Goal: Transaction & Acquisition: Book appointment/travel/reservation

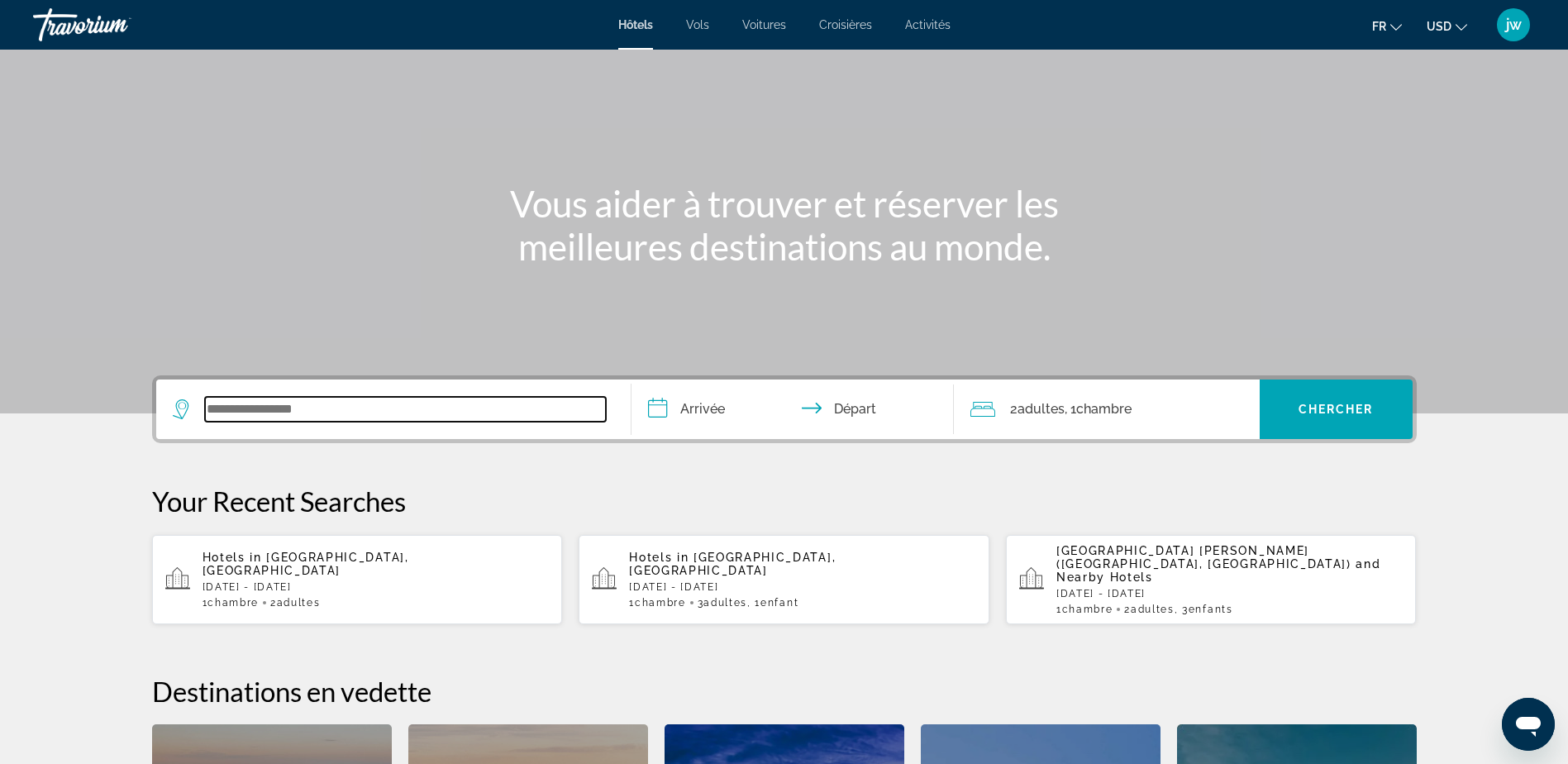
click at [346, 416] on input "Search widget" at bounding box center [405, 409] width 401 height 25
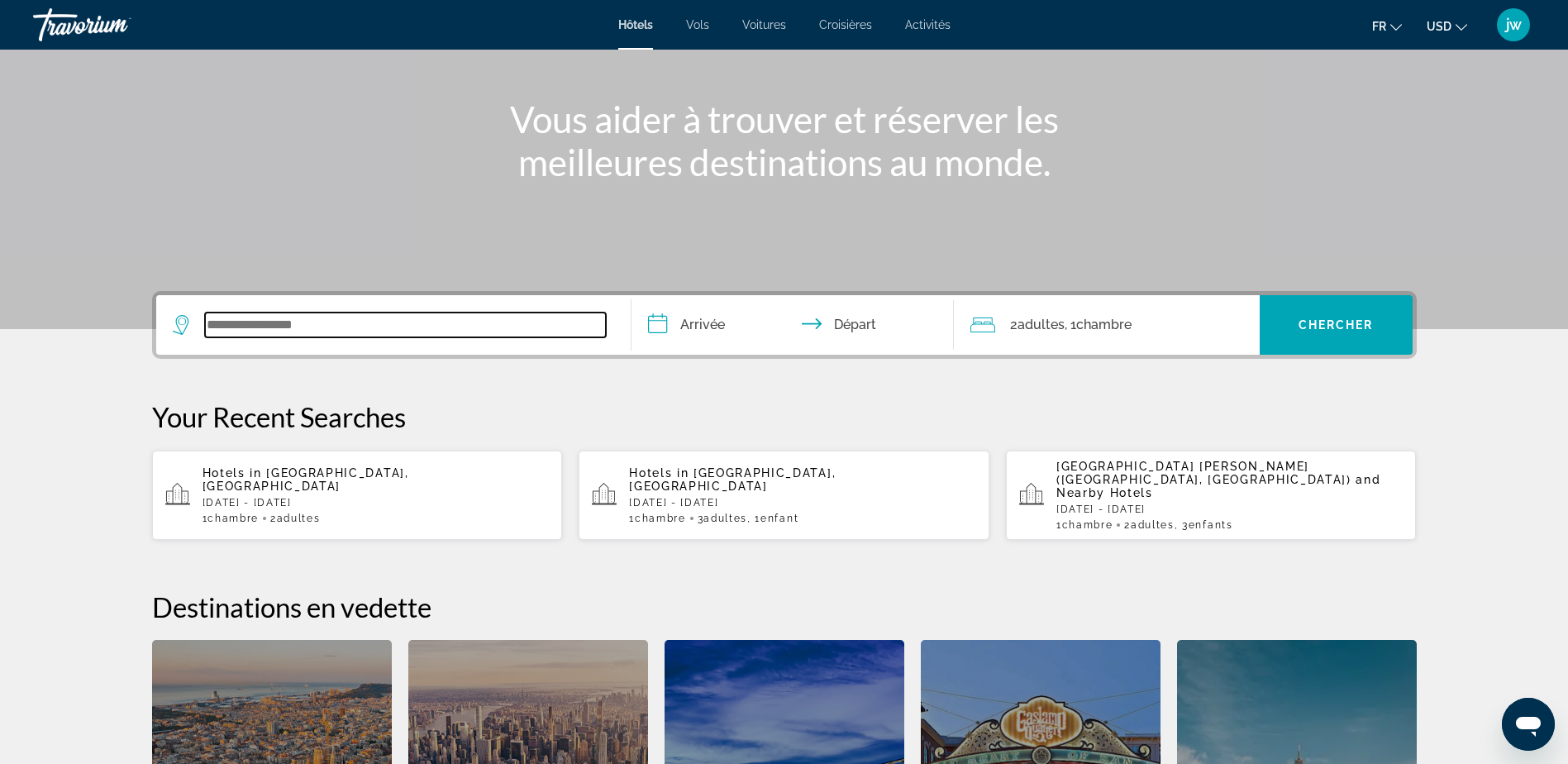
scroll to position [405, 0]
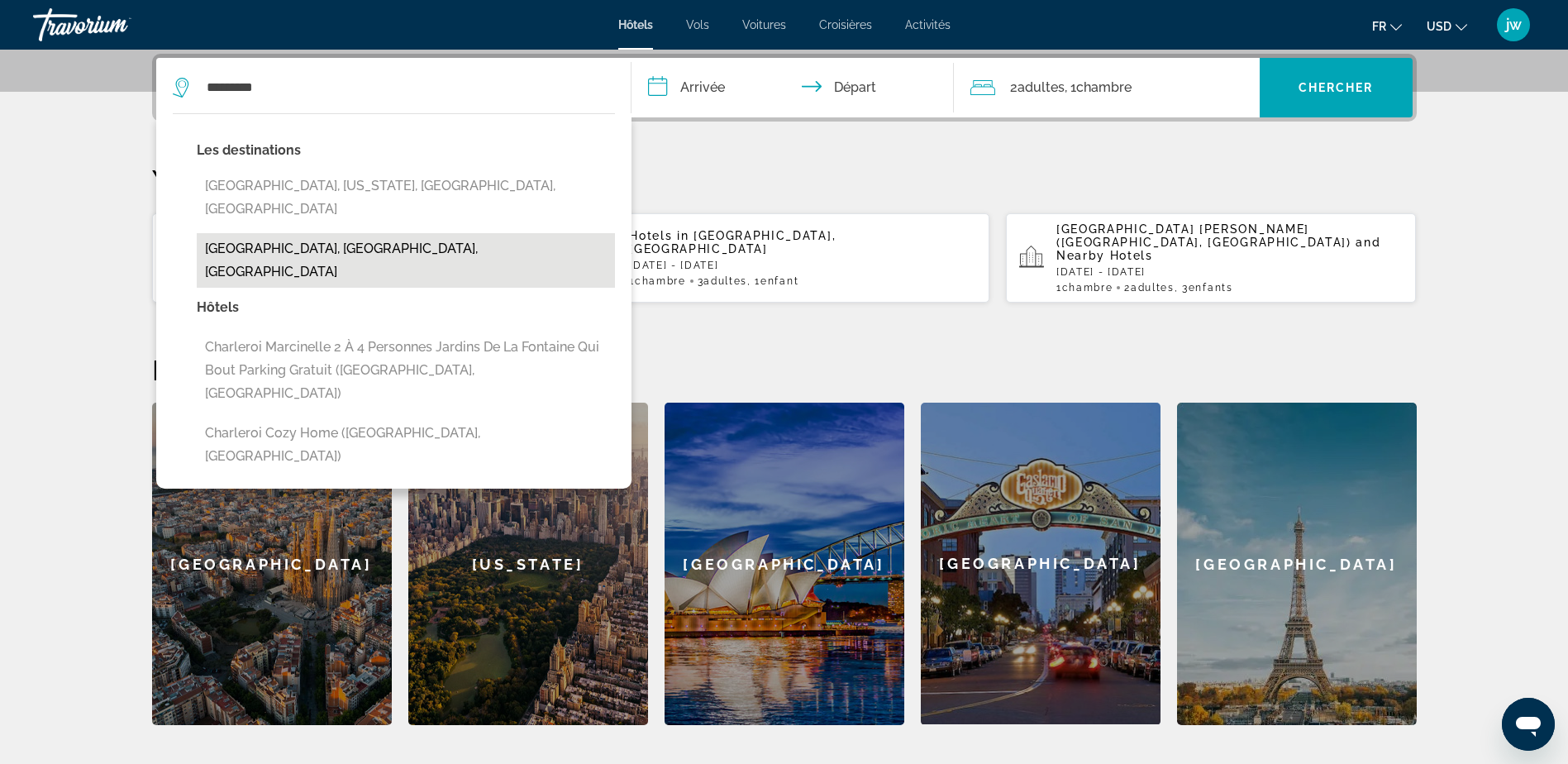
click at [301, 234] on button "[GEOGRAPHIC_DATA], [GEOGRAPHIC_DATA], [GEOGRAPHIC_DATA]" at bounding box center [405, 261] width 419 height 55
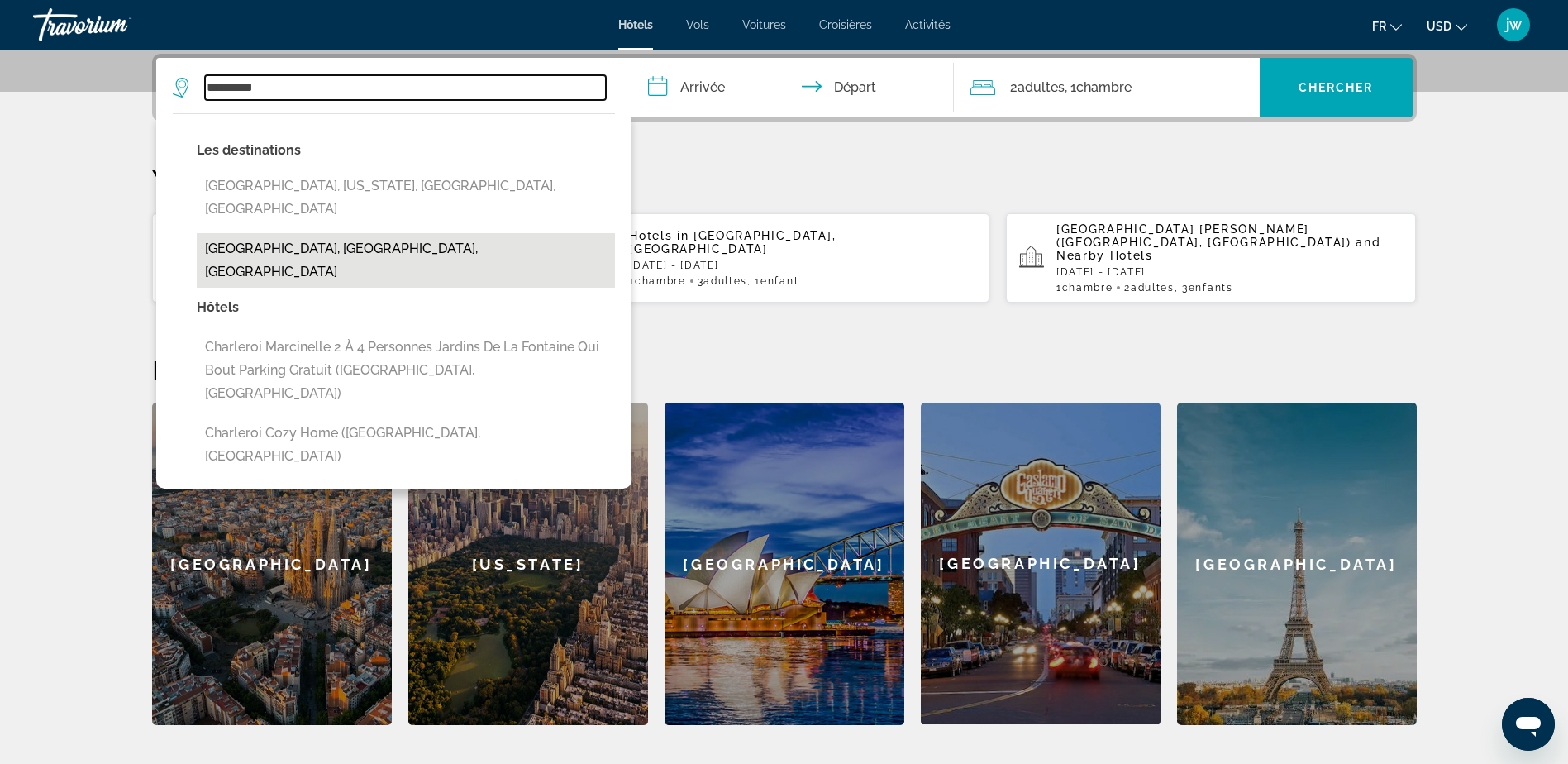
type input "**********"
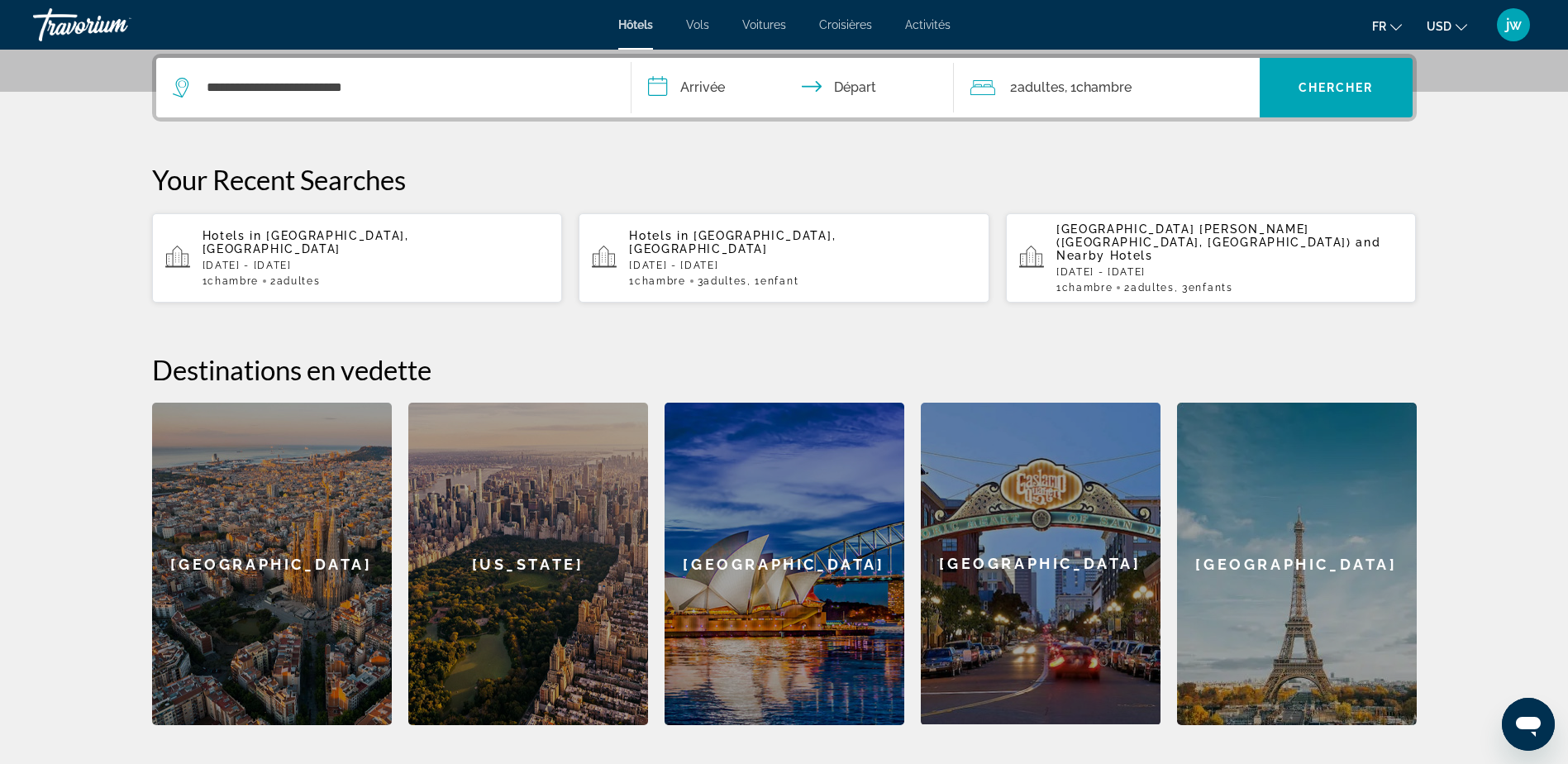
click at [708, 86] on input "**********" at bounding box center [796, 89] width 329 height 64
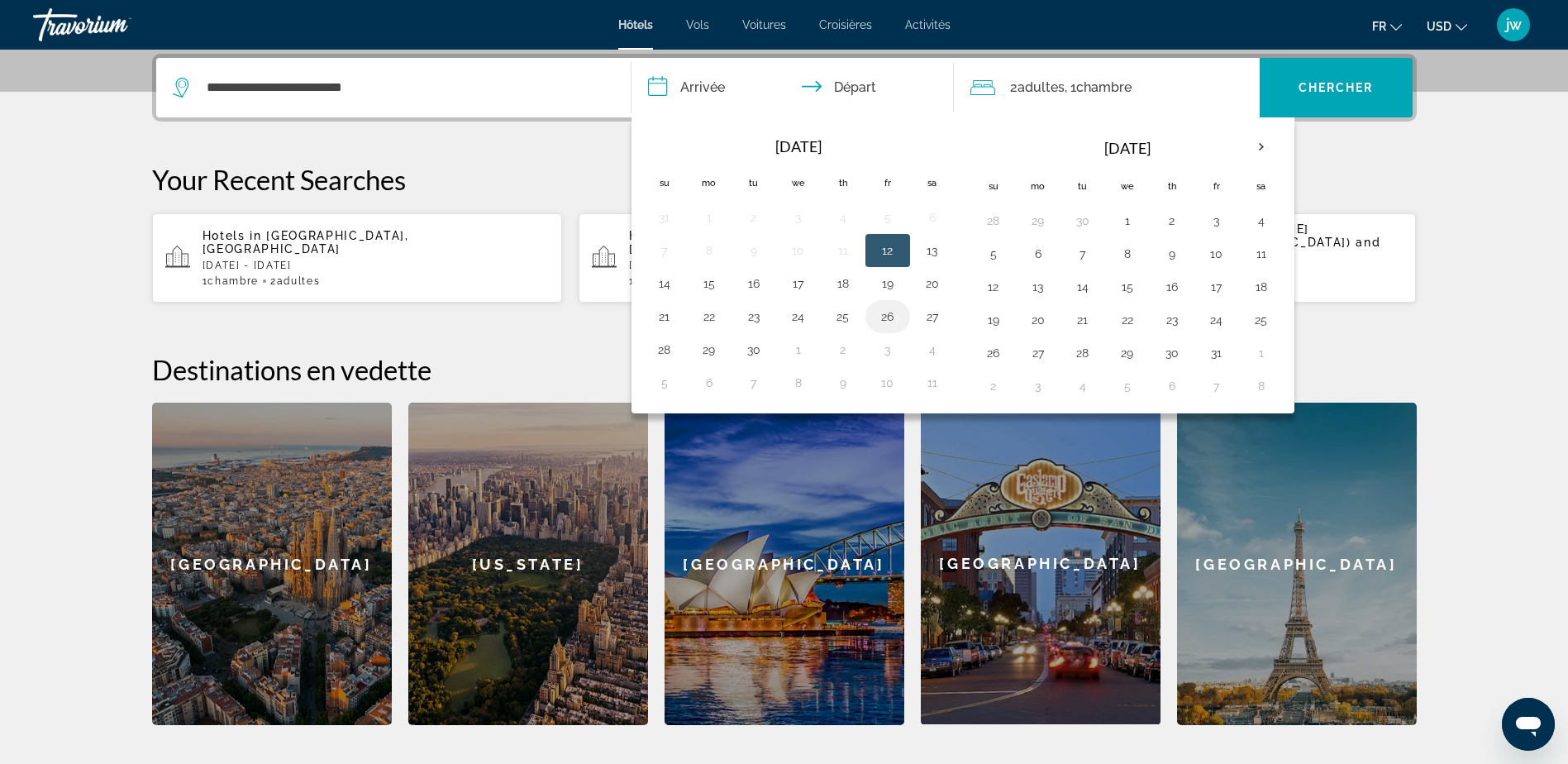
click at [879, 308] on button "26" at bounding box center [887, 316] width 26 height 23
click at [935, 314] on button "27" at bounding box center [932, 316] width 26 height 23
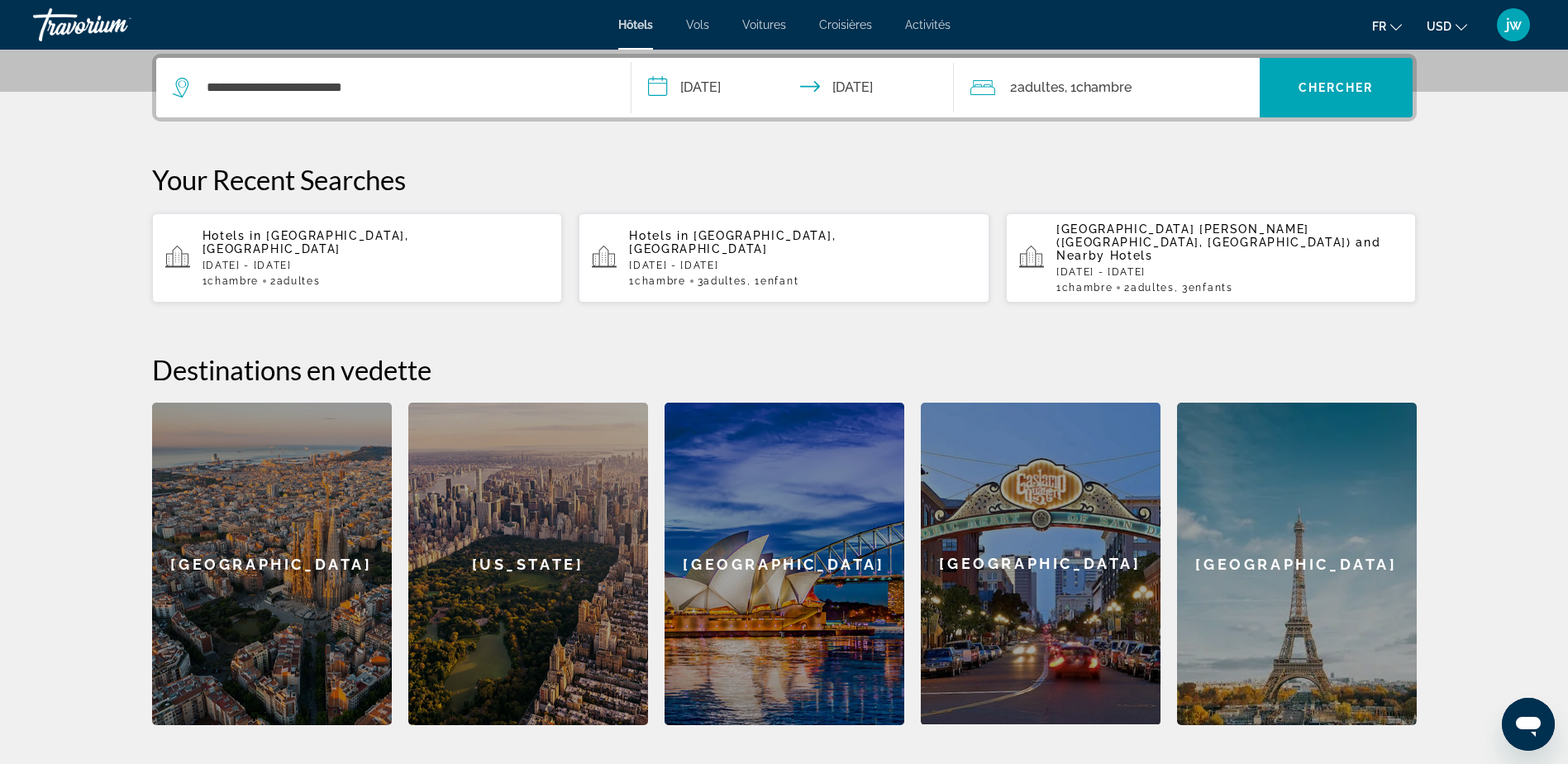
click at [858, 90] on input "**********" at bounding box center [796, 89] width 329 height 64
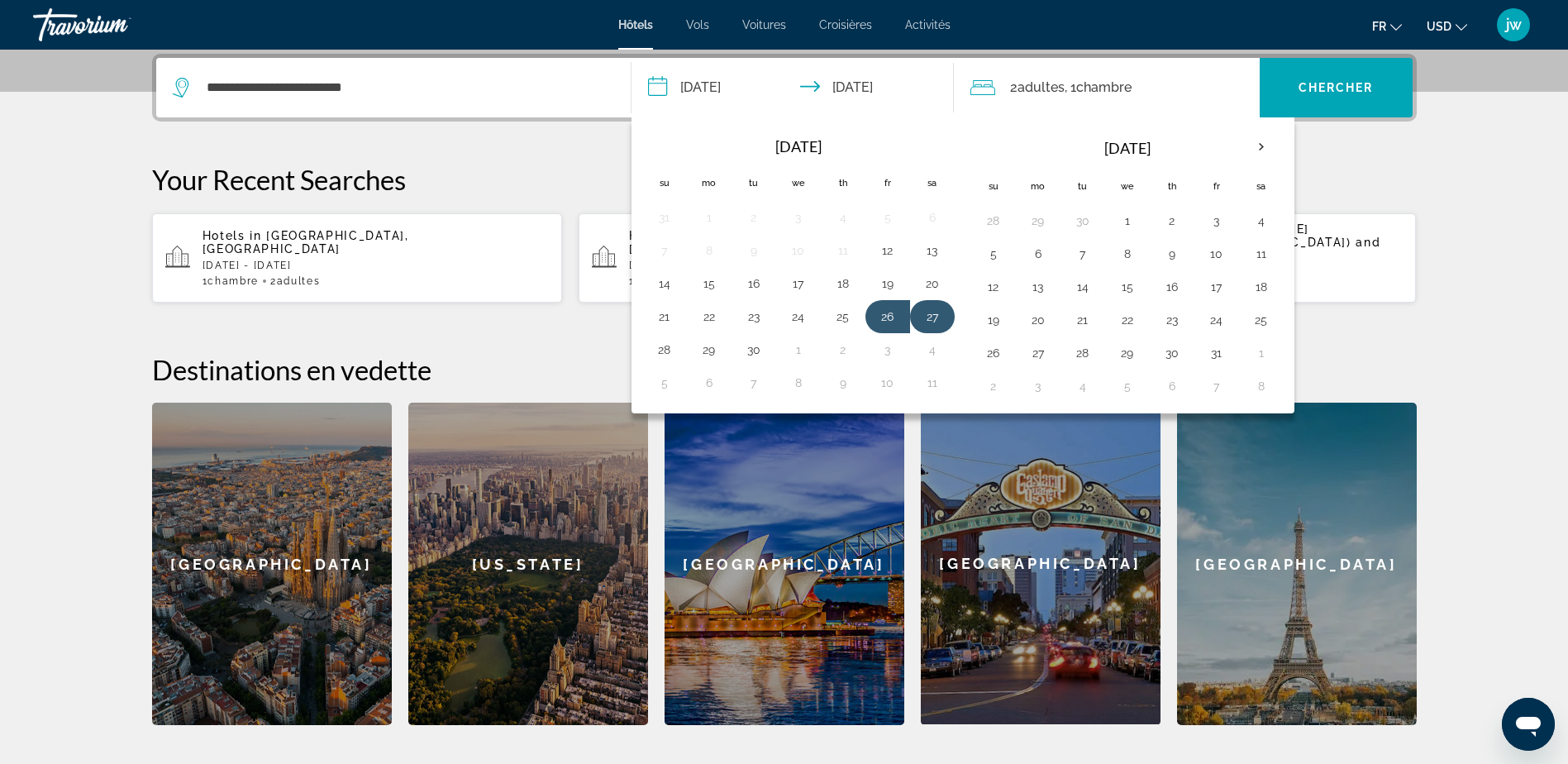
click at [924, 315] on button "27" at bounding box center [932, 316] width 26 height 23
click at [665, 347] on button "28" at bounding box center [664, 349] width 26 height 23
type input "**********"
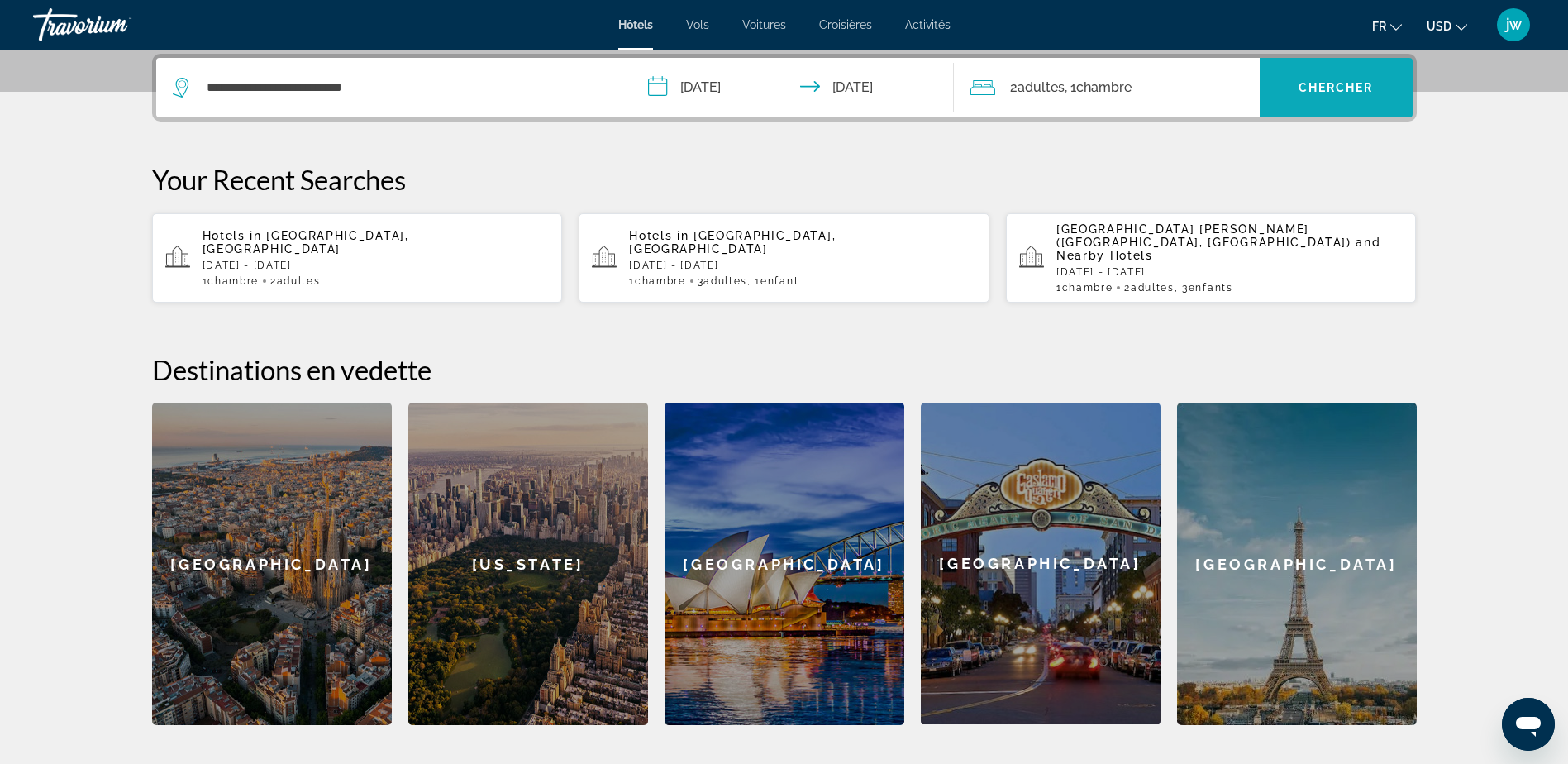
click at [1354, 88] on span "Chercher" at bounding box center [1335, 87] width 75 height 13
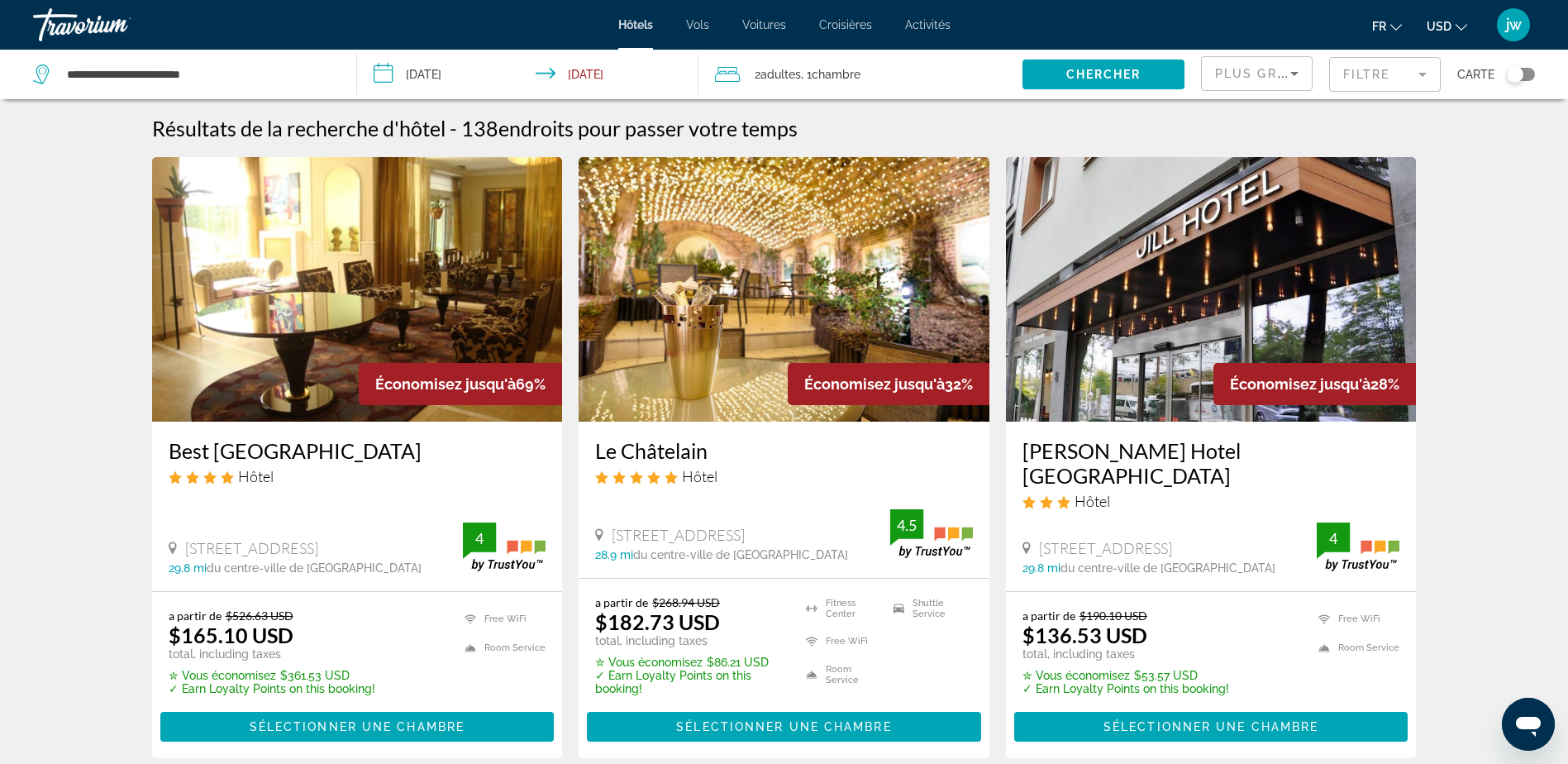
click at [1442, 25] on span "USD" at bounding box center [1439, 26] width 25 height 13
click at [1414, 152] on button "EUR (€)" at bounding box center [1414, 152] width 82 height 21
click at [371, 308] on img "Main content" at bounding box center [357, 289] width 411 height 264
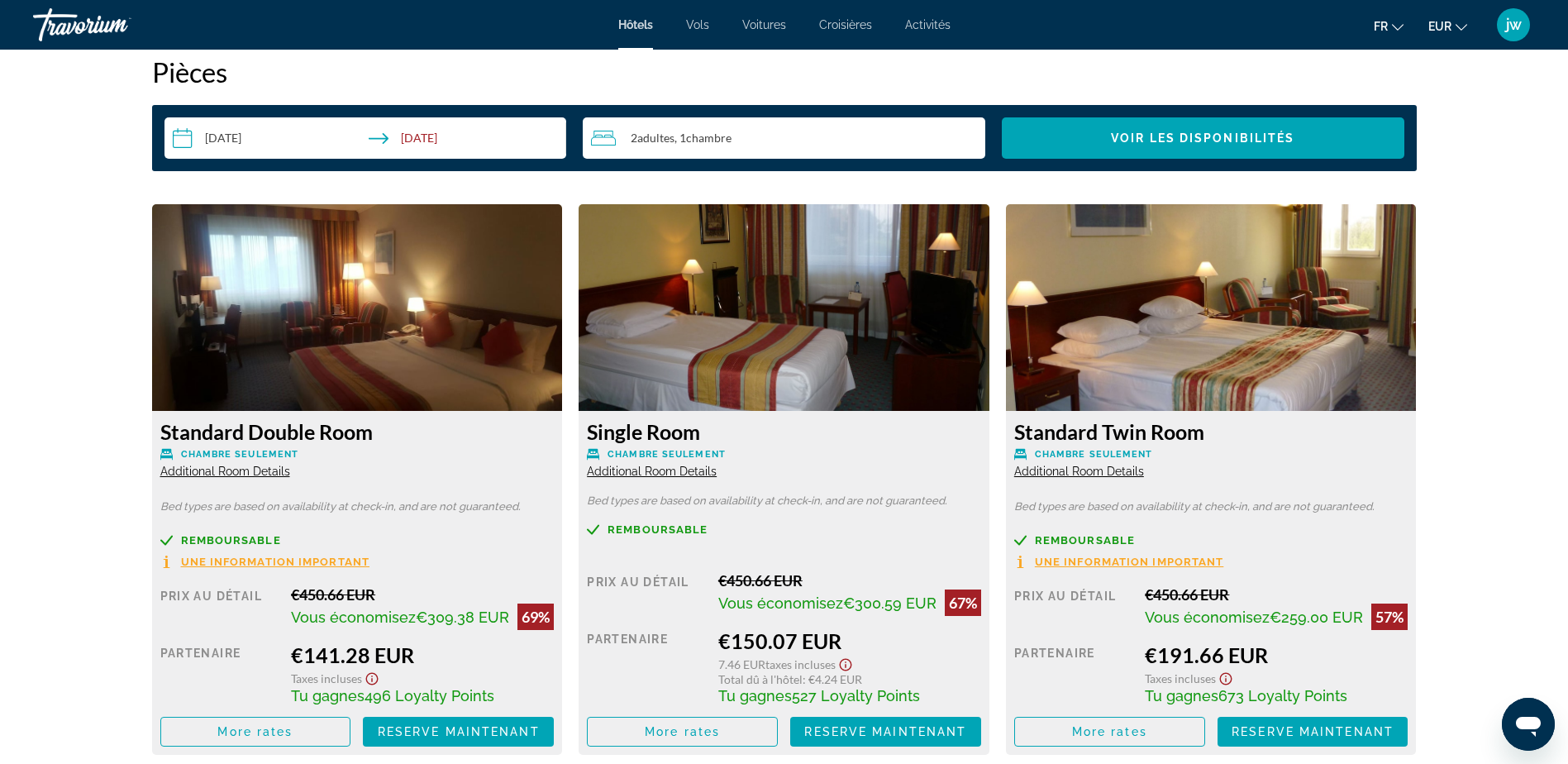
scroll to position [2232, 0]
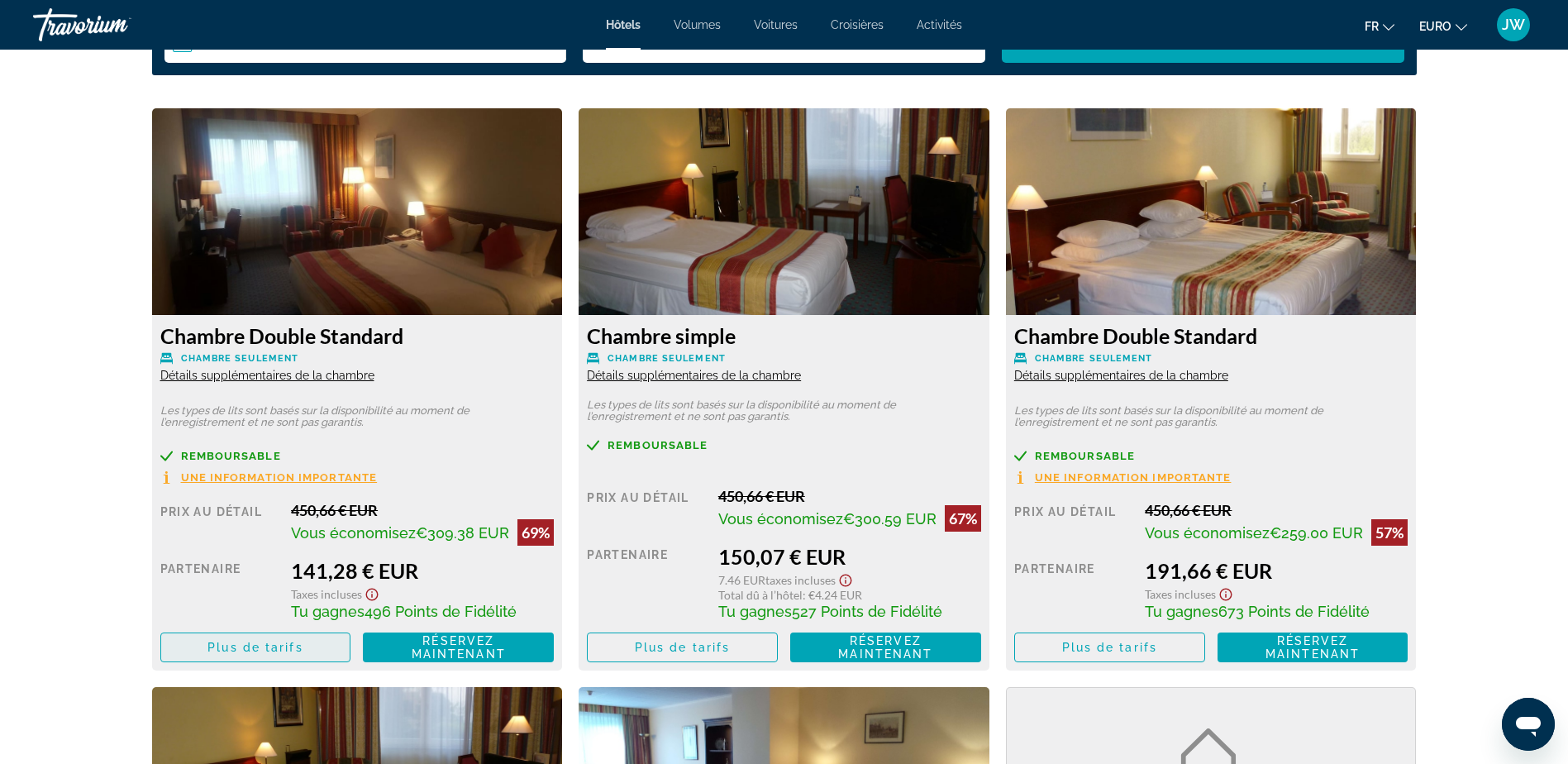
click at [299, 654] on span "Plus de tarifs" at bounding box center [255, 648] width 95 height 13
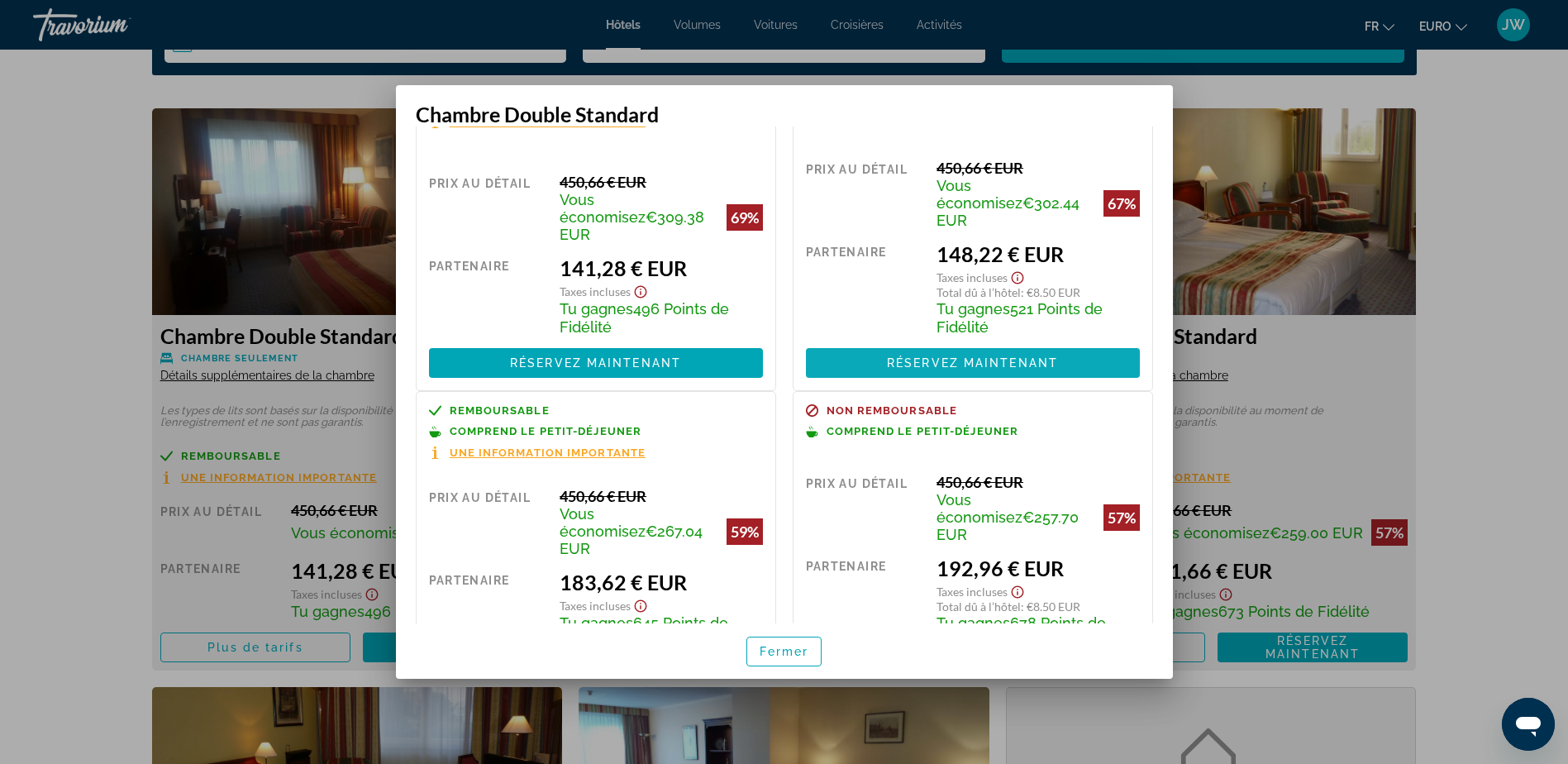
scroll to position [146, 0]
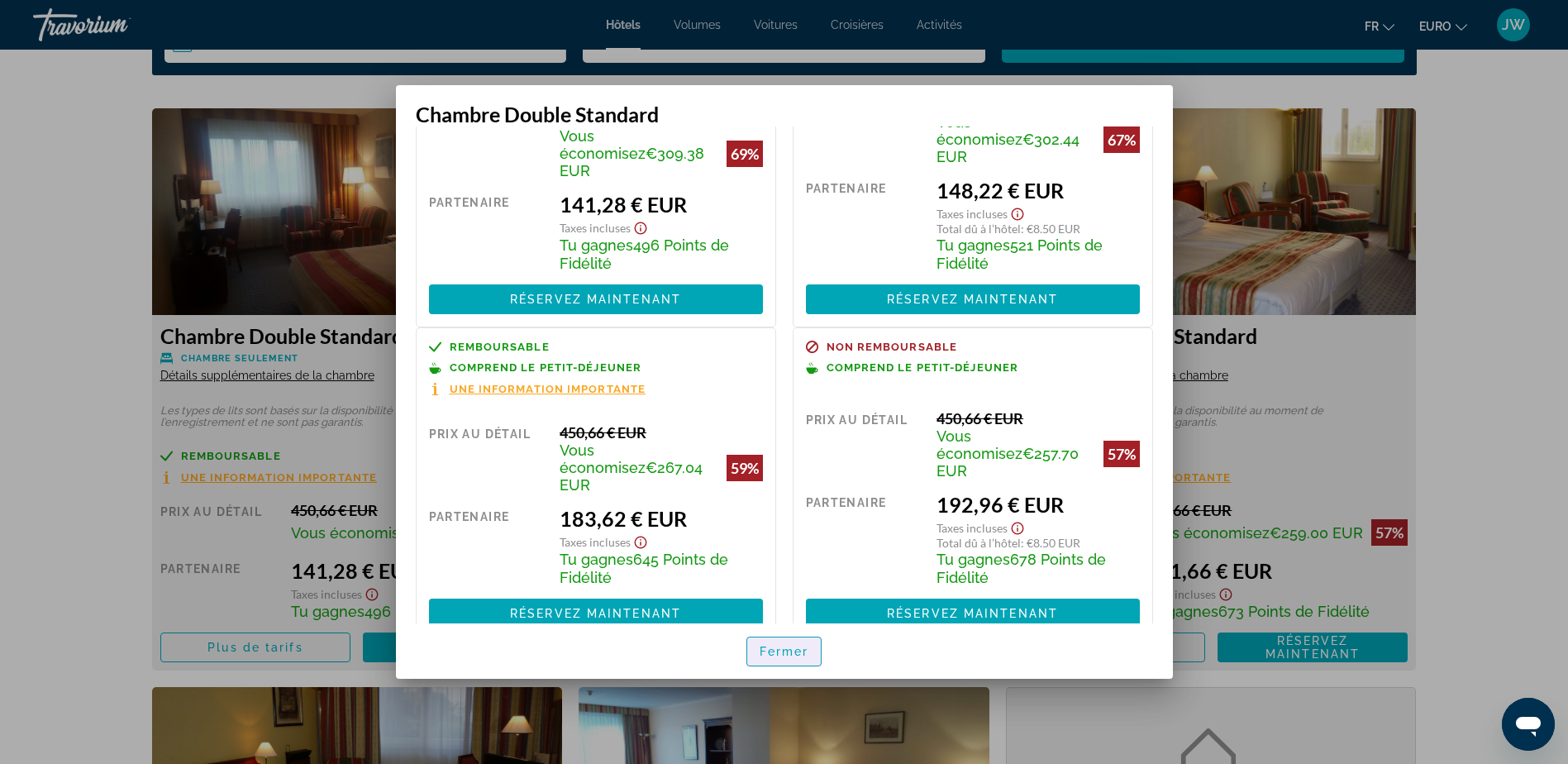
drag, startPoint x: 801, startPoint y: 652, endPoint x: 810, endPoint y: 434, distance: 218.2
click at [799, 648] on span "Fermer" at bounding box center [784, 651] width 49 height 13
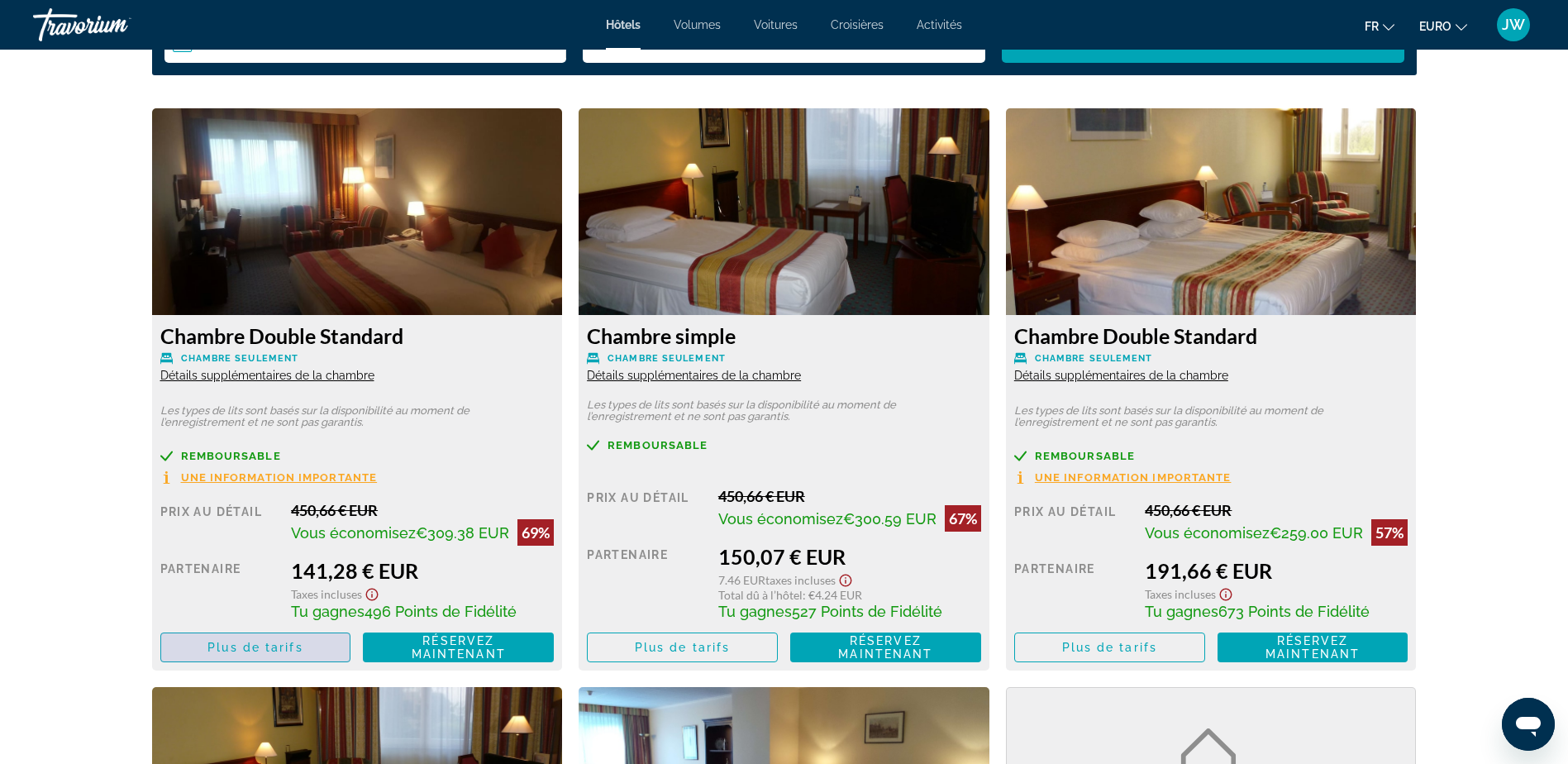
click at [320, 652] on span "Main content" at bounding box center [255, 647] width 189 height 40
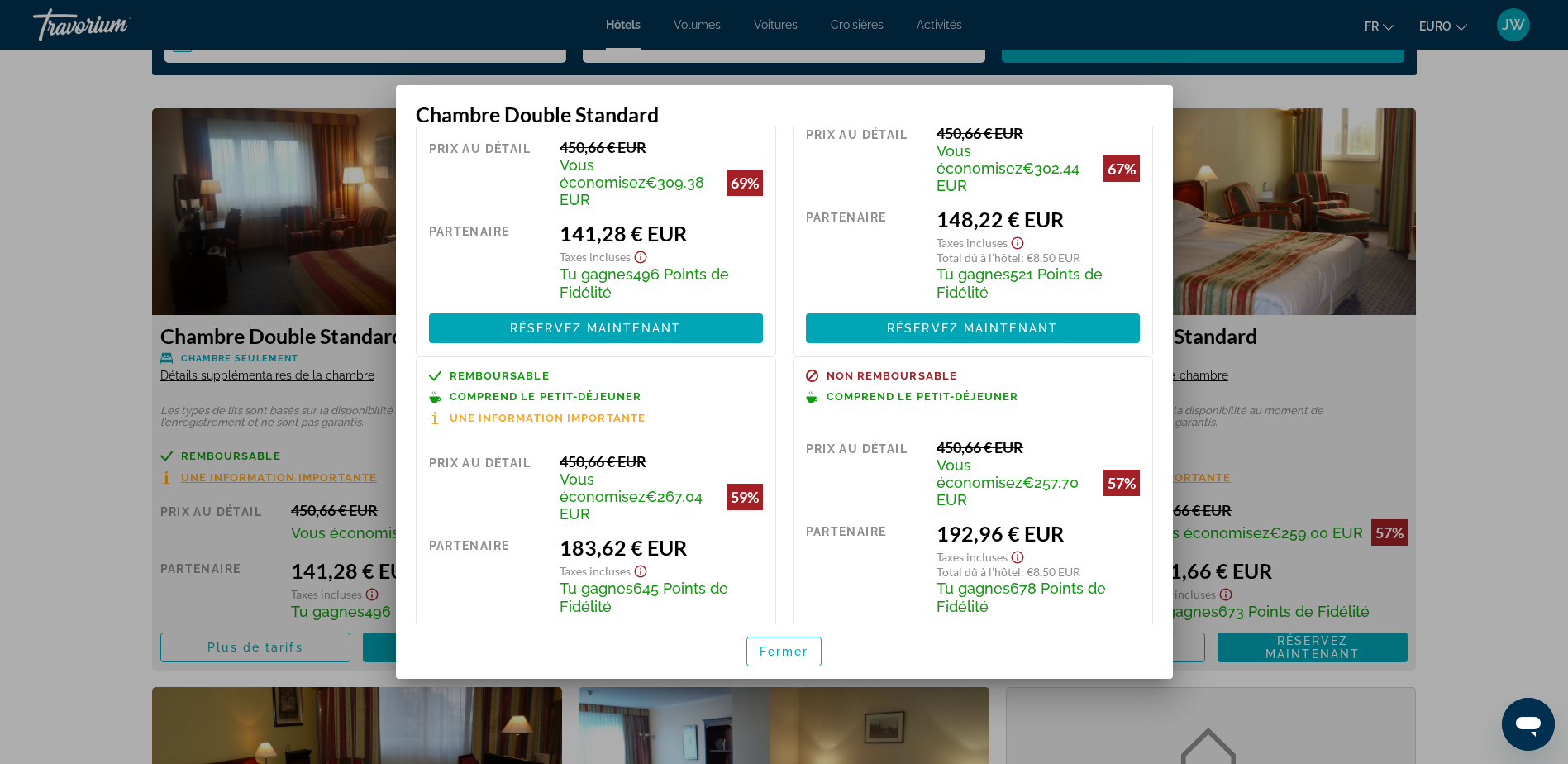
scroll to position [146, 0]
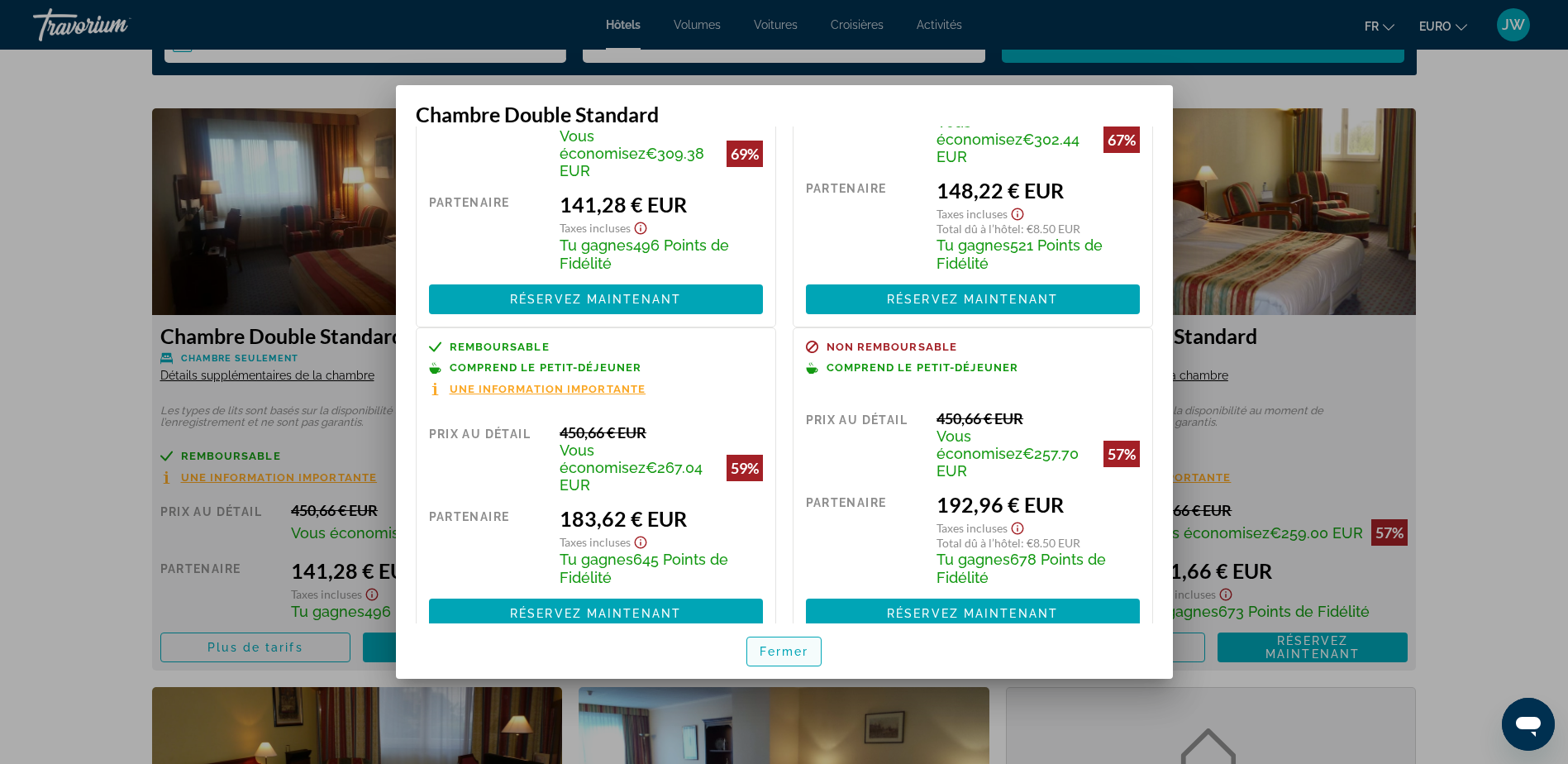
click at [790, 645] on span "Fermer" at bounding box center [784, 651] width 49 height 13
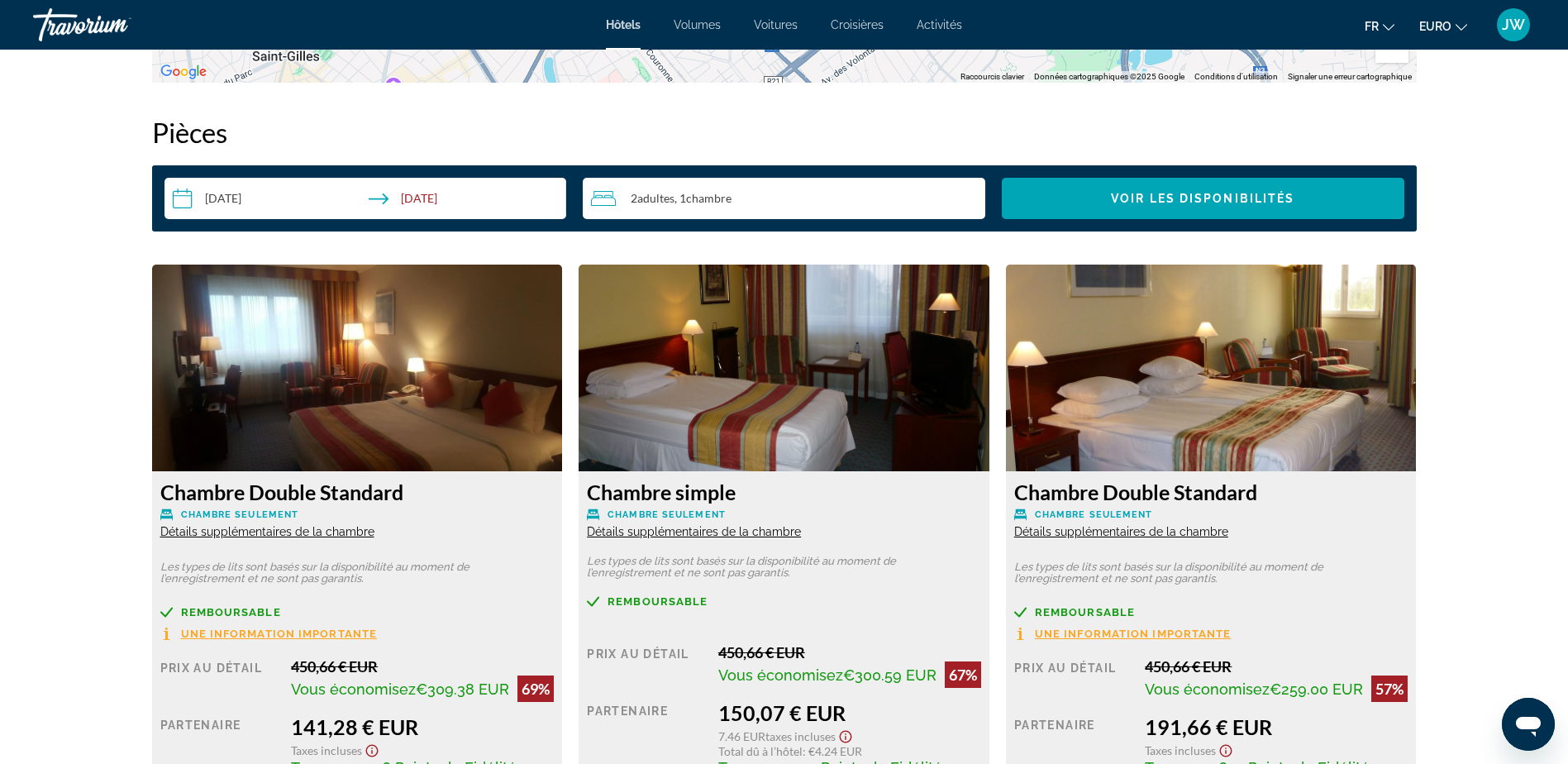
scroll to position [2067, 0]
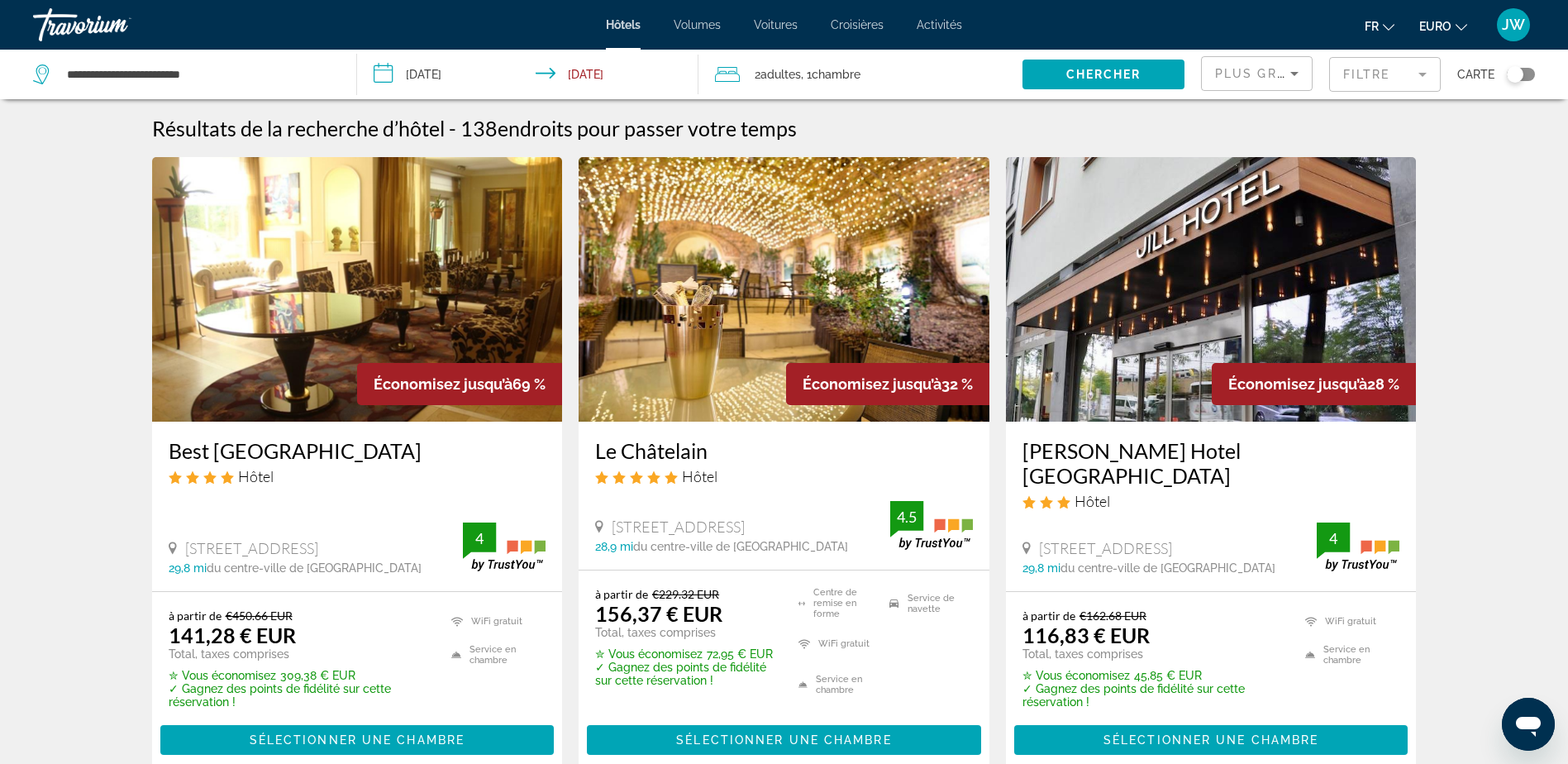
click at [1363, 60] on div "Filtre" at bounding box center [1385, 74] width 112 height 49
click at [1366, 70] on mat-form-field "Filtre" at bounding box center [1385, 74] width 112 height 34
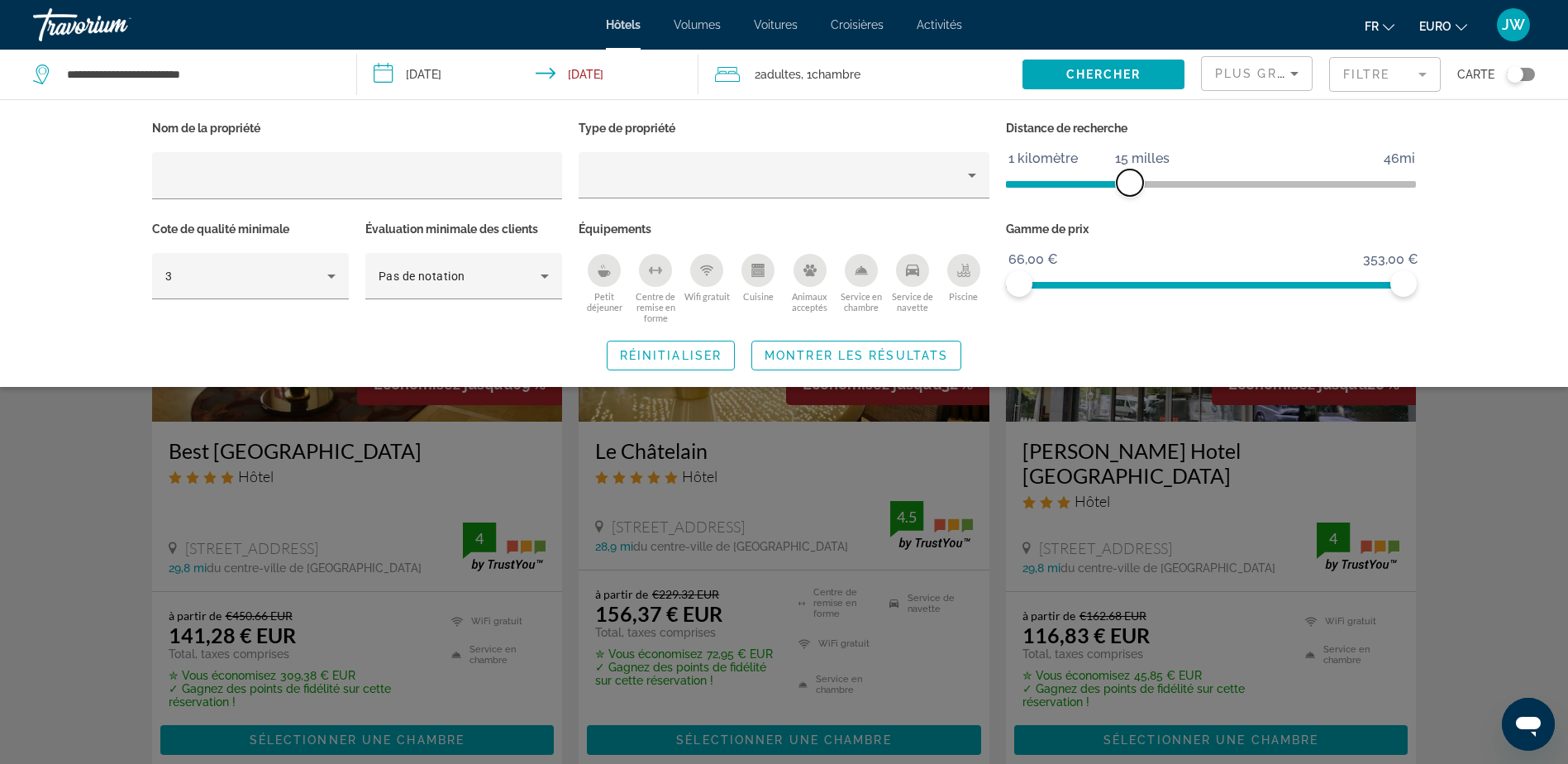
drag, startPoint x: 1268, startPoint y: 188, endPoint x: 1129, endPoint y: 180, distance: 139.2
click at [1129, 180] on span "ngx-slider" at bounding box center [1129, 182] width 26 height 26
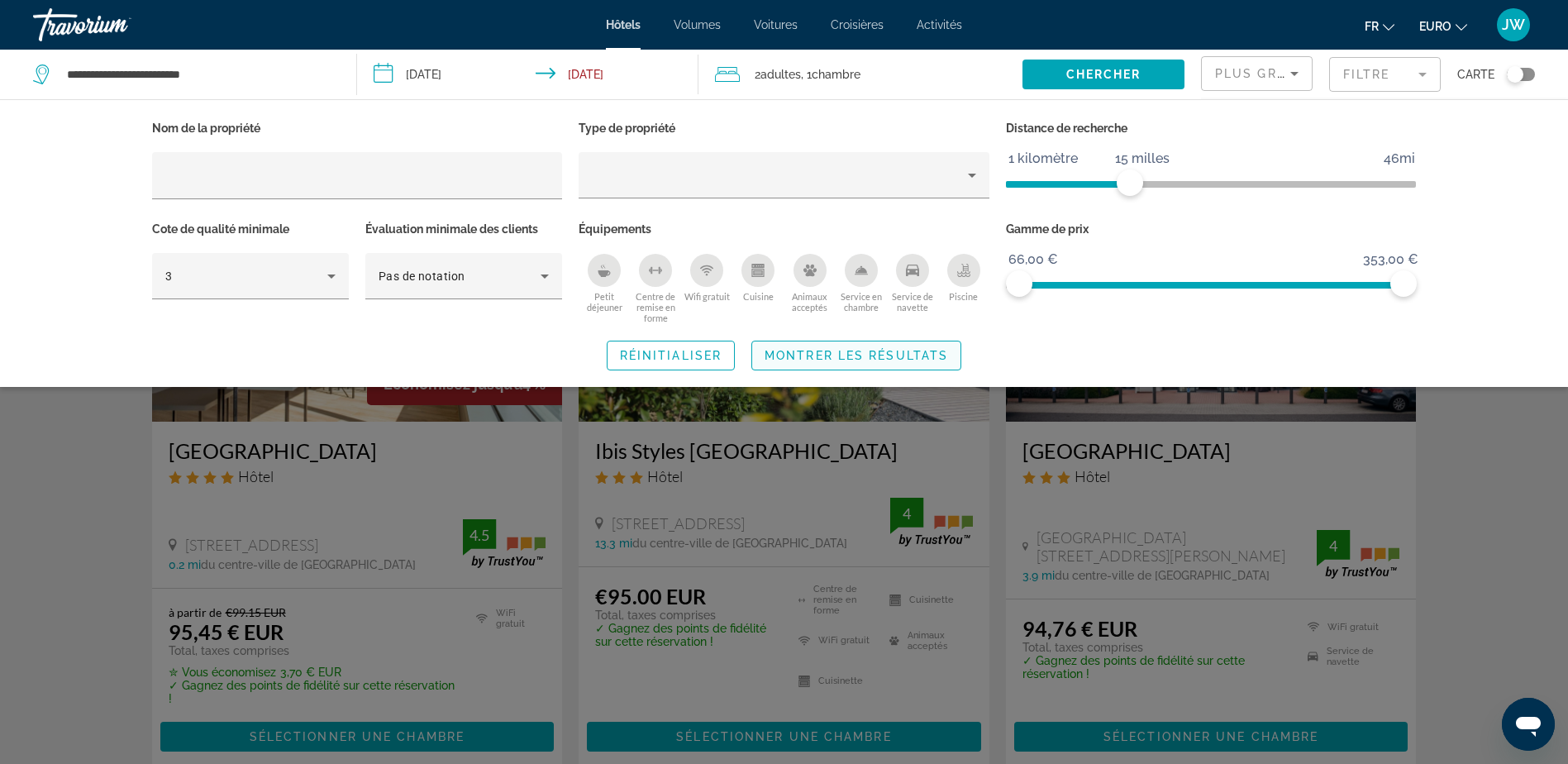
click at [814, 356] on span "Montrer les résultats" at bounding box center [856, 355] width 183 height 13
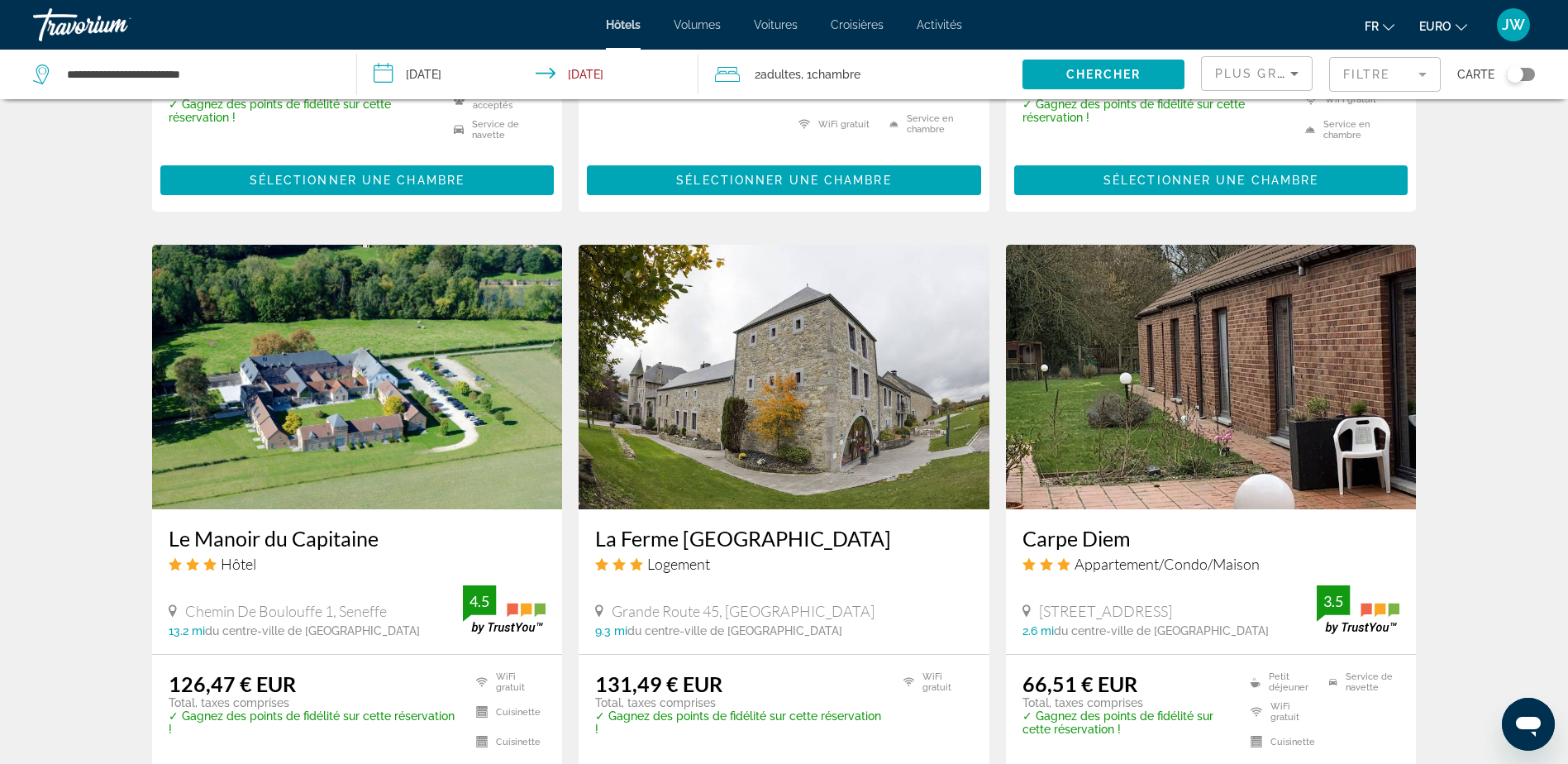
scroll to position [1902, 0]
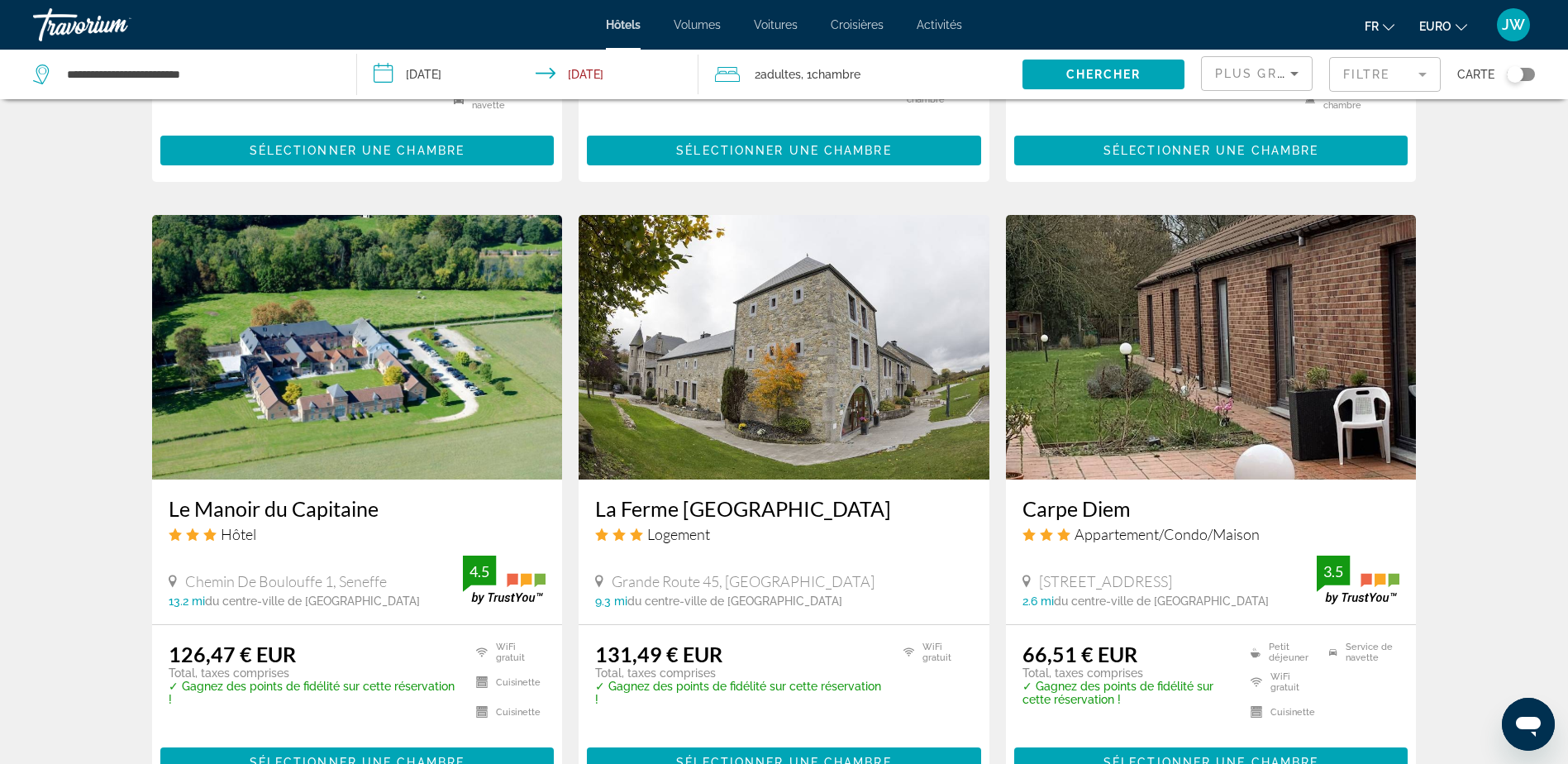
click at [1142, 308] on img "Contenu principal" at bounding box center [1211, 347] width 411 height 264
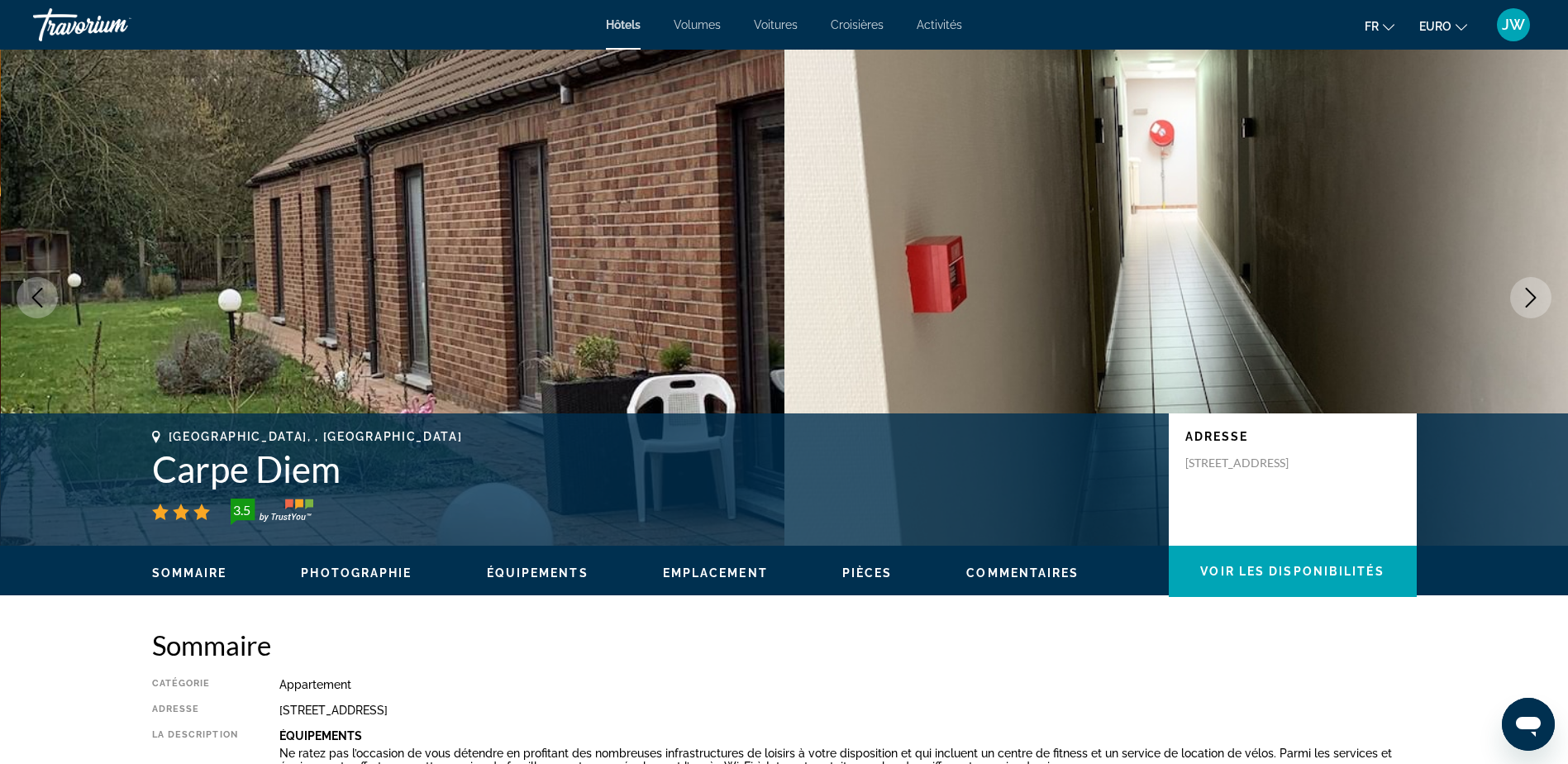
click at [1531, 305] on icon "Image suivante" at bounding box center [1530, 297] width 20 height 20
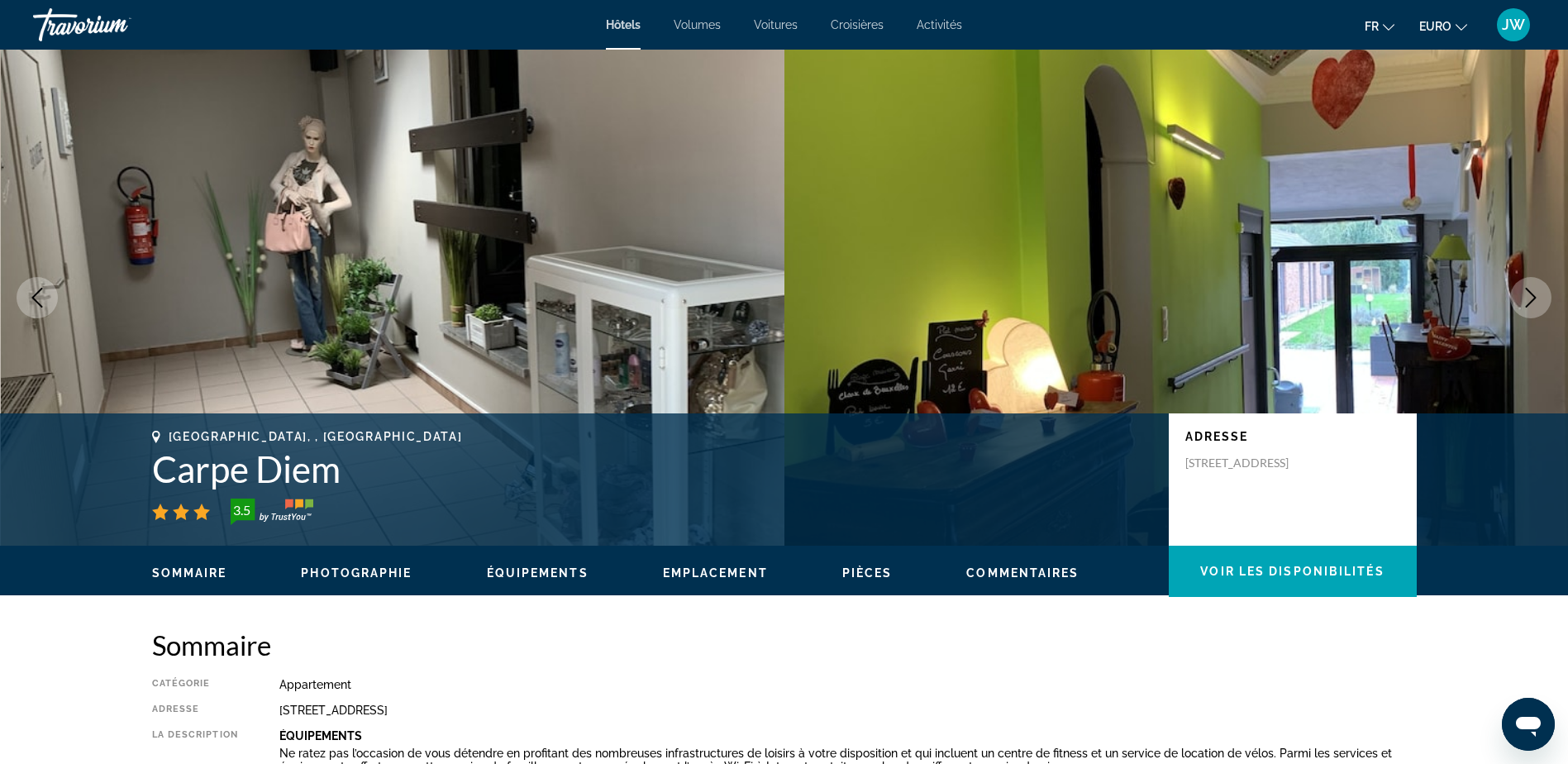
click at [1531, 302] on icon "Image suivante" at bounding box center [1531, 297] width 11 height 20
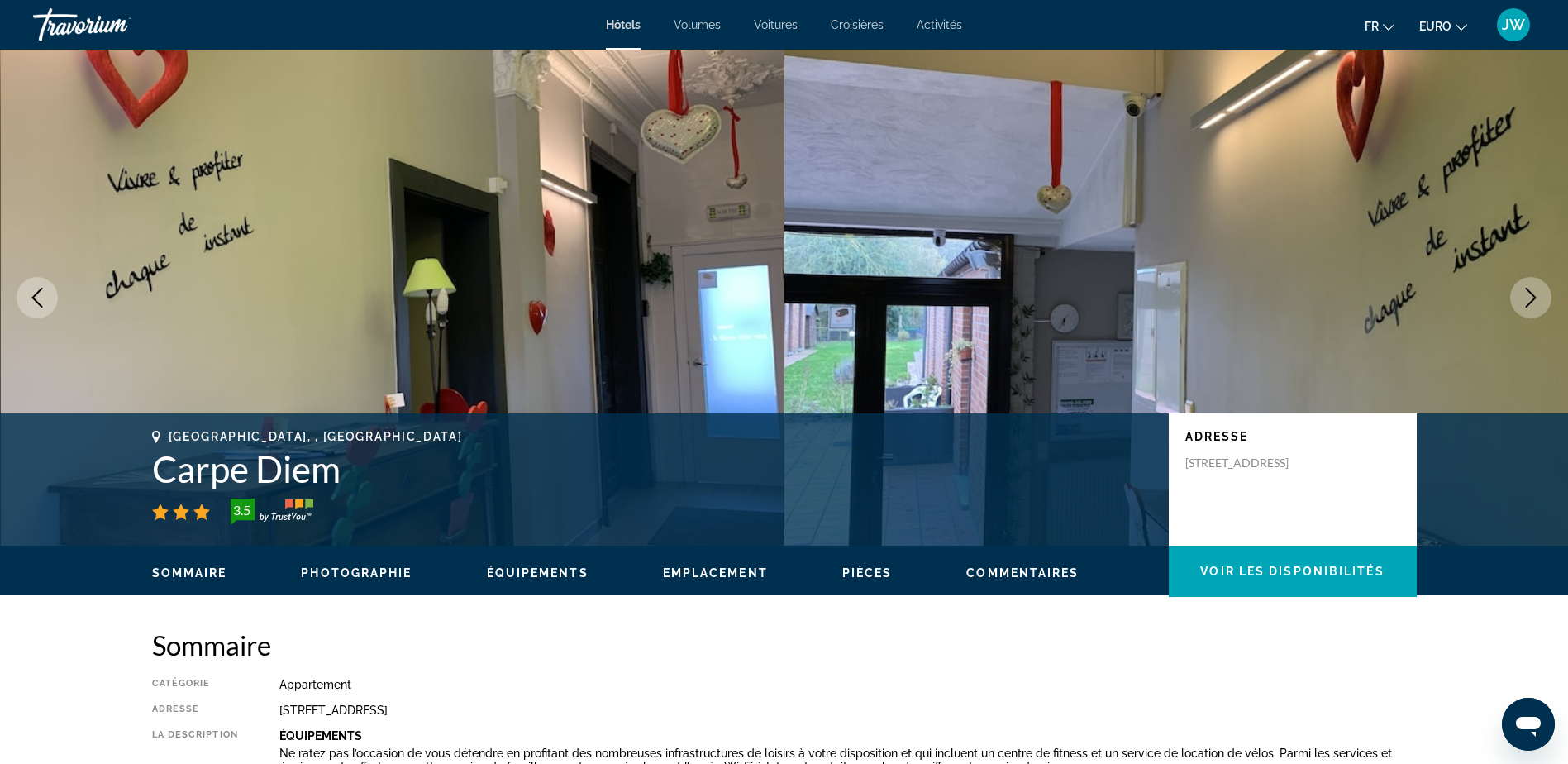
click at [1522, 304] on icon "Image suivante" at bounding box center [1530, 297] width 20 height 20
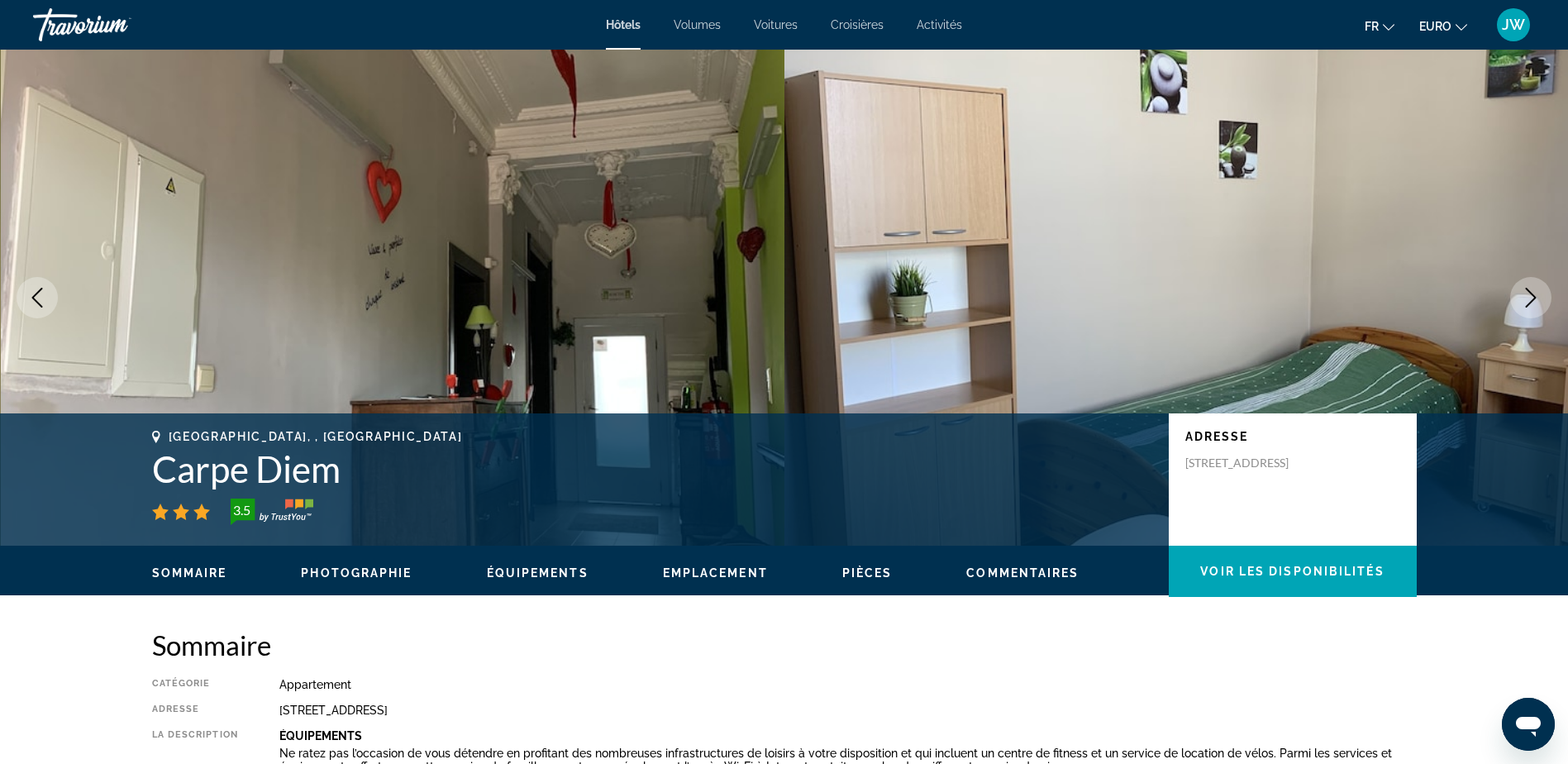
click at [1521, 305] on icon "Image suivante" at bounding box center [1530, 297] width 20 height 20
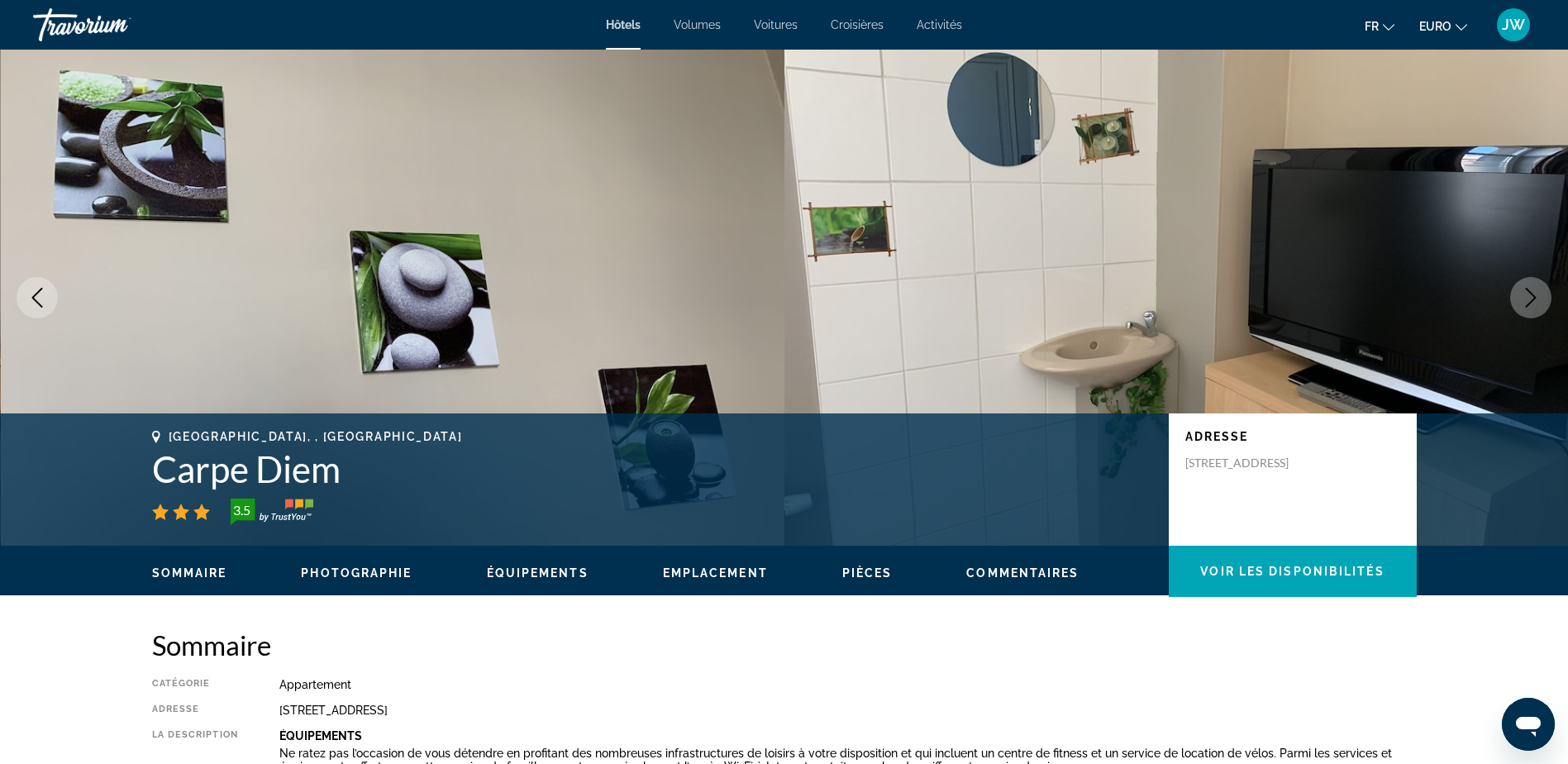
click at [1521, 305] on icon "Image suivante" at bounding box center [1530, 297] width 20 height 20
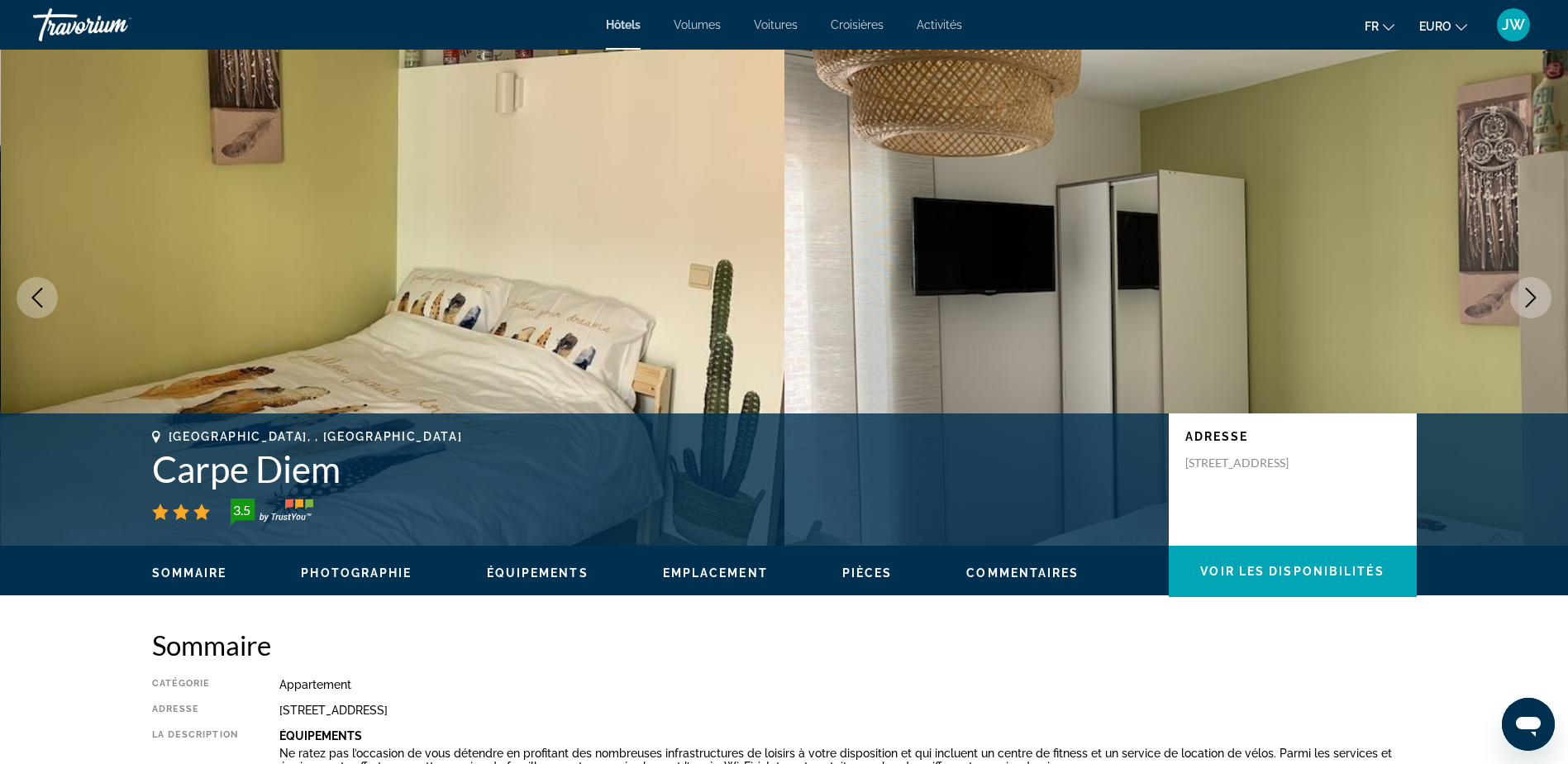
click at [1521, 305] on icon "Image suivante" at bounding box center [1530, 297] width 20 height 20
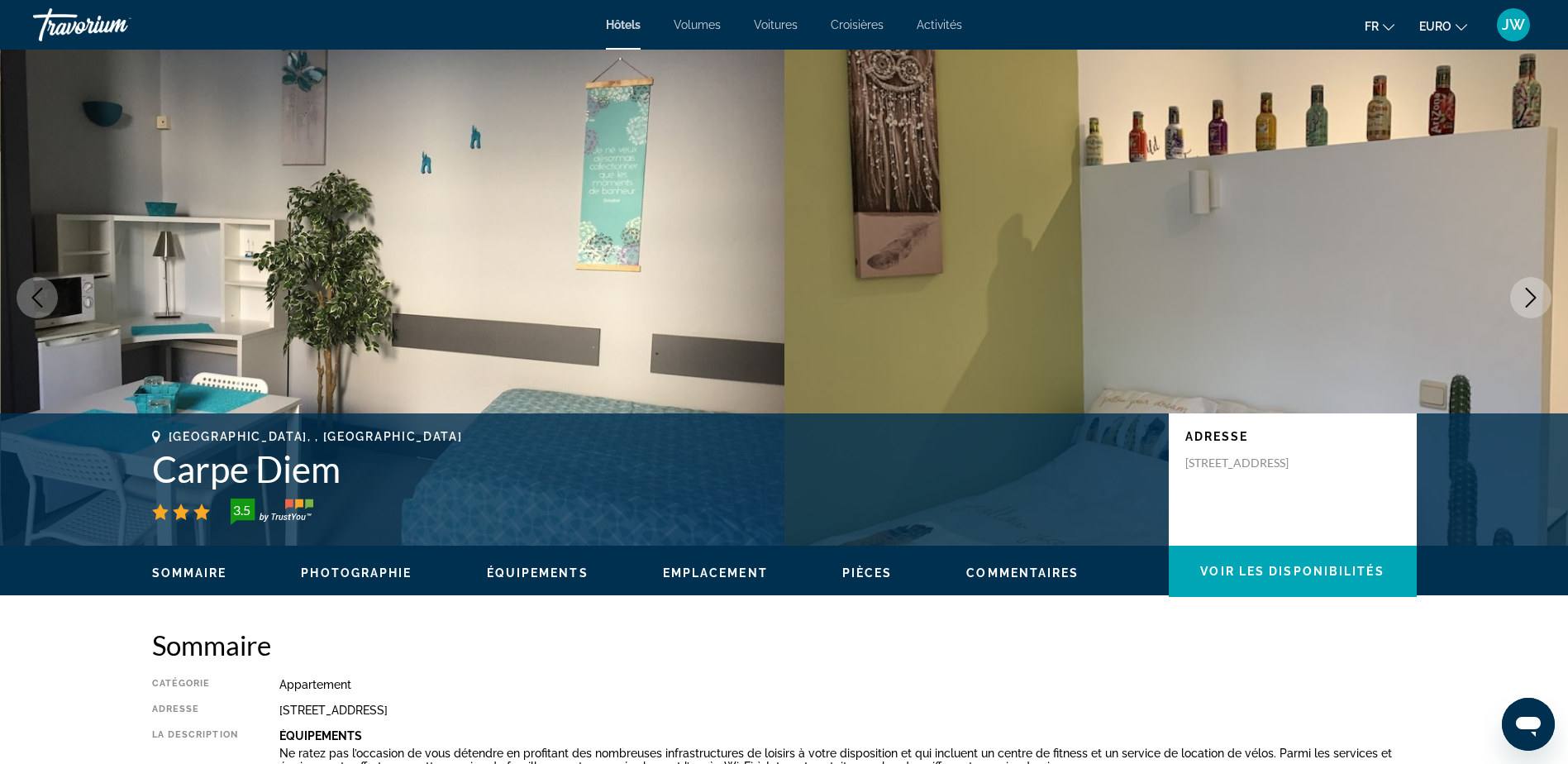
click at [1521, 305] on icon "Image suivante" at bounding box center [1530, 297] width 20 height 20
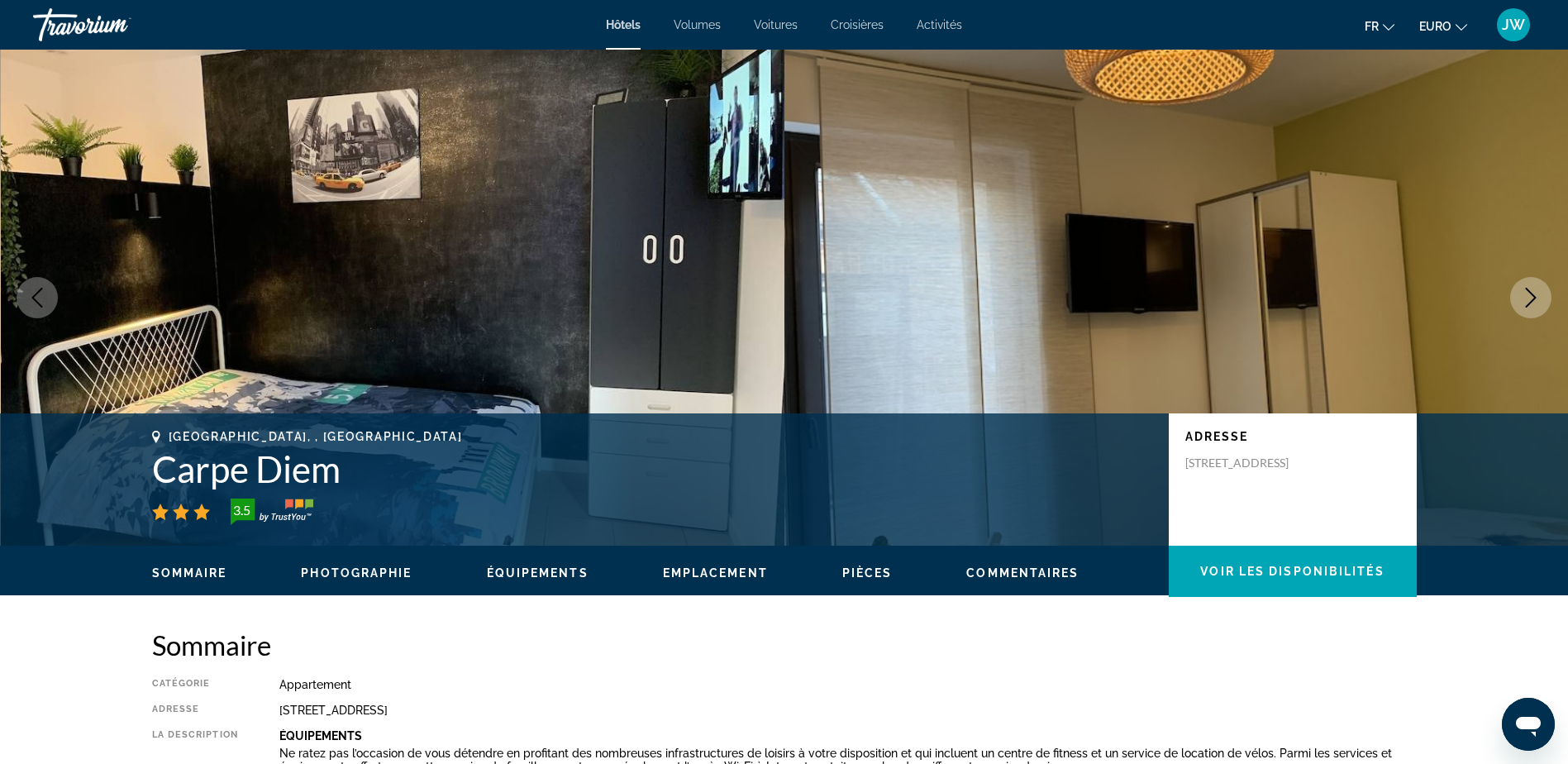
click at [1521, 305] on icon "Image suivante" at bounding box center [1530, 297] width 20 height 20
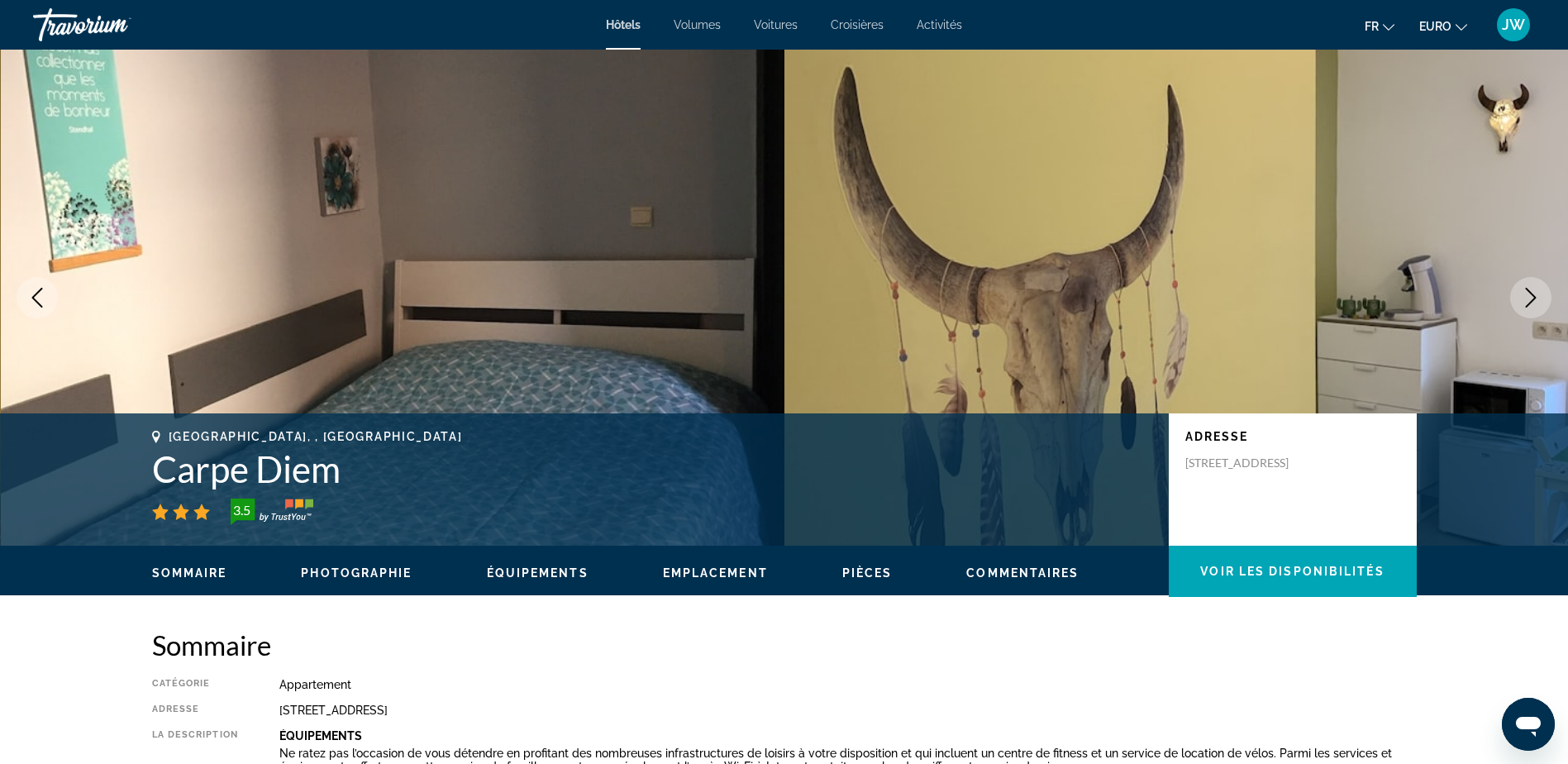
click at [1521, 305] on icon "Image suivante" at bounding box center [1530, 297] width 20 height 20
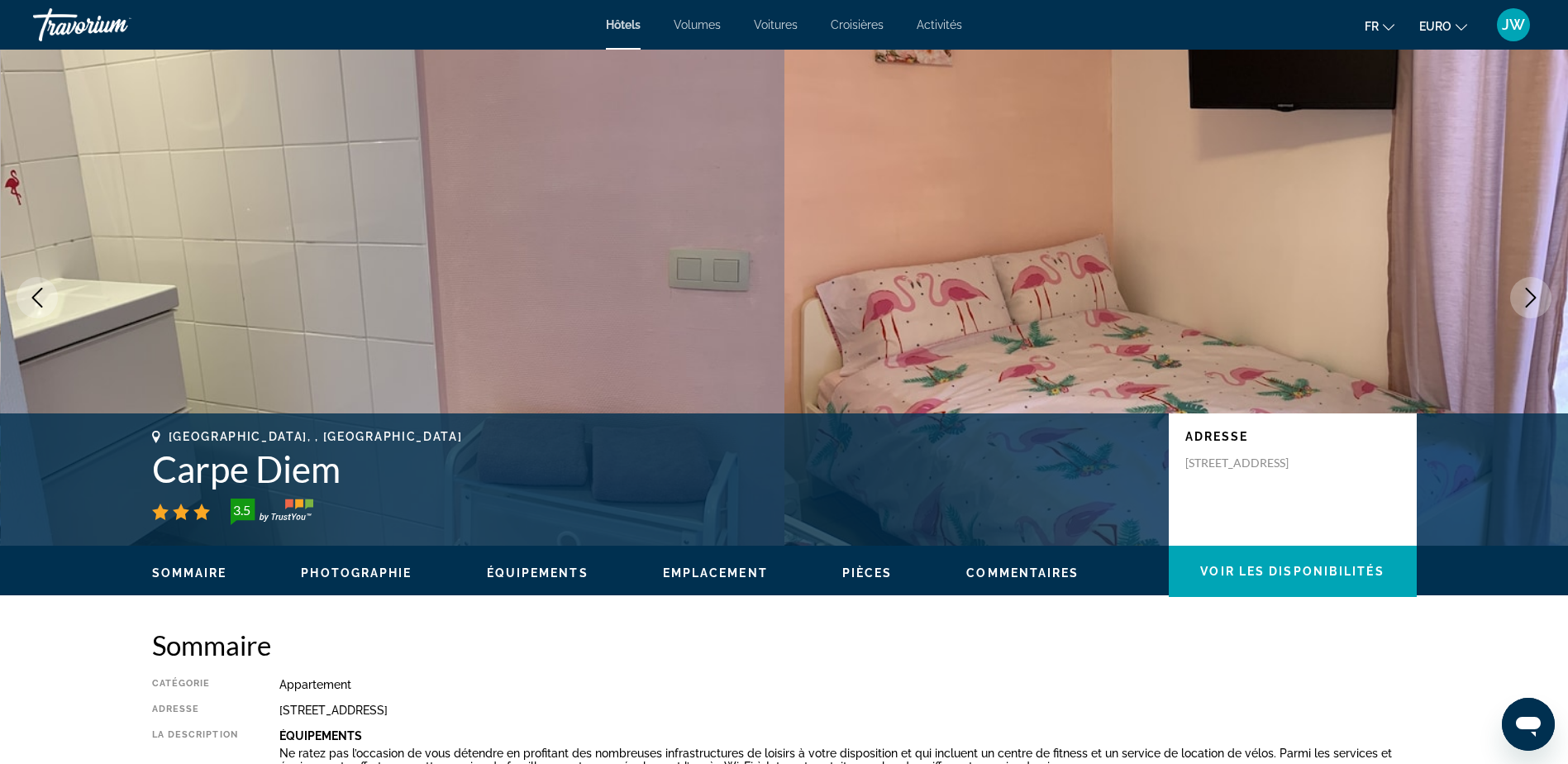
click at [1521, 305] on icon "Image suivante" at bounding box center [1530, 297] width 20 height 20
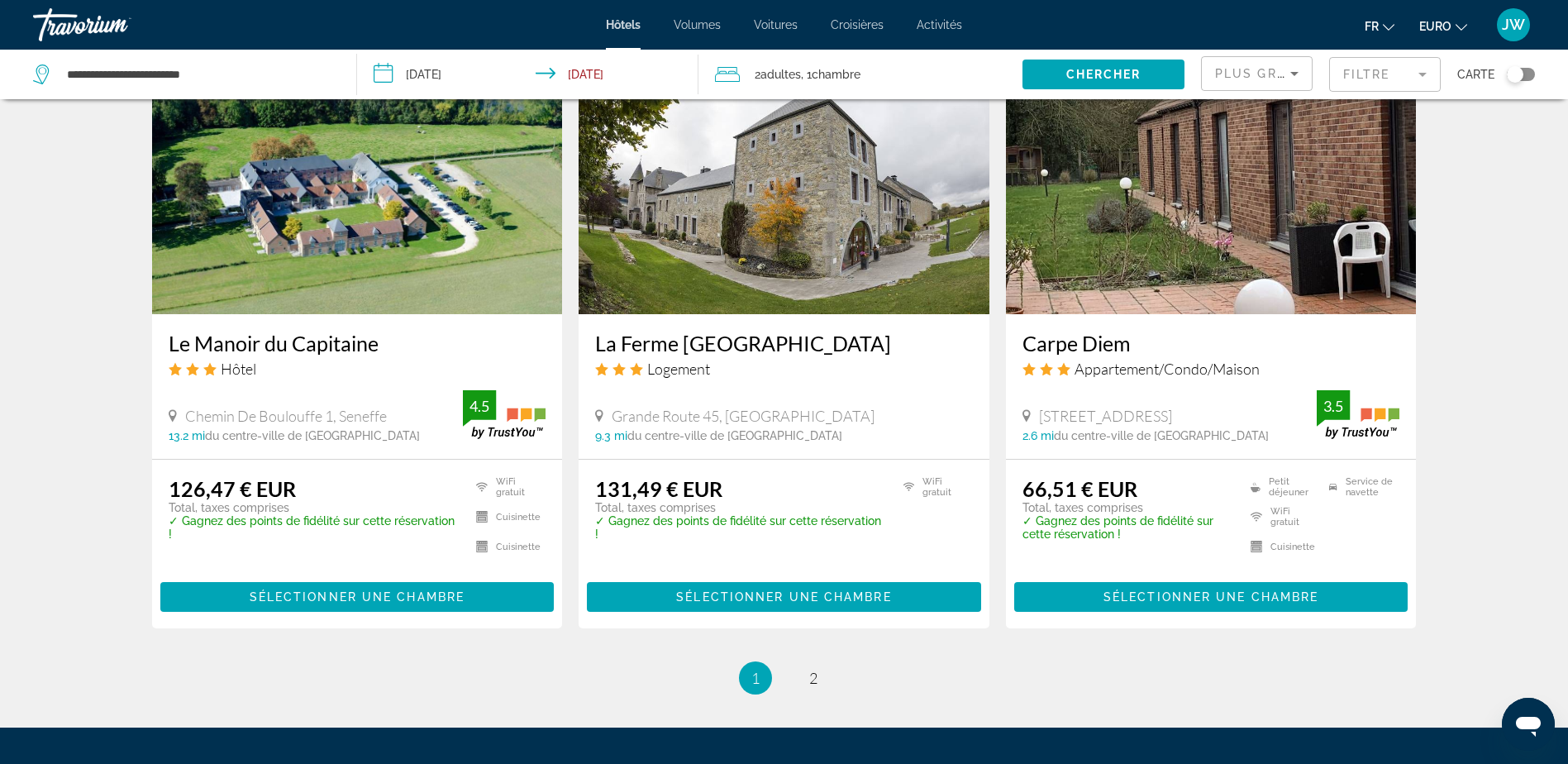
scroll to position [2150, 0]
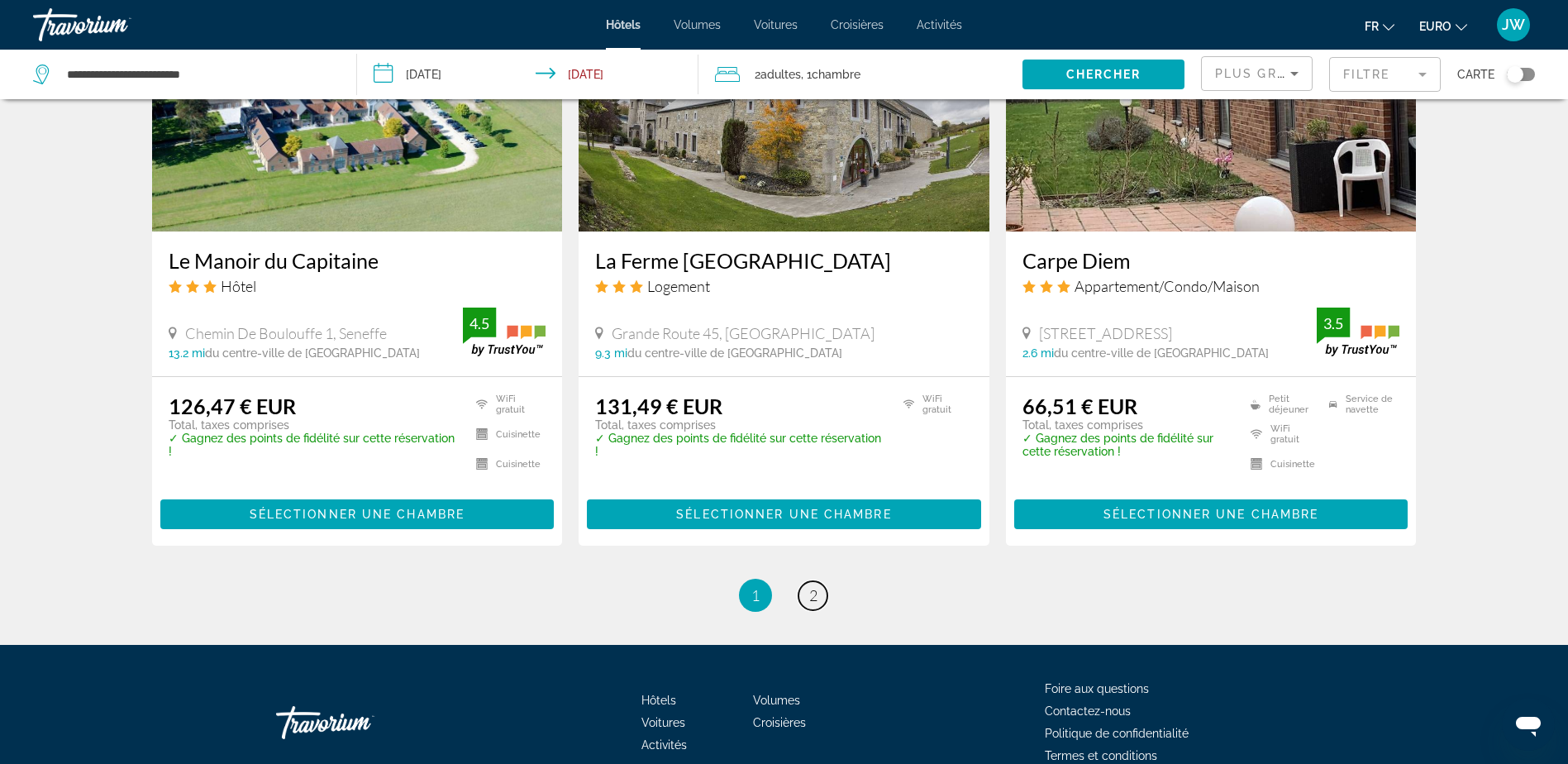
click at [812, 586] on span "2" at bounding box center [813, 596] width 8 height 19
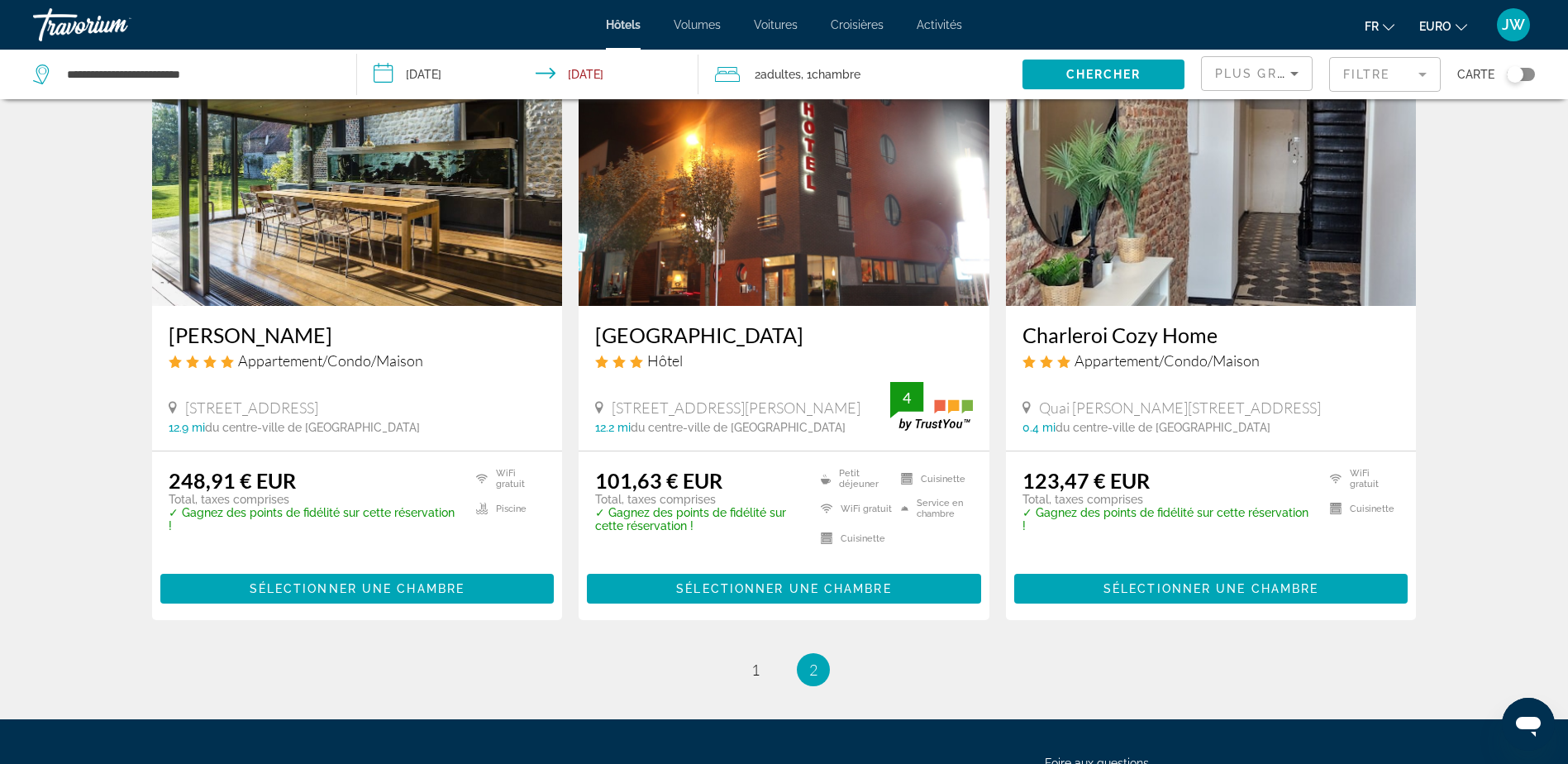
scroll to position [274, 0]
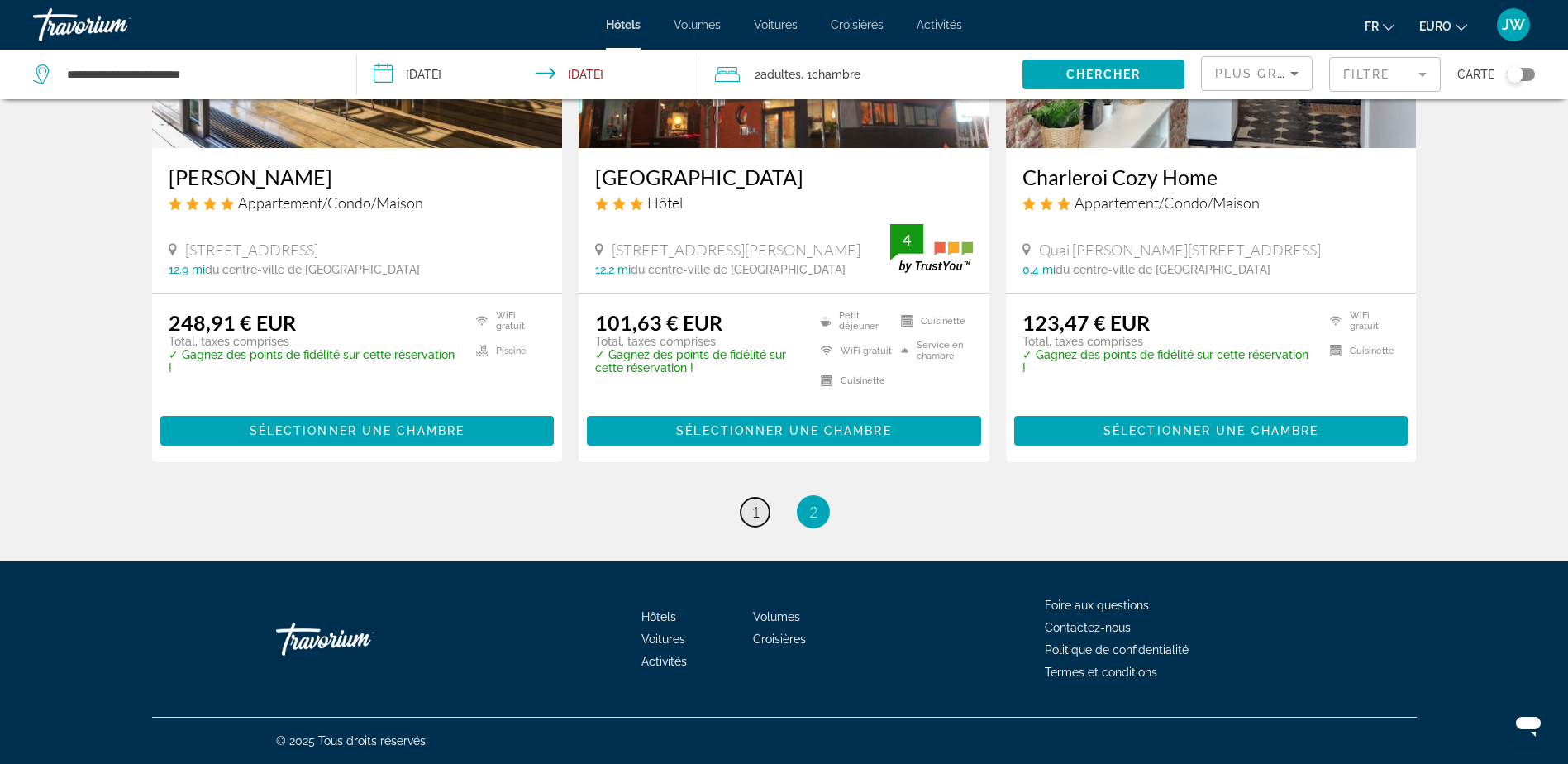
click at [754, 507] on span "1" at bounding box center [755, 512] width 8 height 19
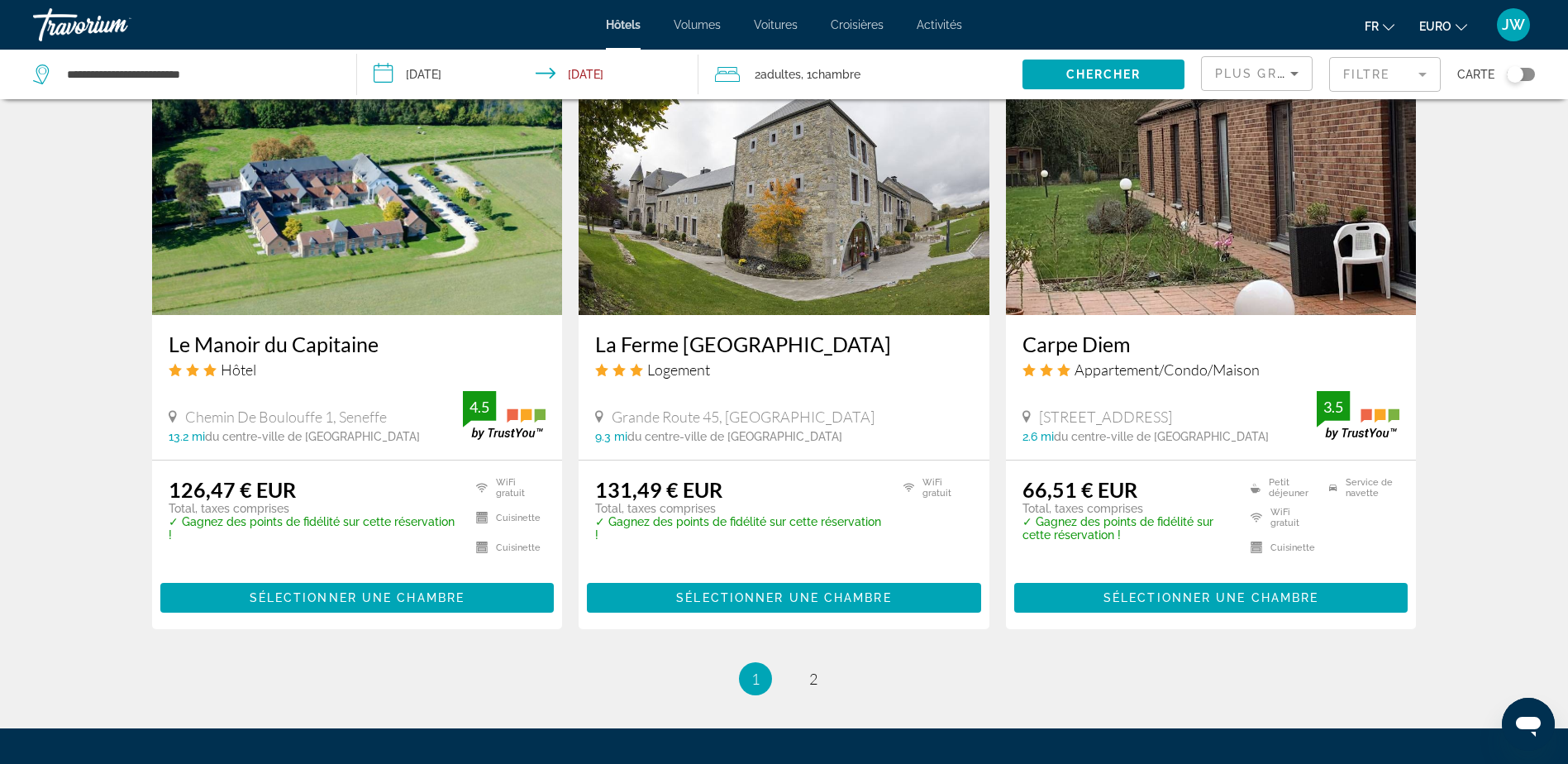
scroll to position [2067, 0]
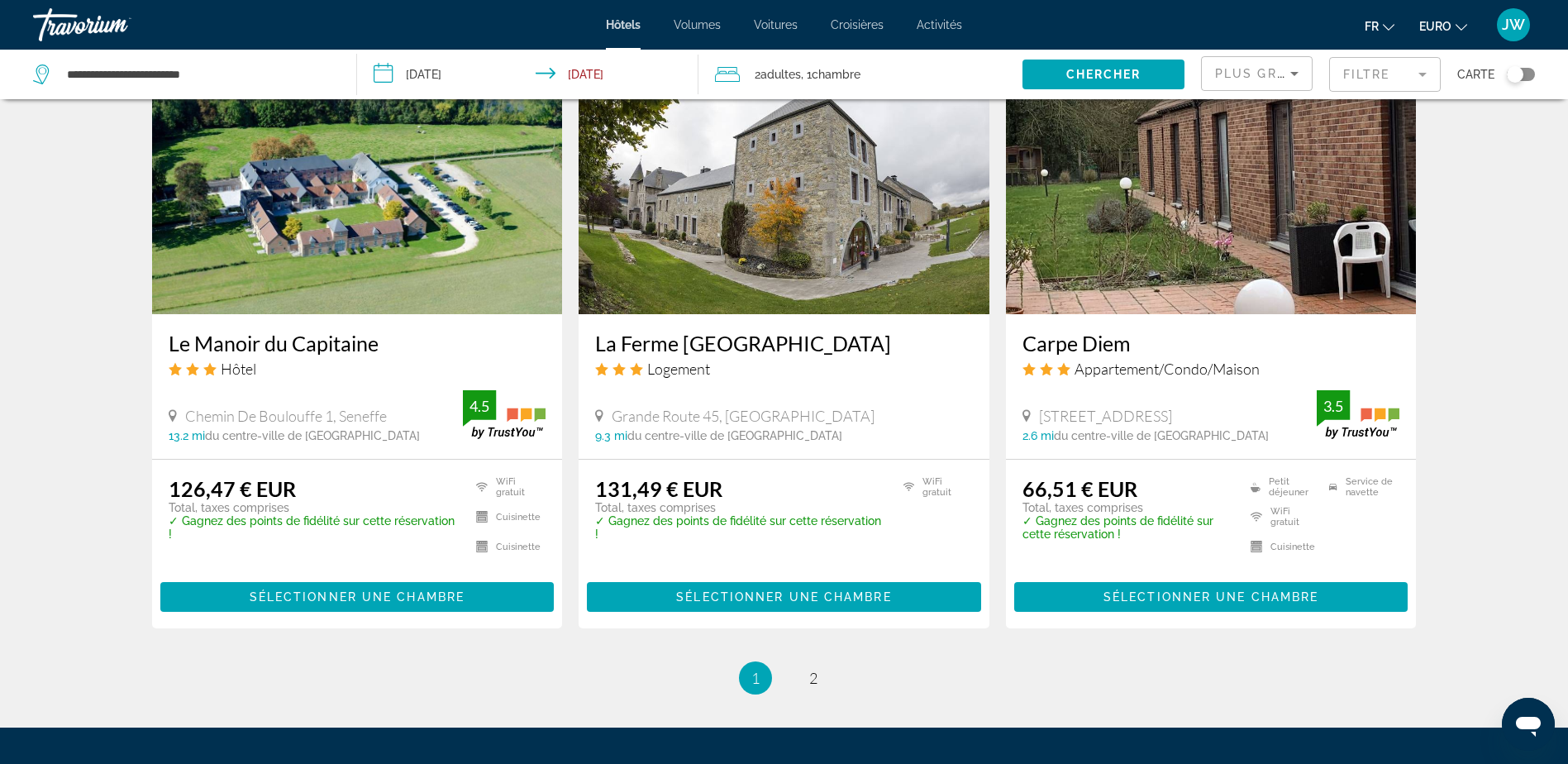
click at [780, 202] on img "Contenu principal" at bounding box center [784, 181] width 411 height 264
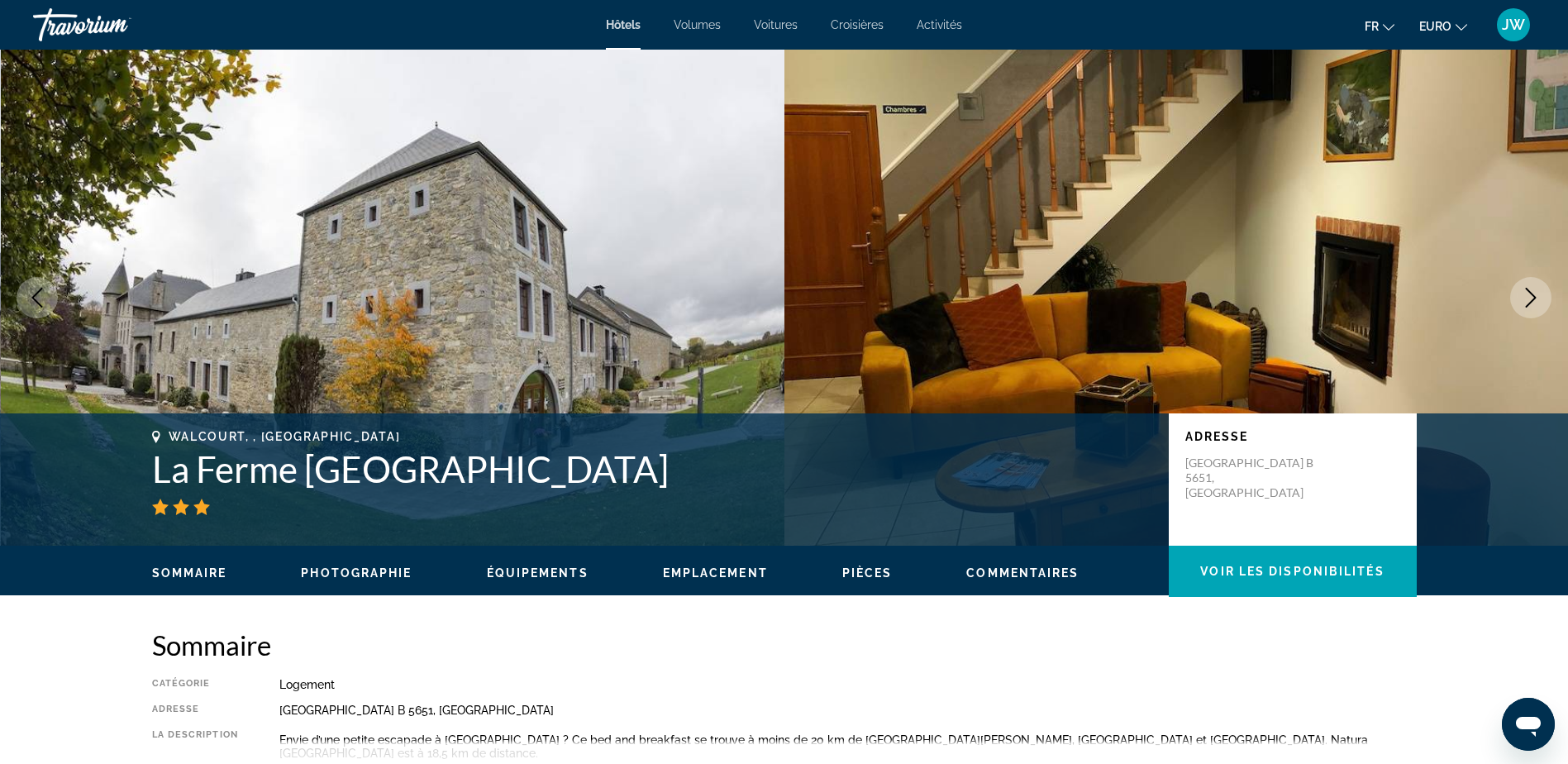
click at [1524, 293] on icon "Image suivante" at bounding box center [1530, 297] width 20 height 20
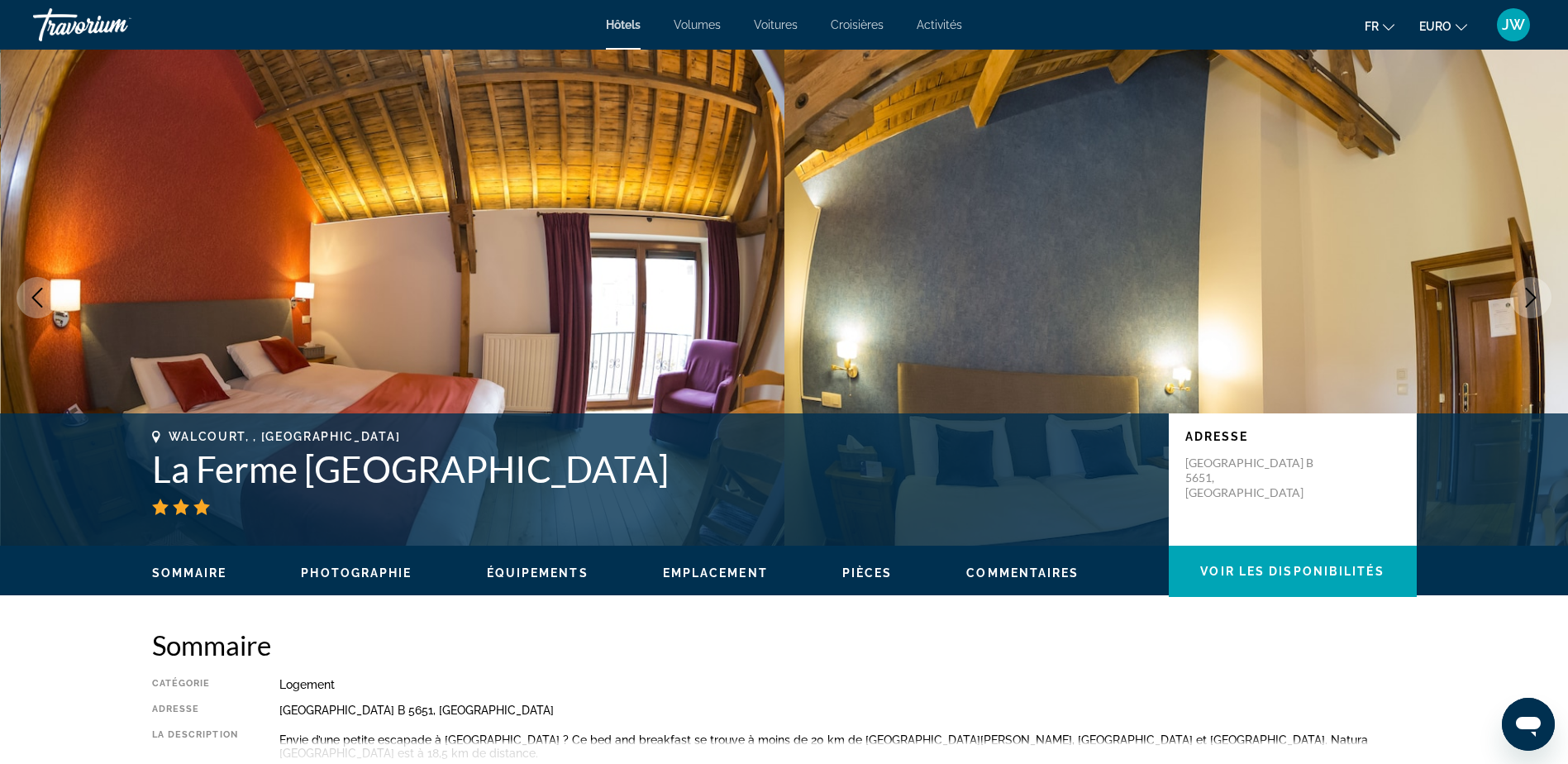
click at [1524, 289] on icon "Image suivante" at bounding box center [1530, 297] width 20 height 20
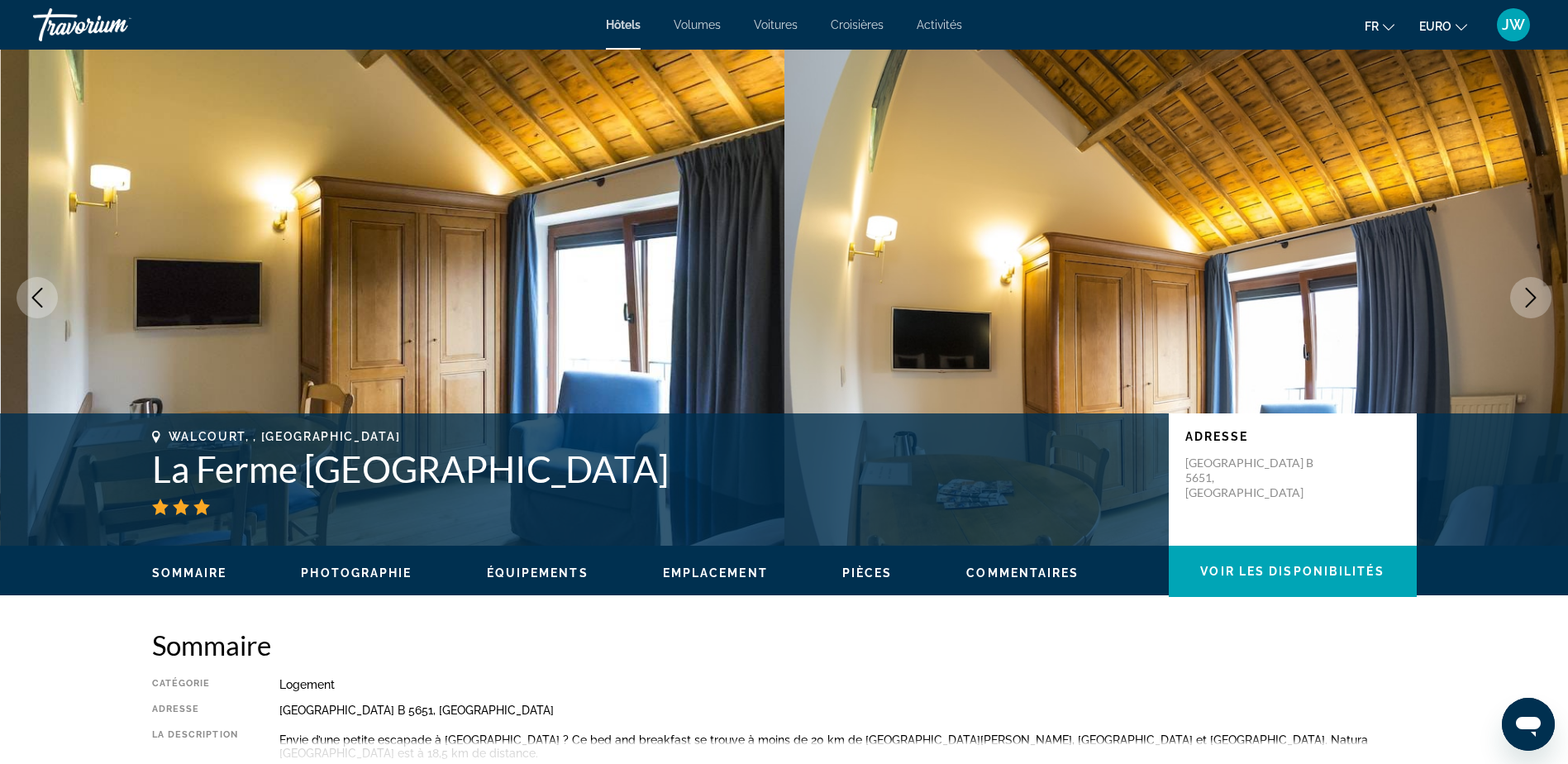
click at [1524, 289] on icon "Image suivante" at bounding box center [1530, 297] width 20 height 20
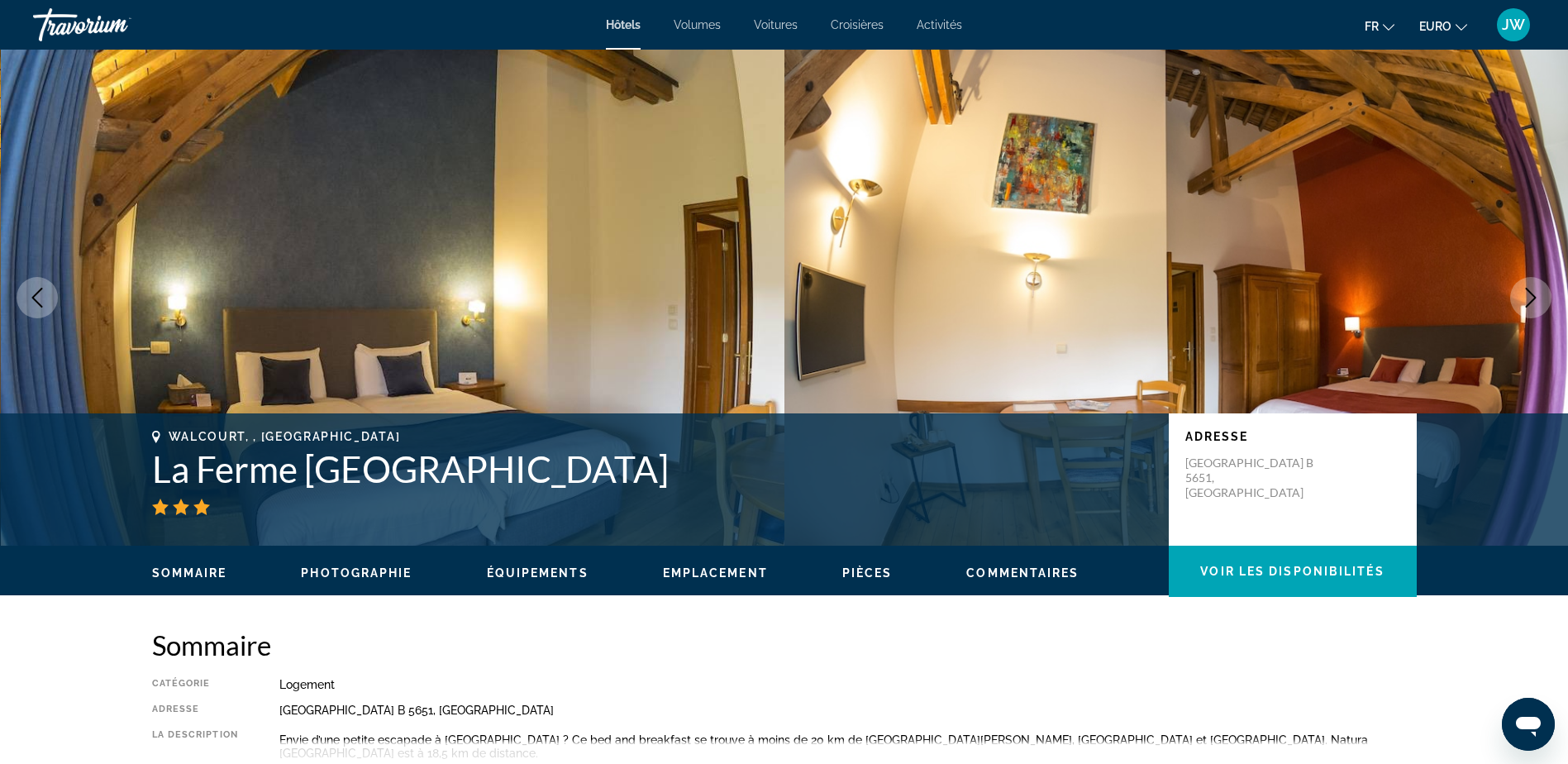
click at [1524, 289] on icon "Image suivante" at bounding box center [1530, 297] width 20 height 20
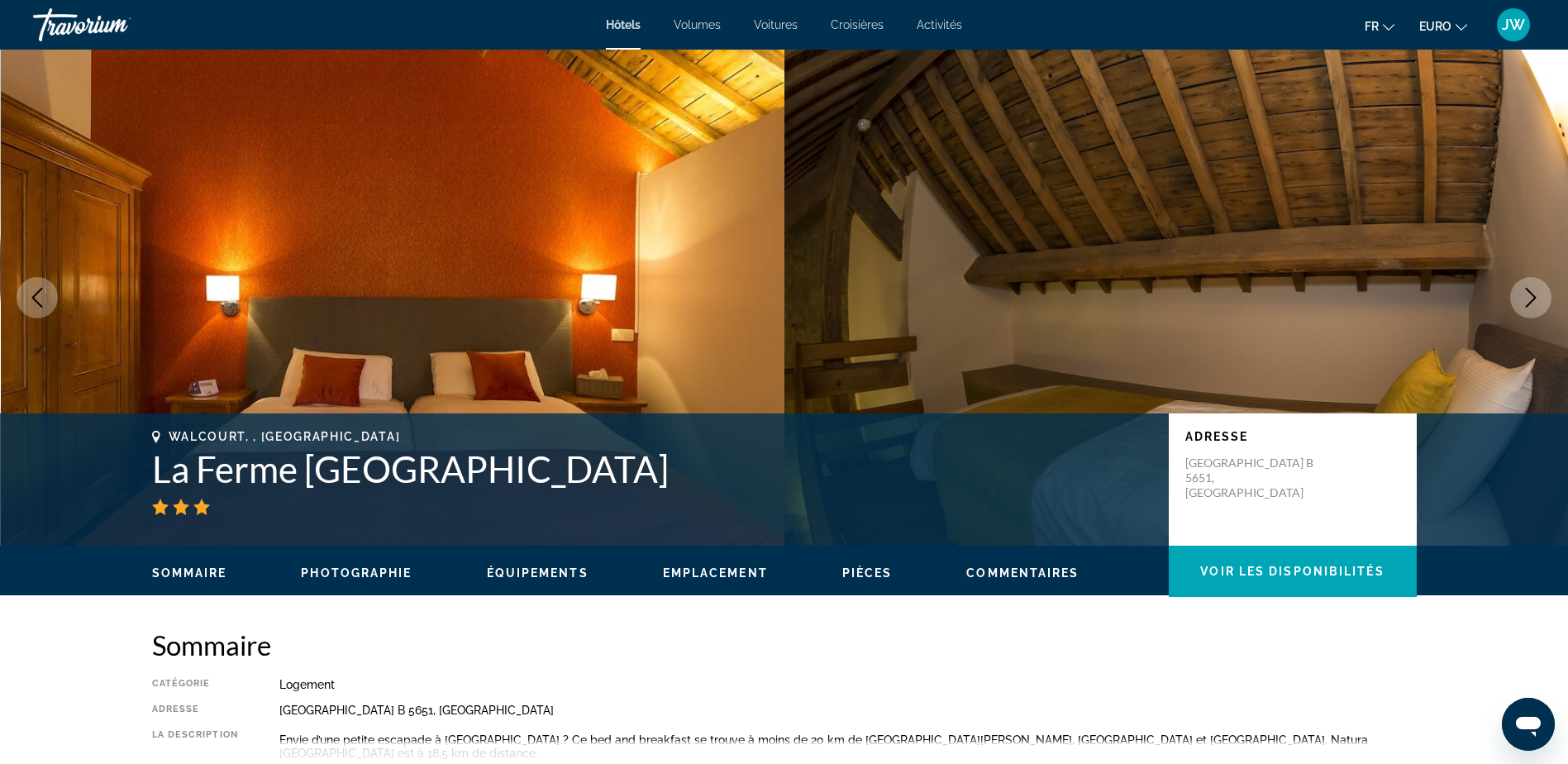
click at [1524, 289] on icon "Image suivante" at bounding box center [1530, 297] width 20 height 20
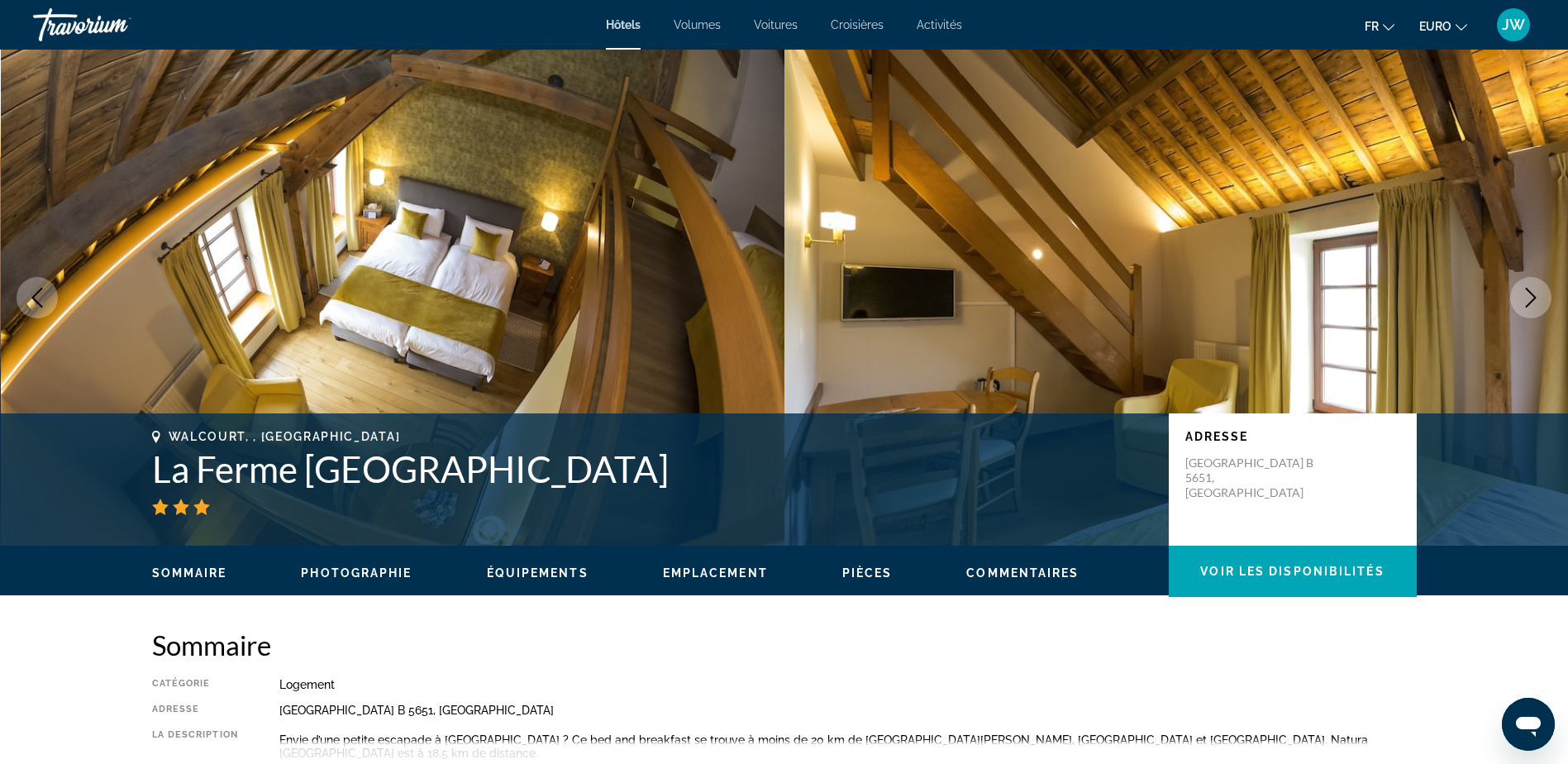
click at [1524, 289] on icon "Image suivante" at bounding box center [1530, 297] width 20 height 20
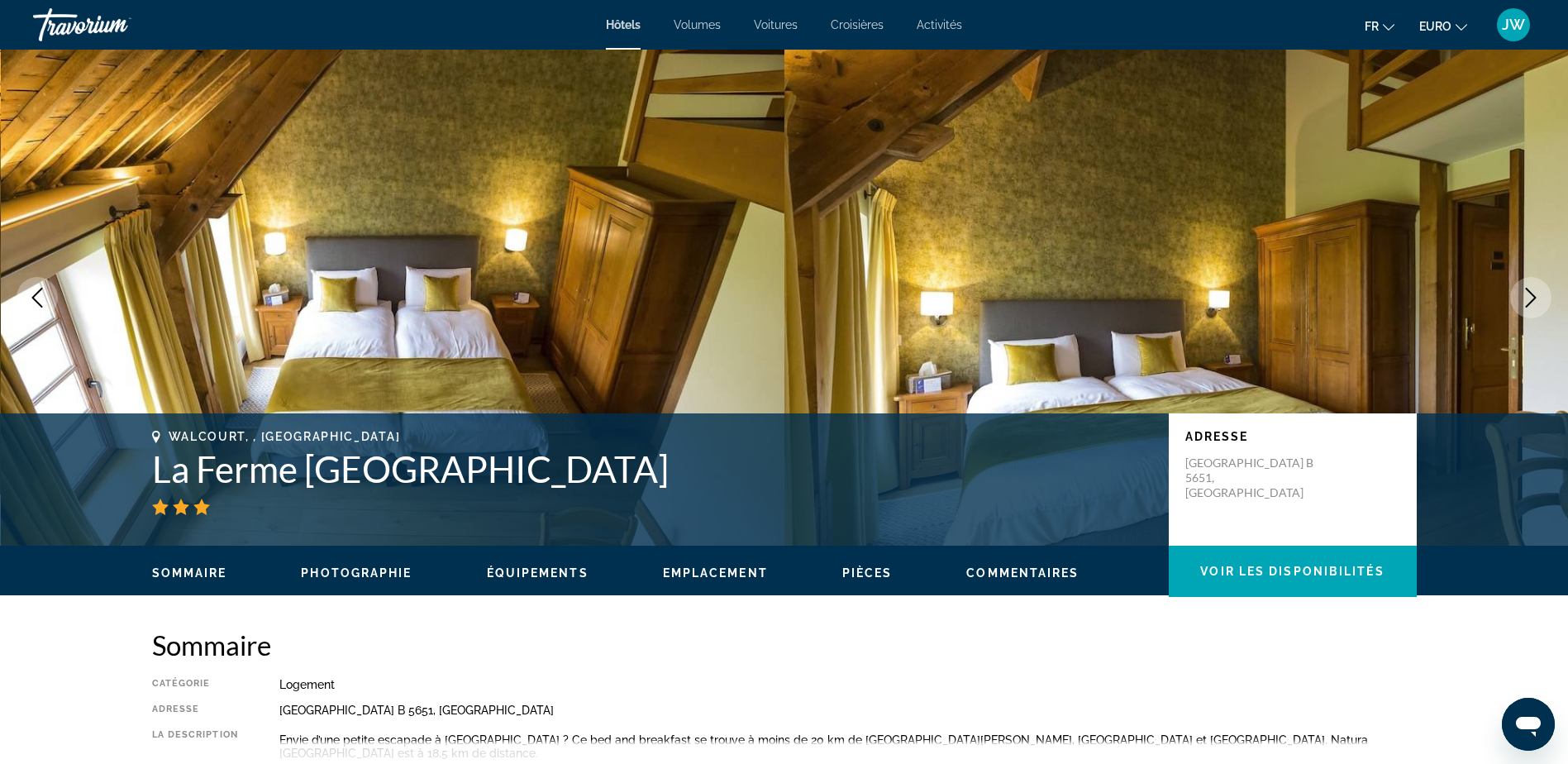
click at [1524, 289] on icon "Image suivante" at bounding box center [1530, 297] width 20 height 20
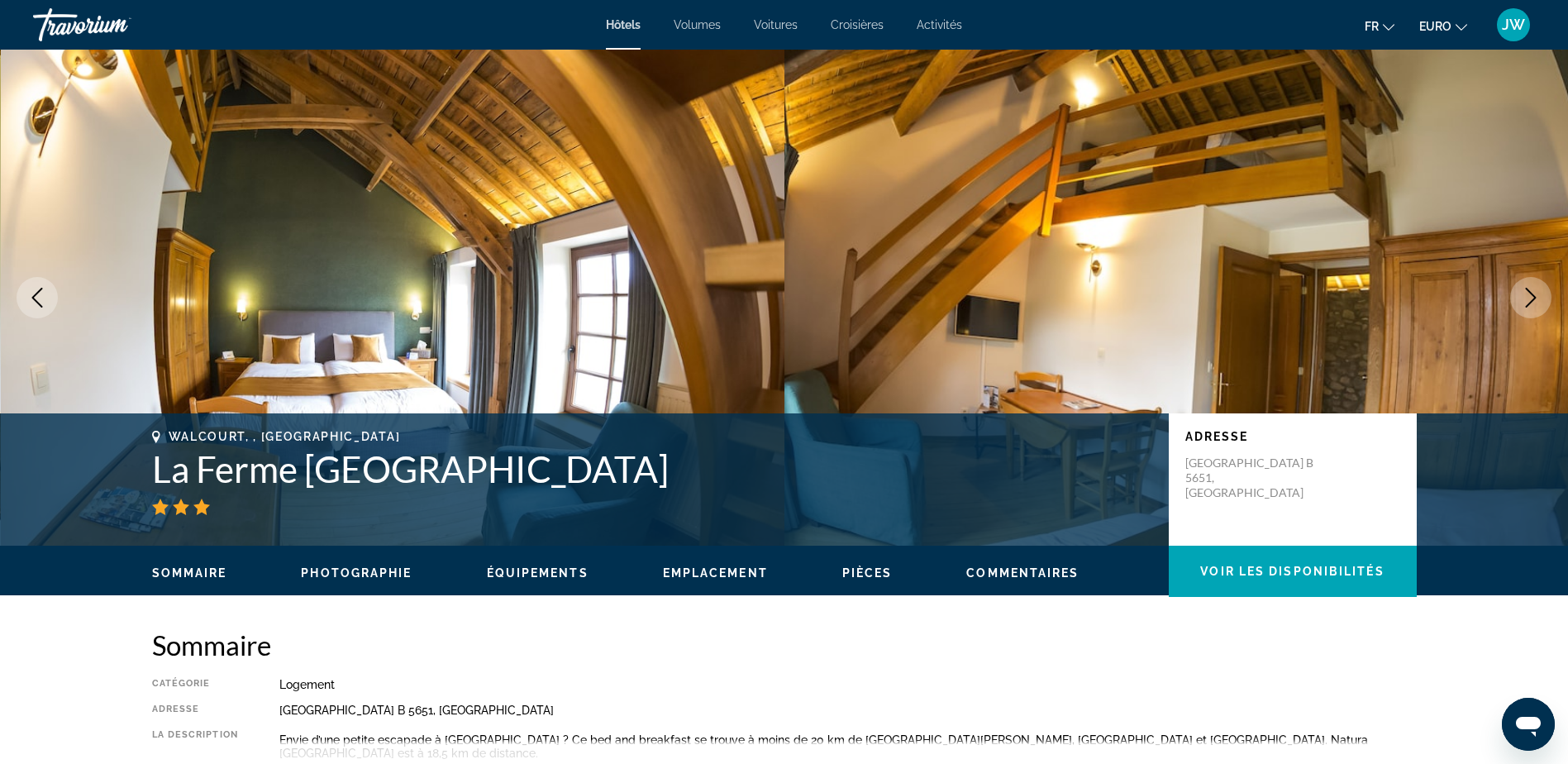
click at [1525, 301] on icon "Image suivante" at bounding box center [1530, 297] width 20 height 20
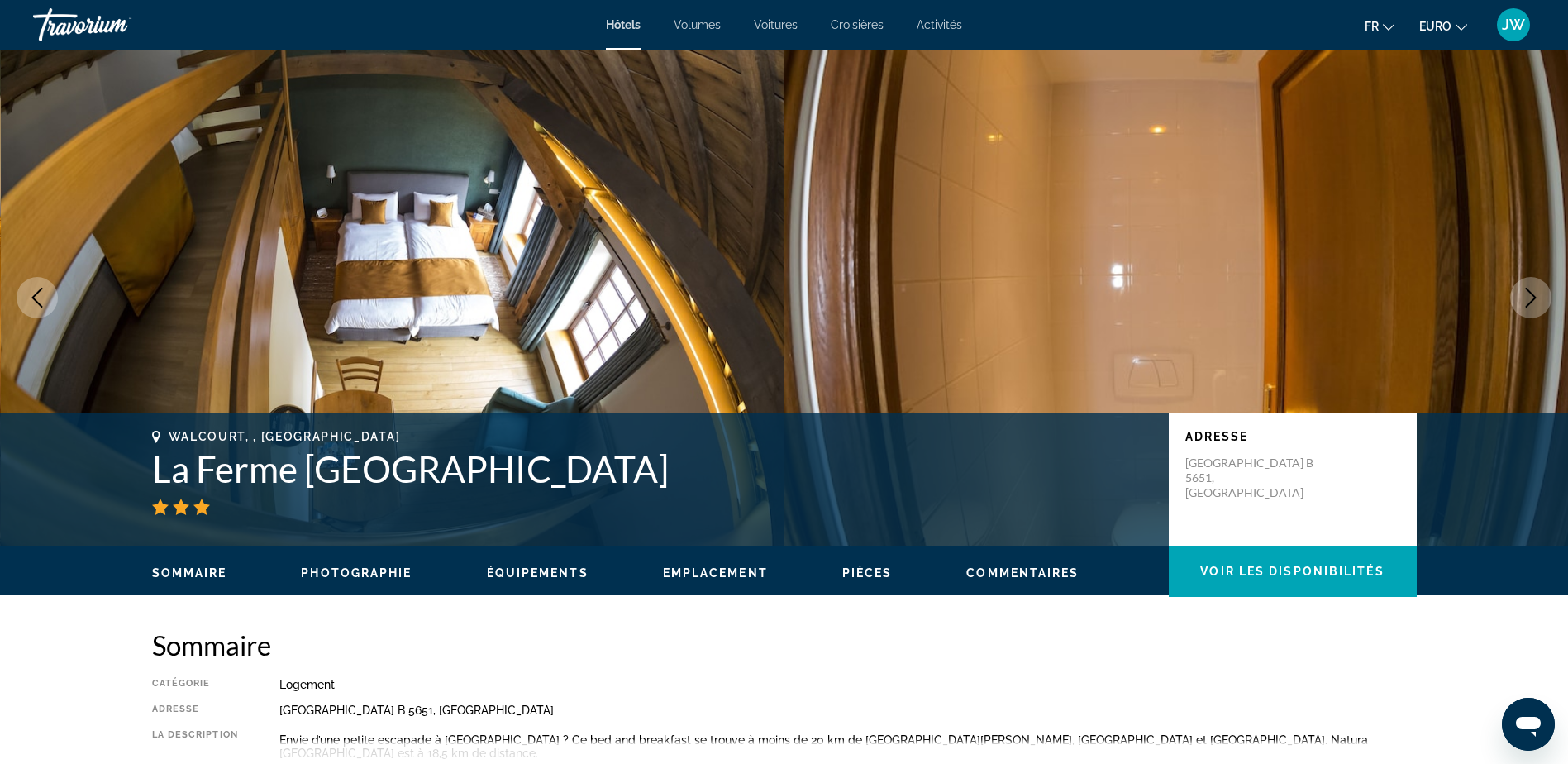
click at [1529, 301] on icon "Image suivante" at bounding box center [1530, 297] width 20 height 20
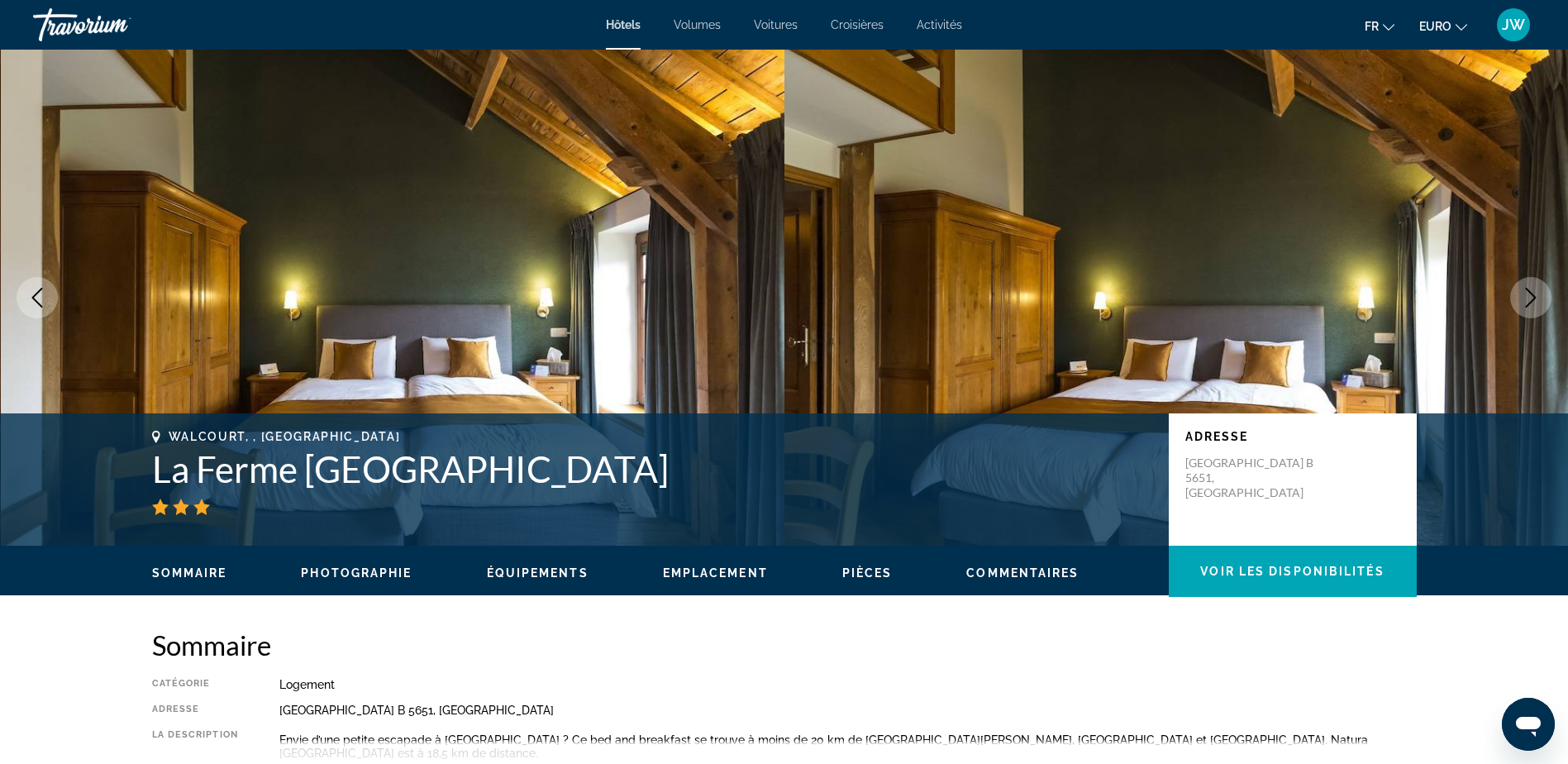
click at [1530, 301] on icon "Image suivante" at bounding box center [1530, 297] width 20 height 20
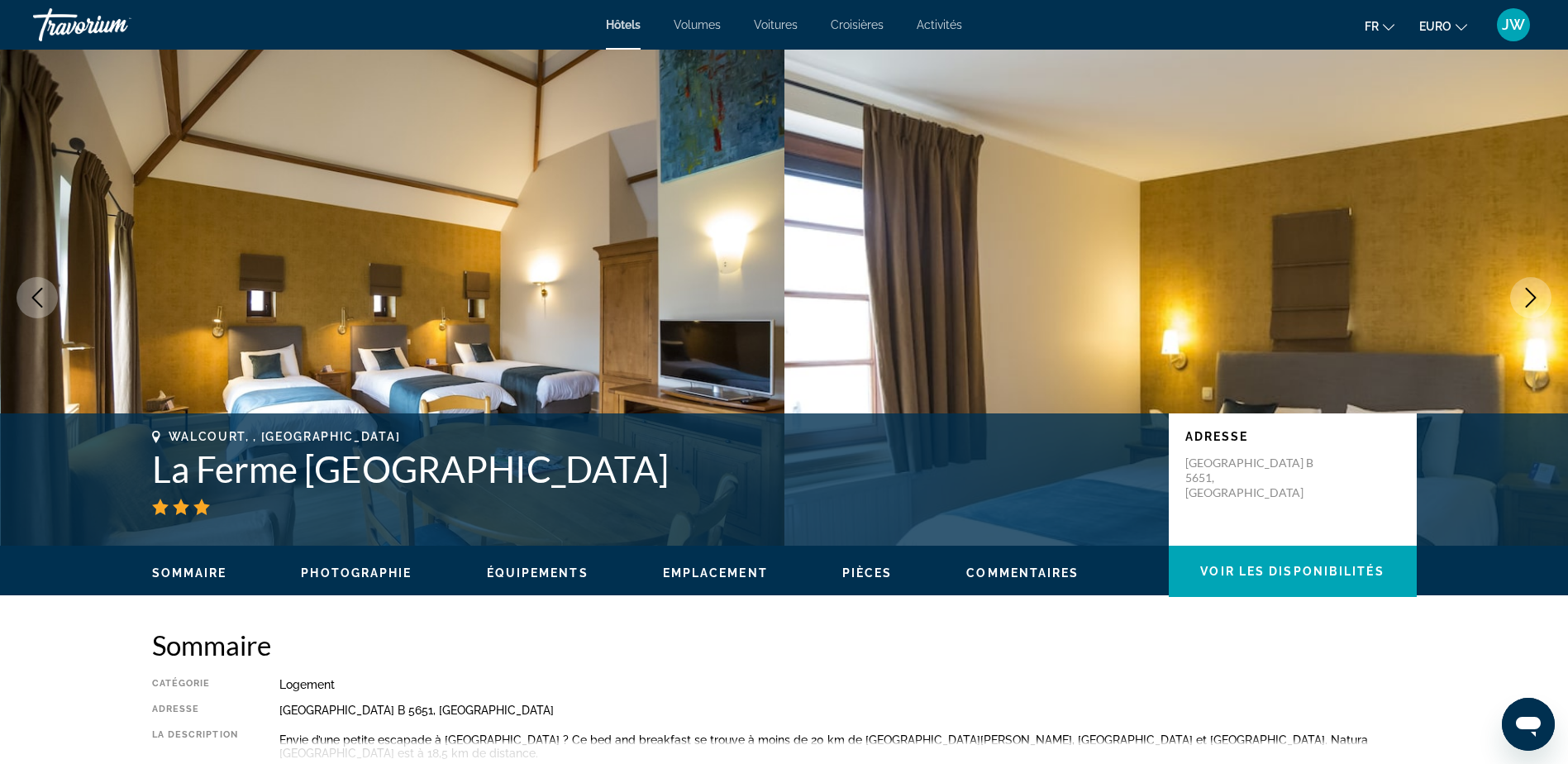
click at [1530, 301] on icon "Image suivante" at bounding box center [1530, 297] width 20 height 20
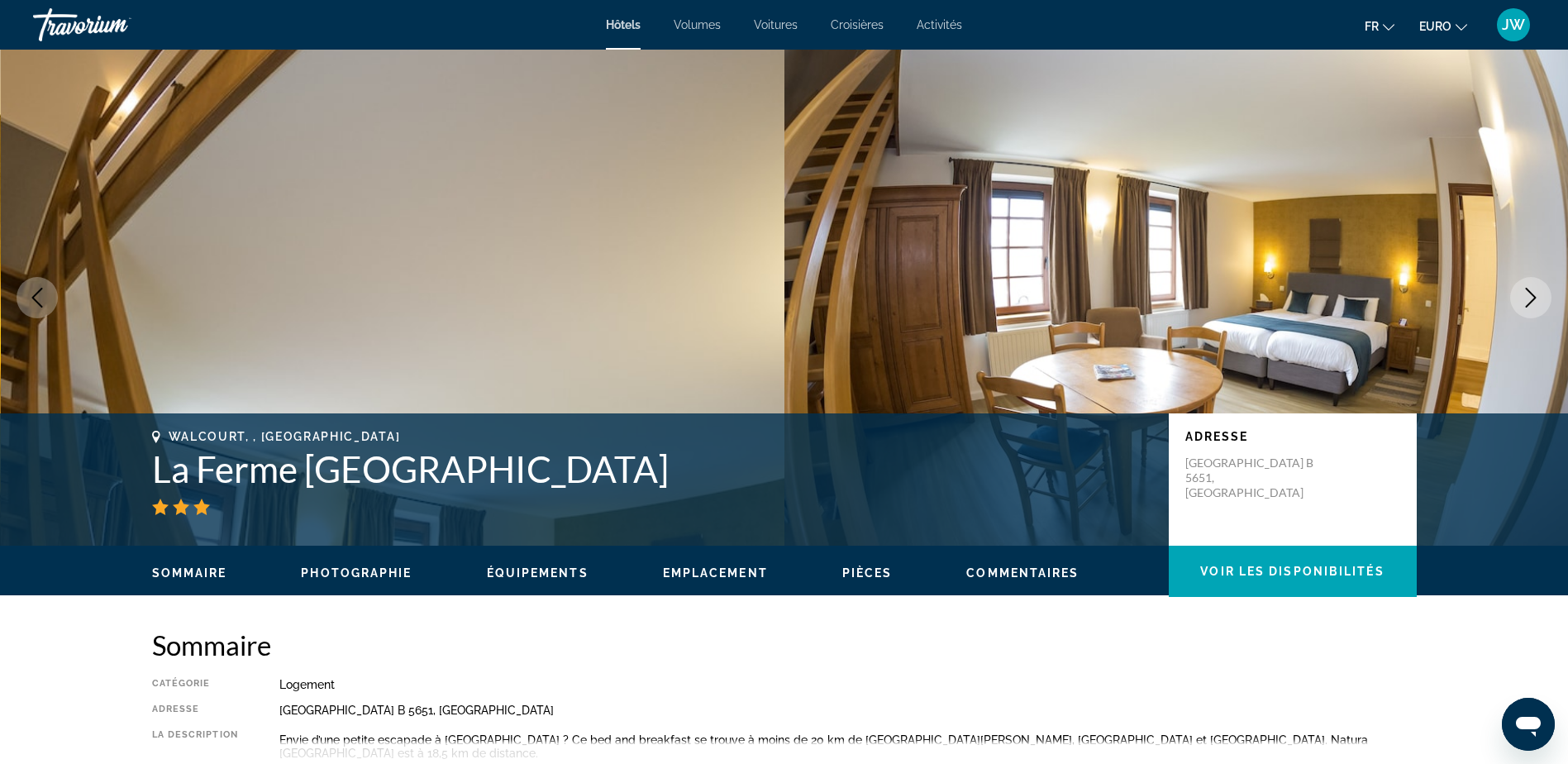
click at [1530, 301] on icon "Image suivante" at bounding box center [1530, 297] width 20 height 20
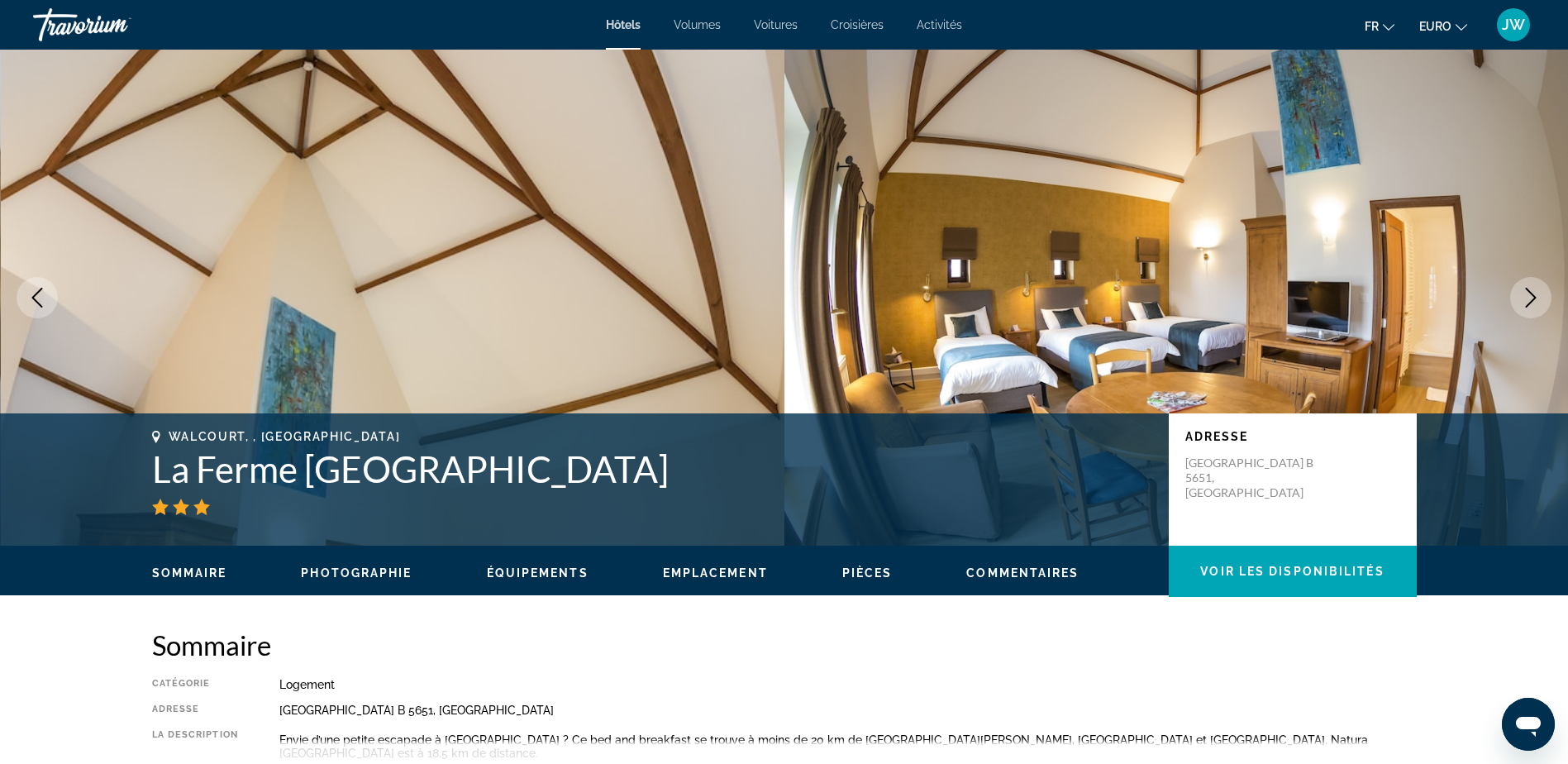
click at [1530, 301] on icon "Image suivante" at bounding box center [1530, 297] width 20 height 20
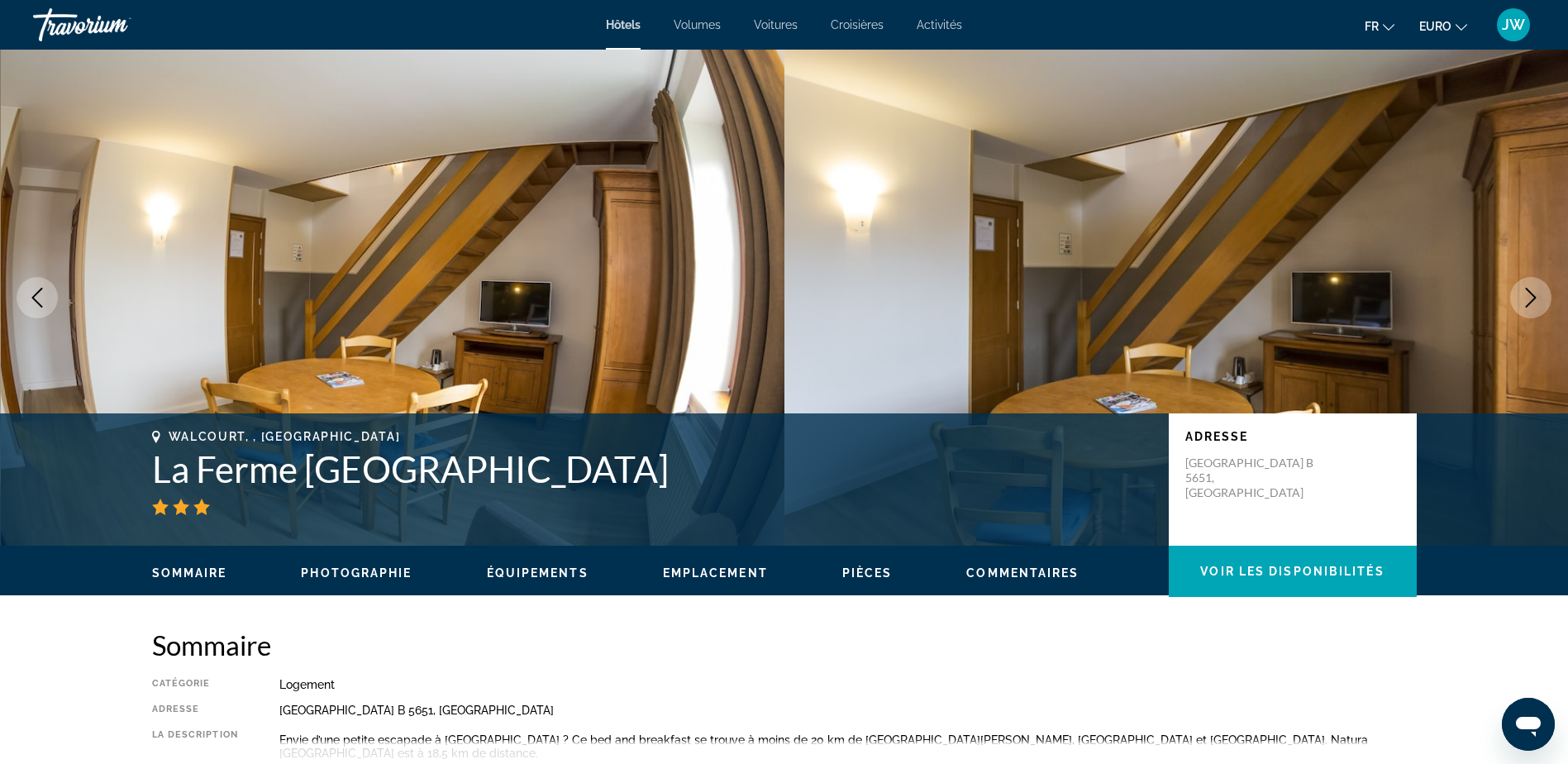
click at [1530, 301] on icon "Image suivante" at bounding box center [1530, 297] width 20 height 20
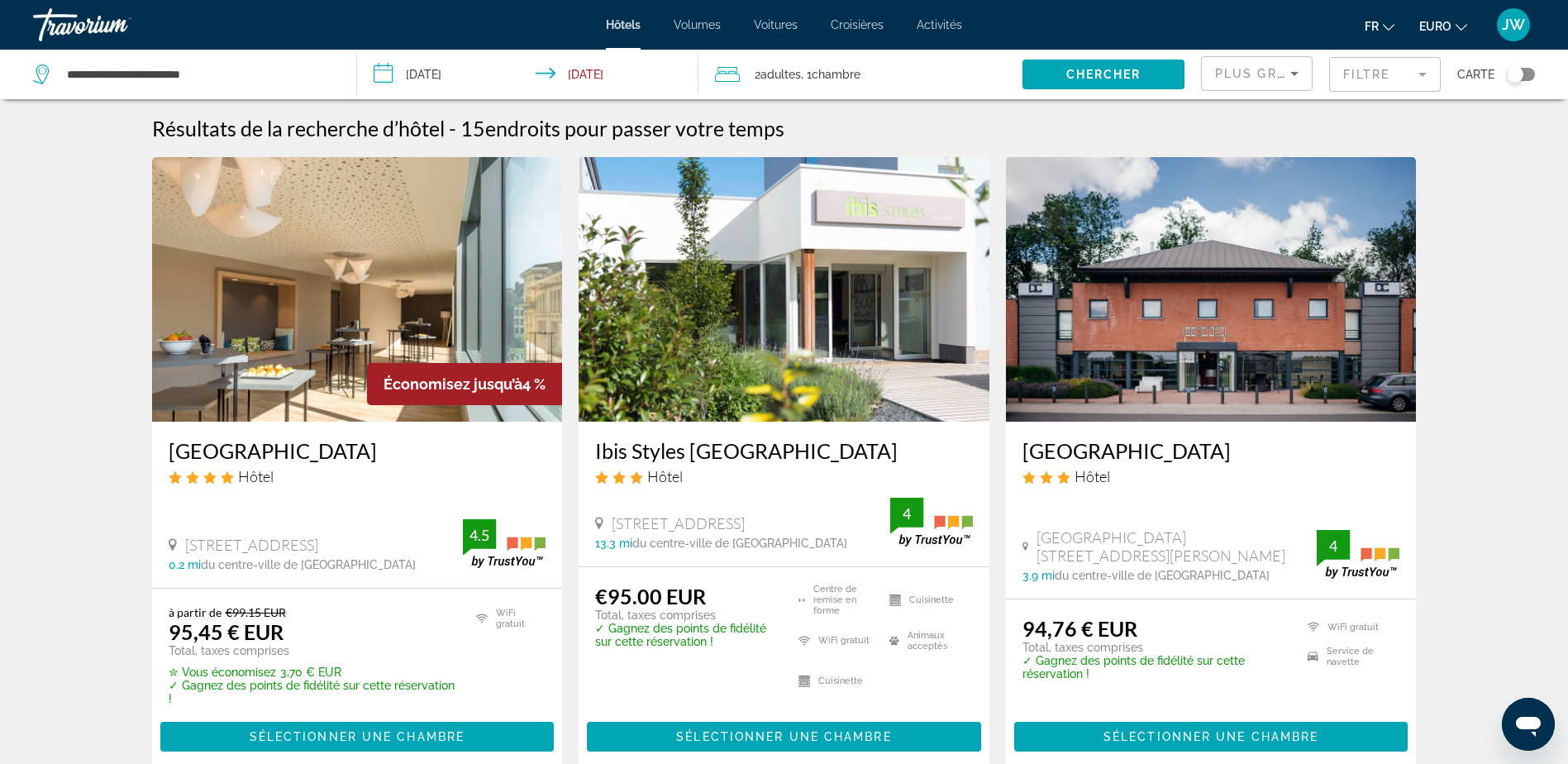
drag, startPoint x: 299, startPoint y: 288, endPoint x: 297, endPoint y: 278, distance: 10.2
click at [299, 288] on img "Contenu principal" at bounding box center [357, 289] width 411 height 264
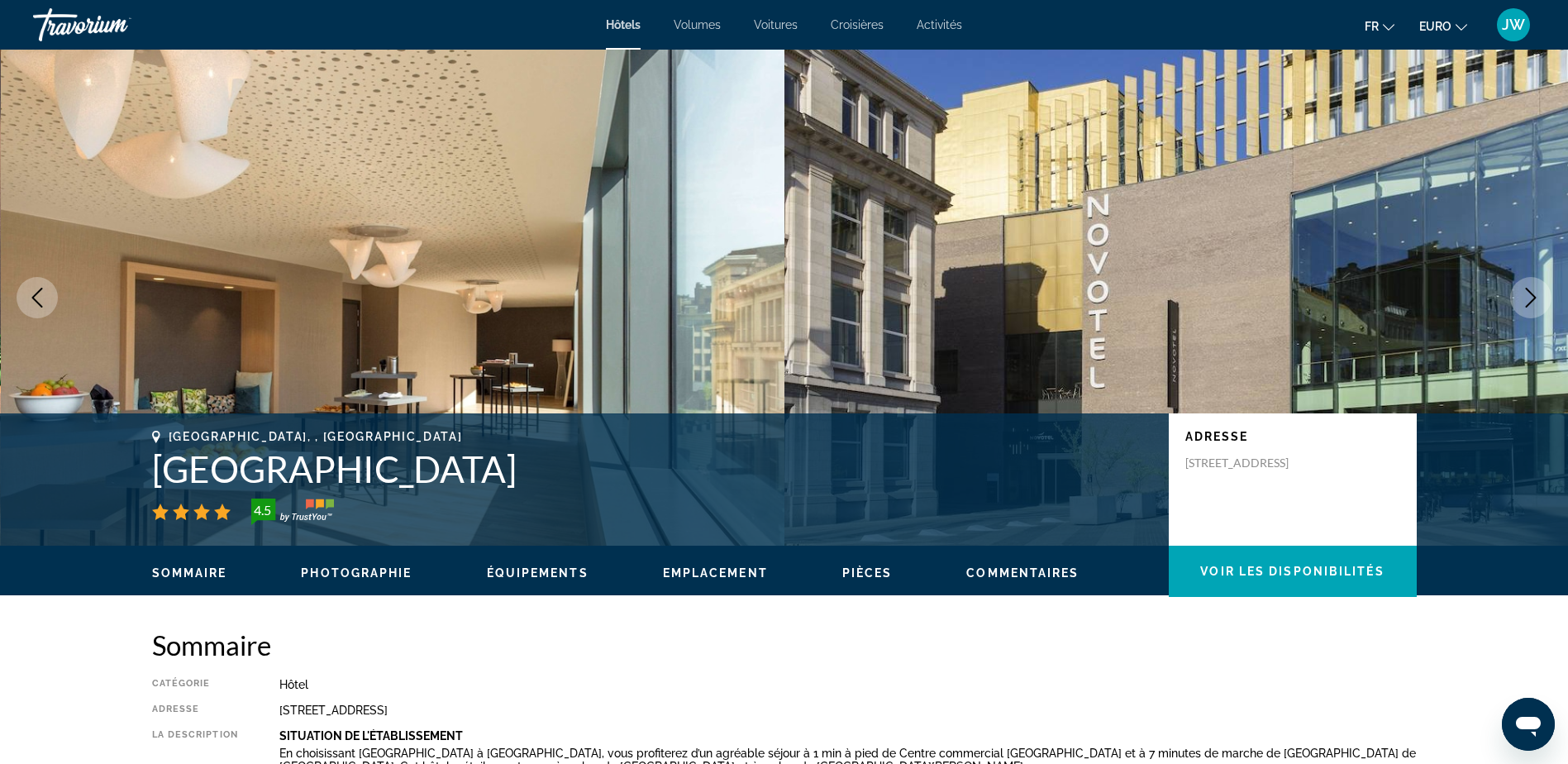
click at [1528, 299] on icon "Image suivante" at bounding box center [1530, 297] width 20 height 20
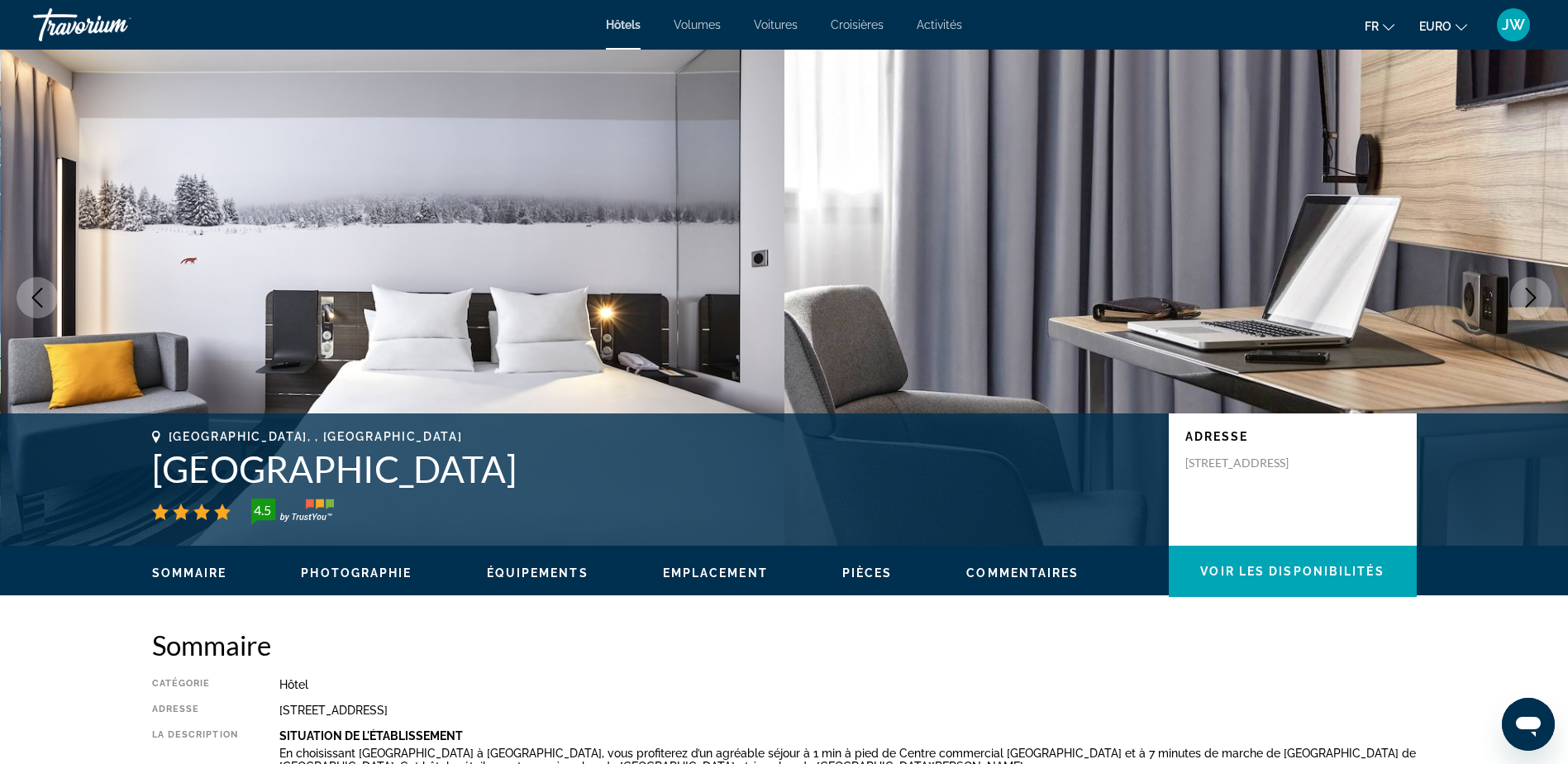
click at [1528, 297] on icon "Image suivante" at bounding box center [1530, 297] width 20 height 20
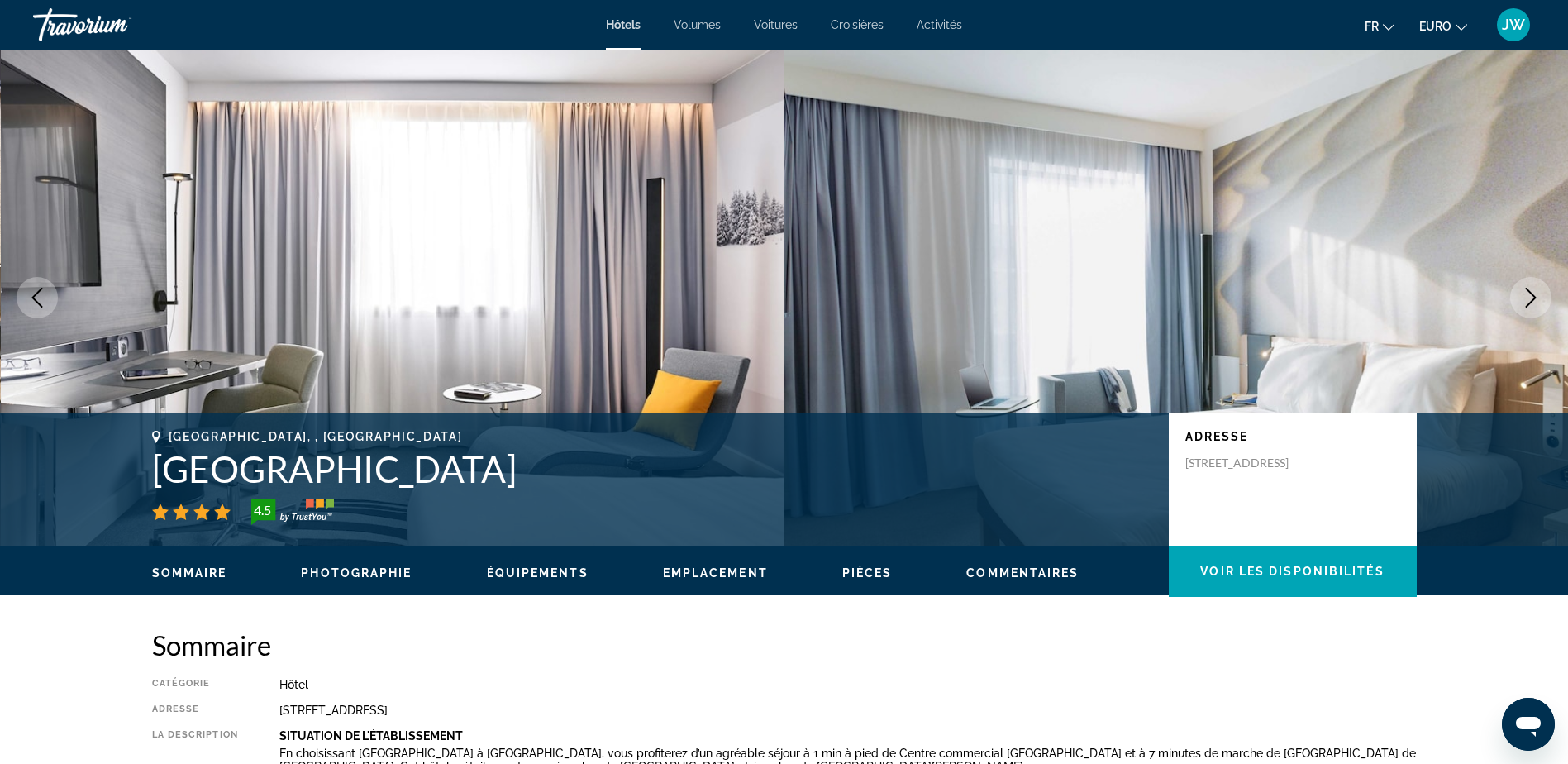
click at [1528, 297] on icon "Image suivante" at bounding box center [1530, 297] width 20 height 20
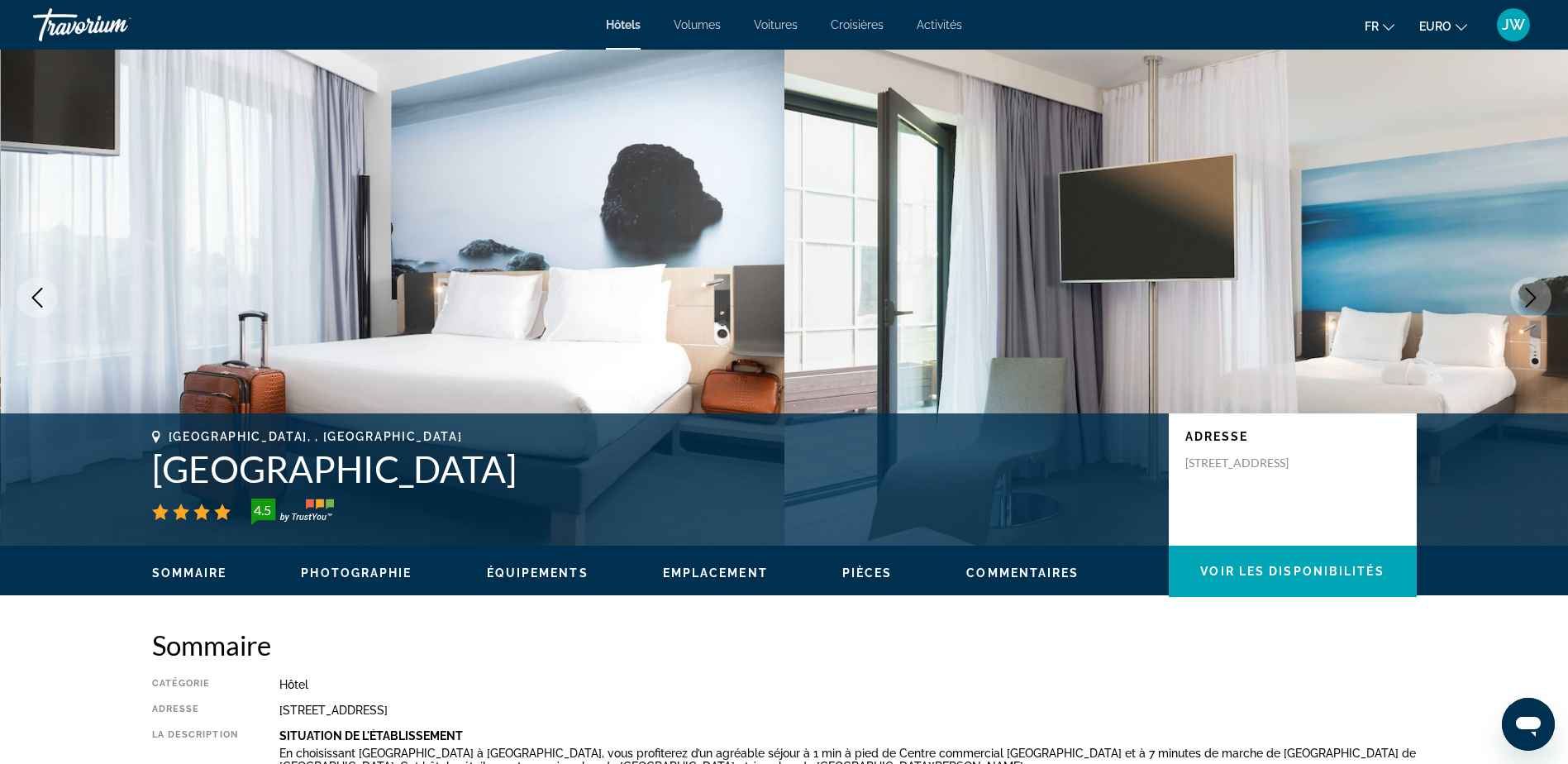
click at [1528, 297] on icon "Image suivante" at bounding box center [1530, 297] width 20 height 20
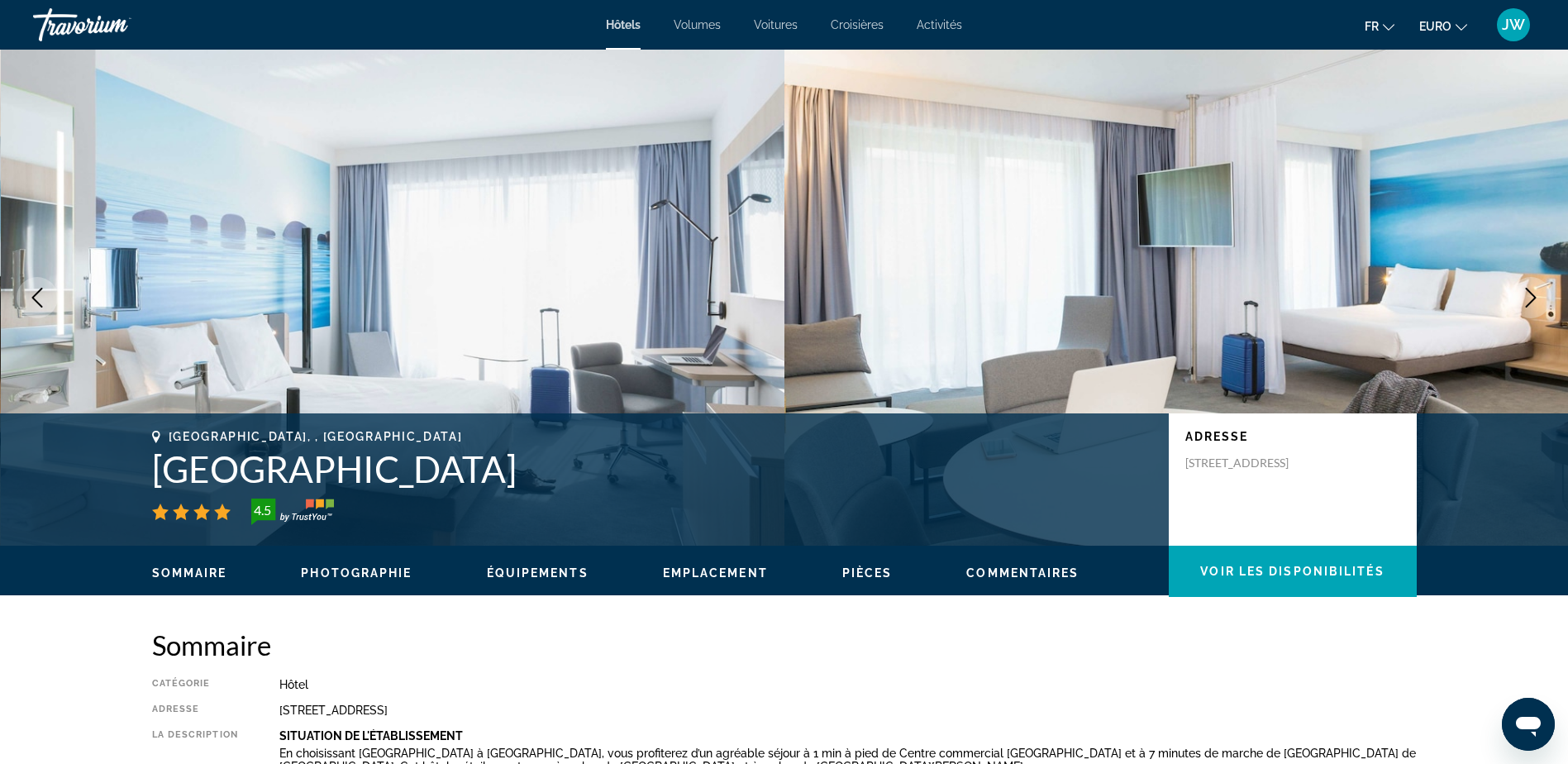
click at [1528, 297] on icon "Image suivante" at bounding box center [1530, 297] width 20 height 20
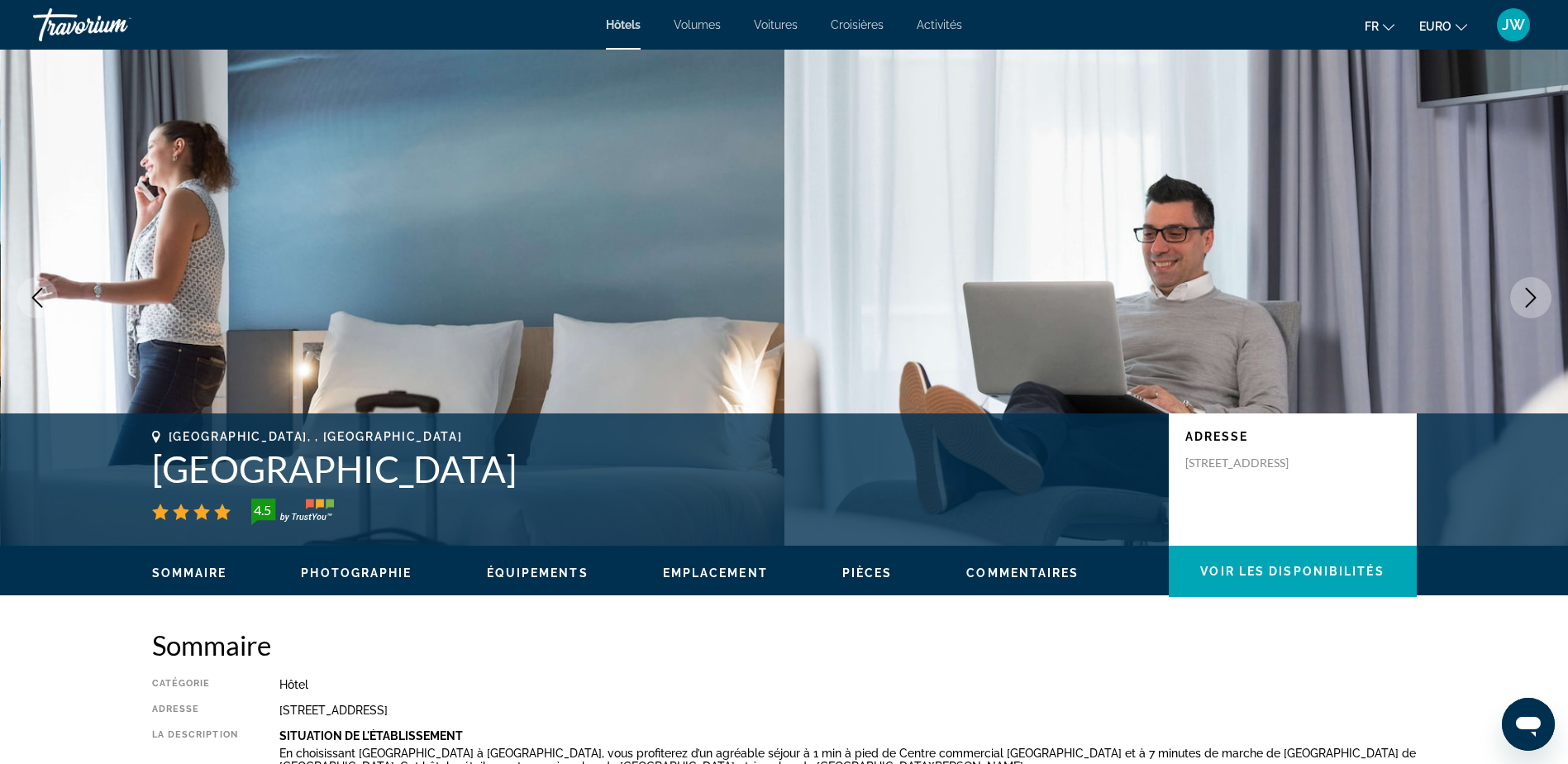
click at [1528, 297] on icon "Image suivante" at bounding box center [1530, 297] width 20 height 20
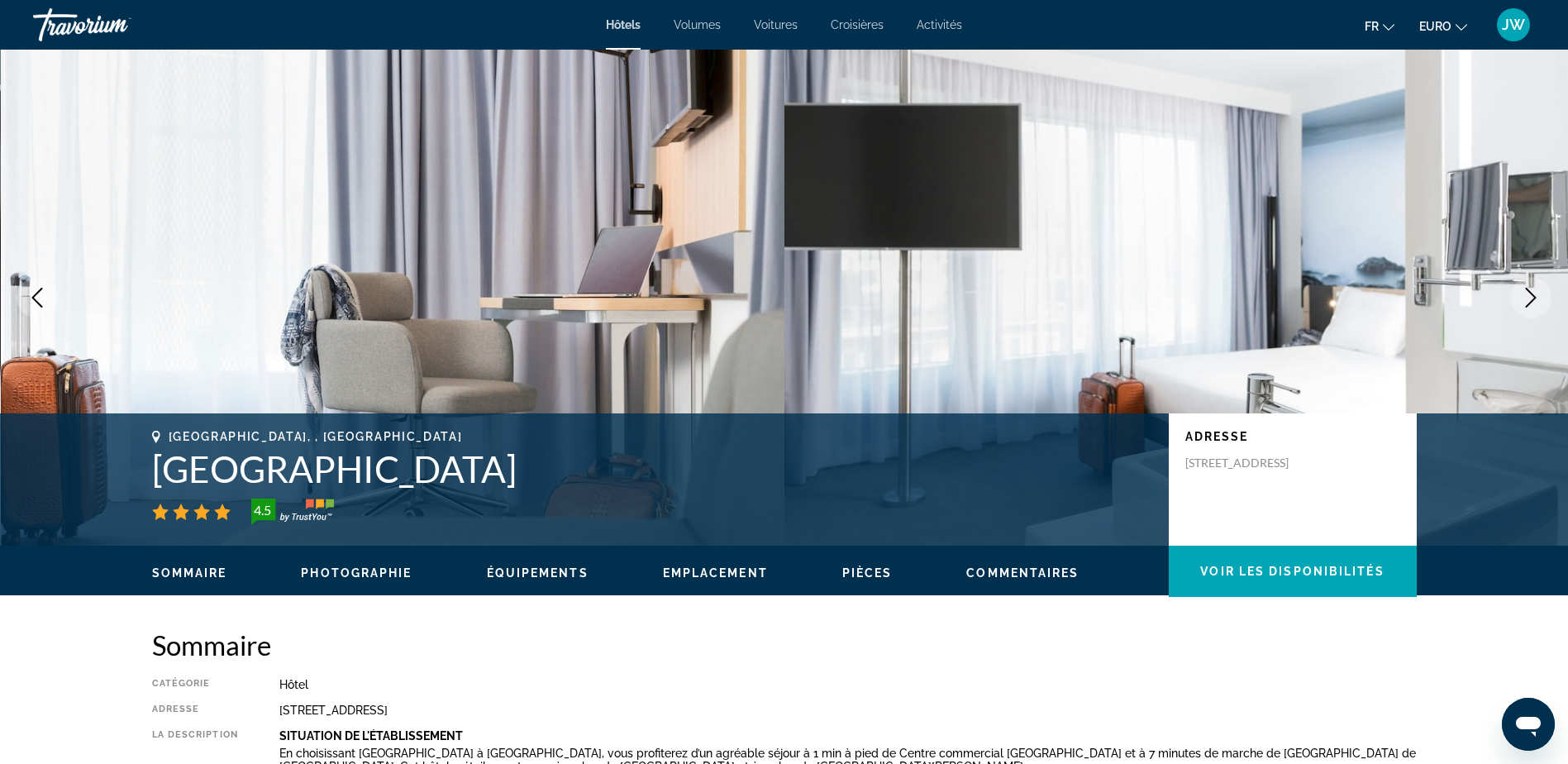
click at [1527, 297] on icon "Image suivante" at bounding box center [1530, 297] width 20 height 20
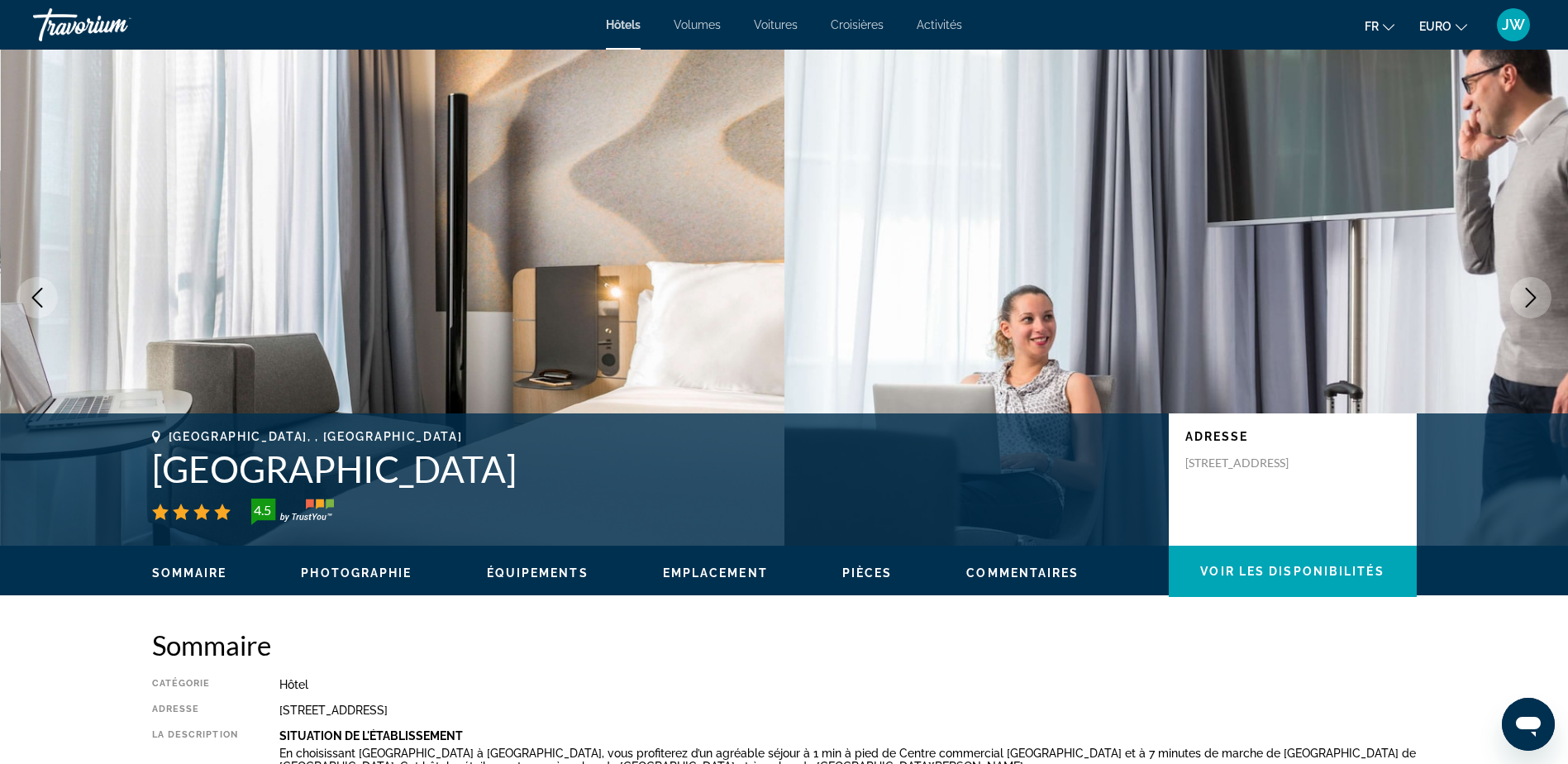
drag, startPoint x: 1524, startPoint y: 302, endPoint x: 1401, endPoint y: 385, distance: 148.4
click at [1528, 301] on icon "Image suivante" at bounding box center [1530, 297] width 20 height 20
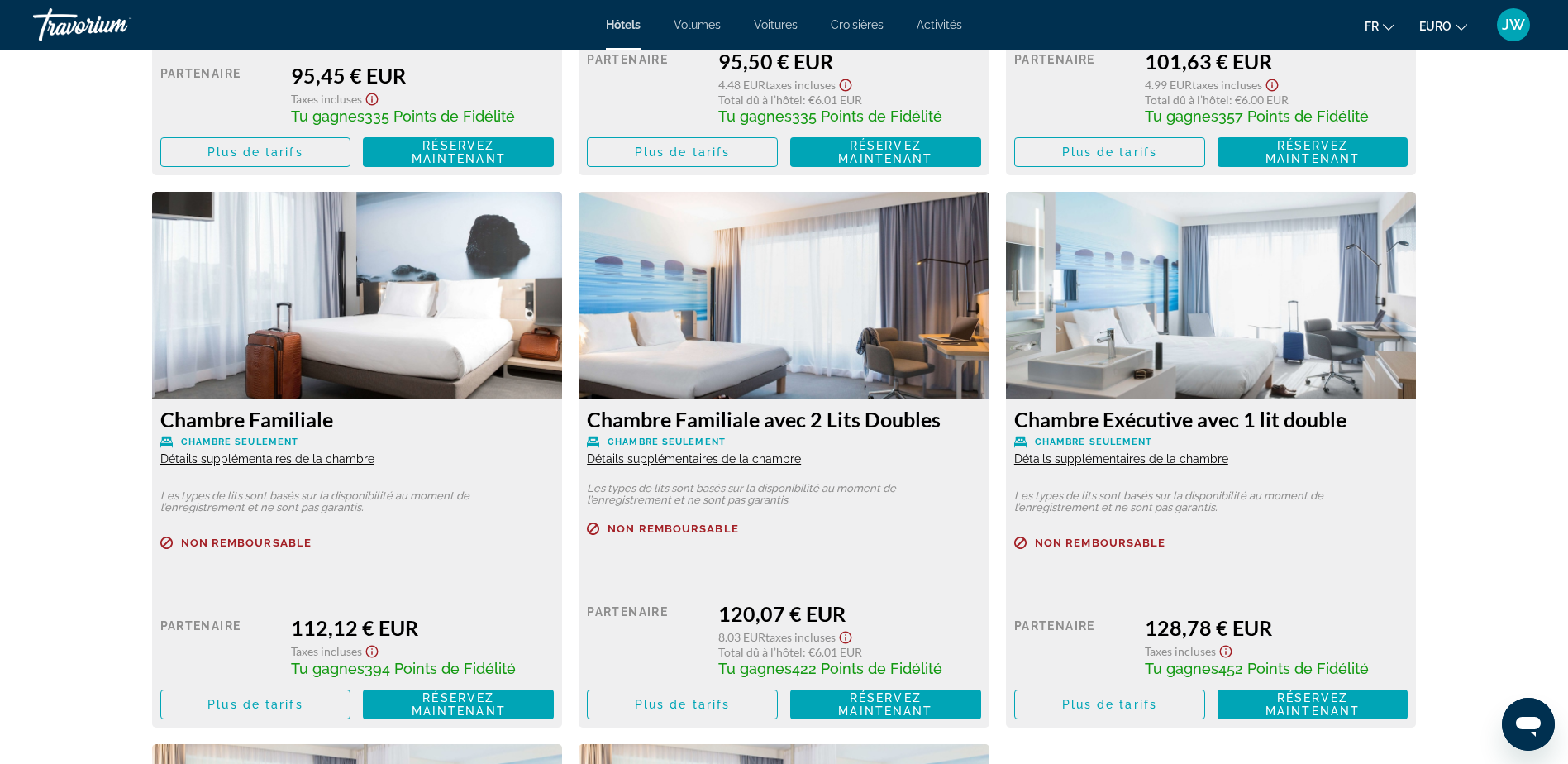
scroll to position [2728, 0]
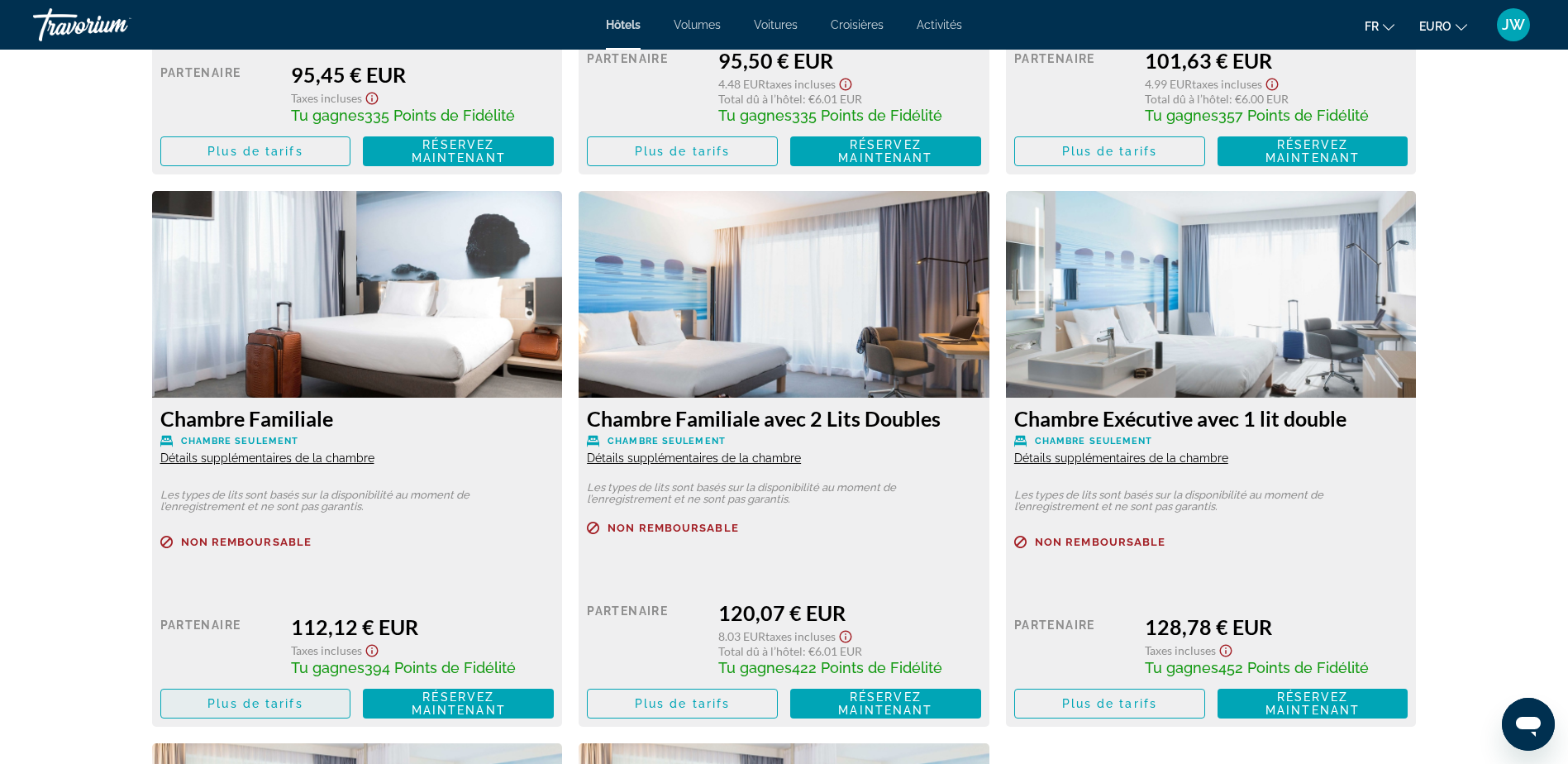
click at [248, 704] on span "Plus de tarifs" at bounding box center [255, 704] width 95 height 13
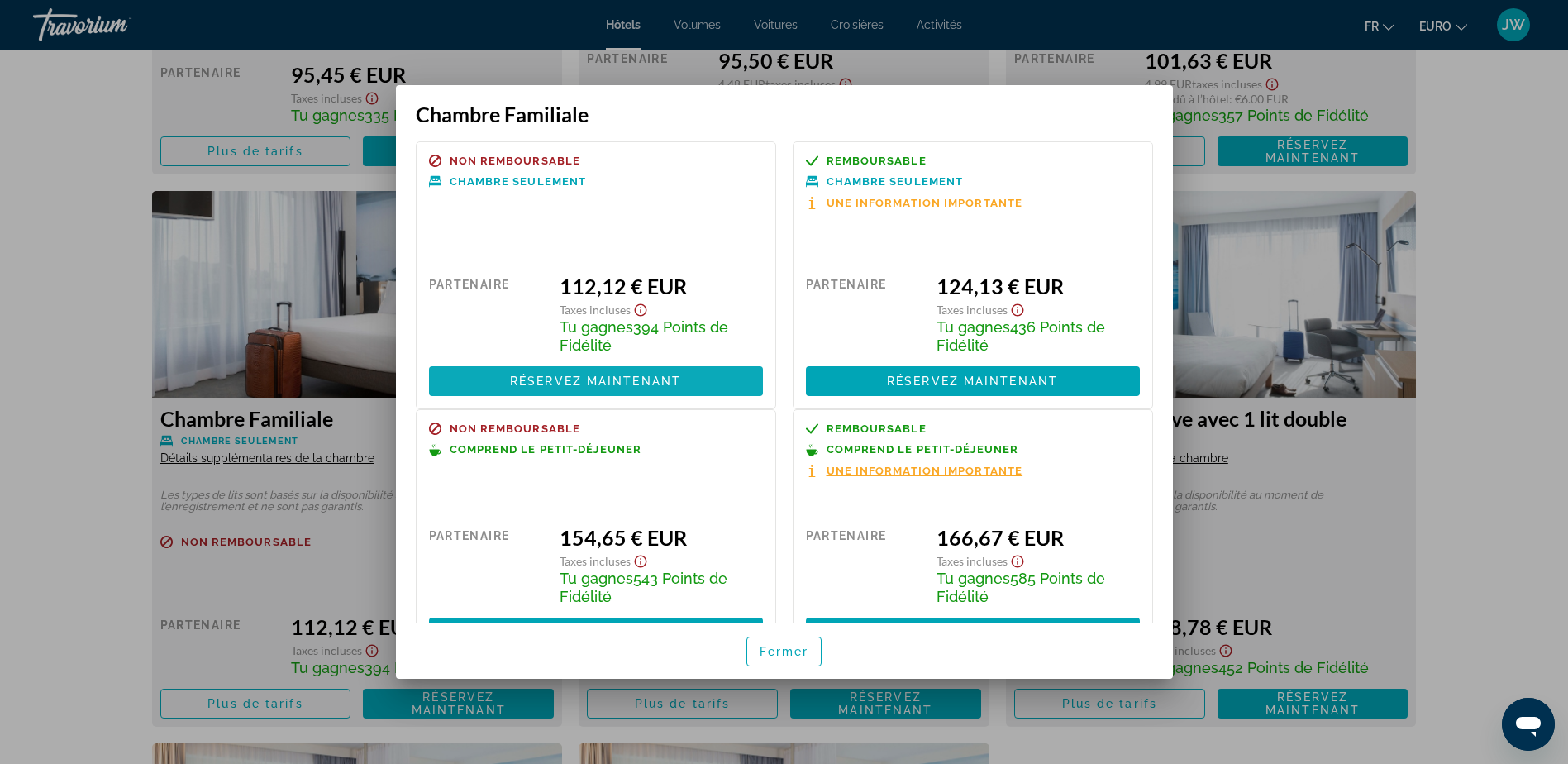
scroll to position [0, 0]
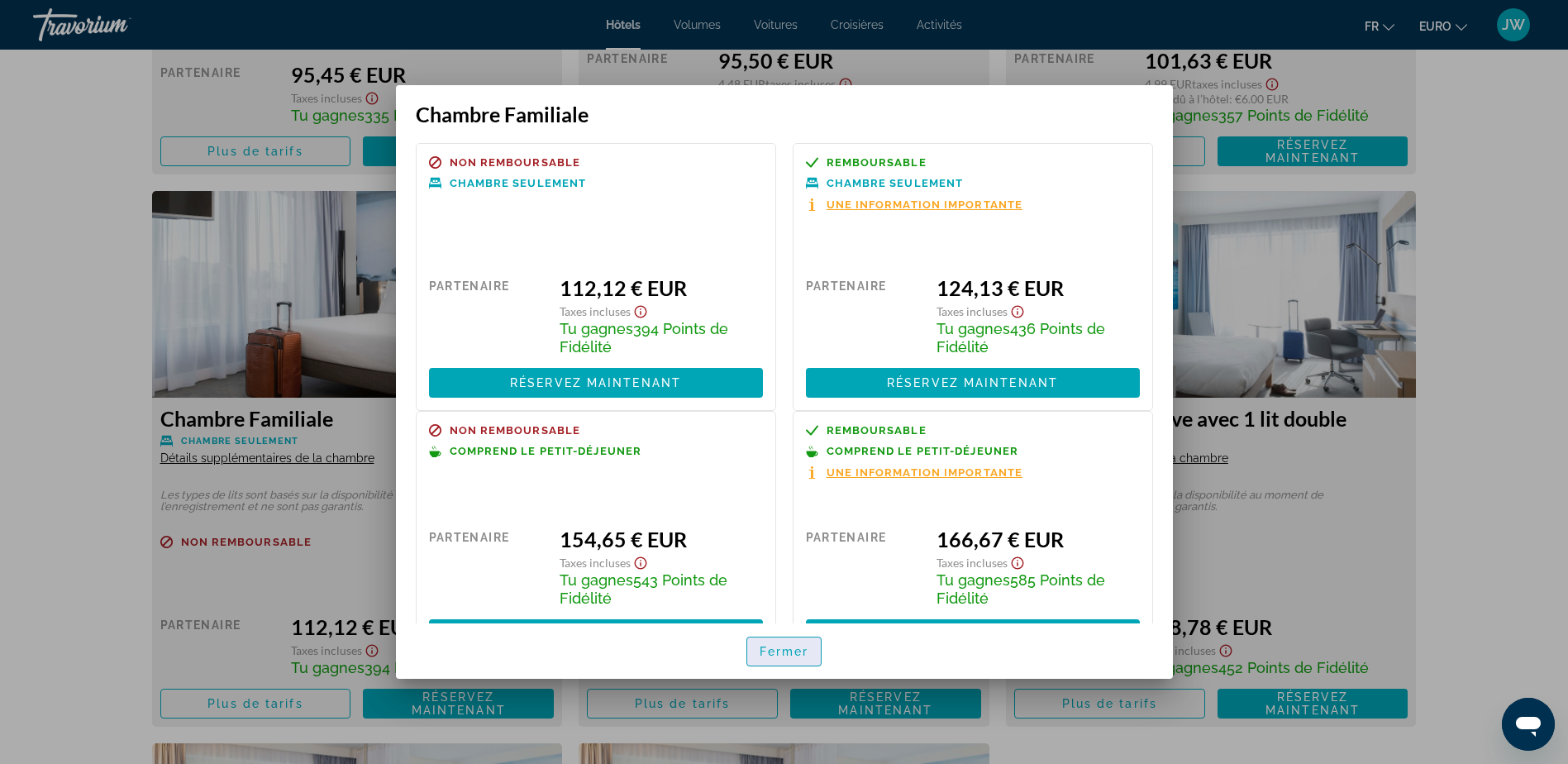
click at [778, 651] on span "Fermer" at bounding box center [784, 651] width 49 height 13
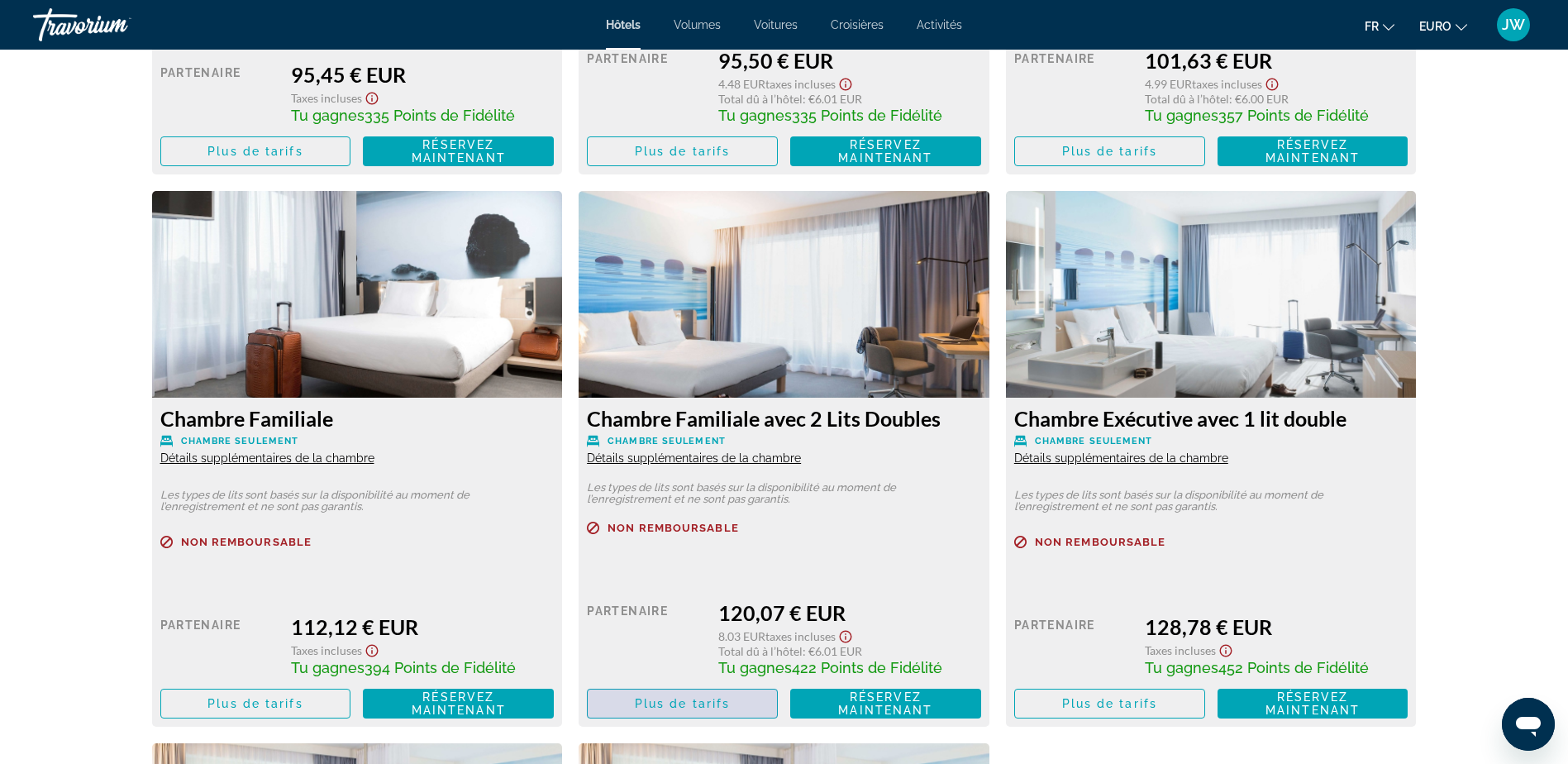
click at [687, 705] on span "Plus de tarifs" at bounding box center [682, 704] width 95 height 13
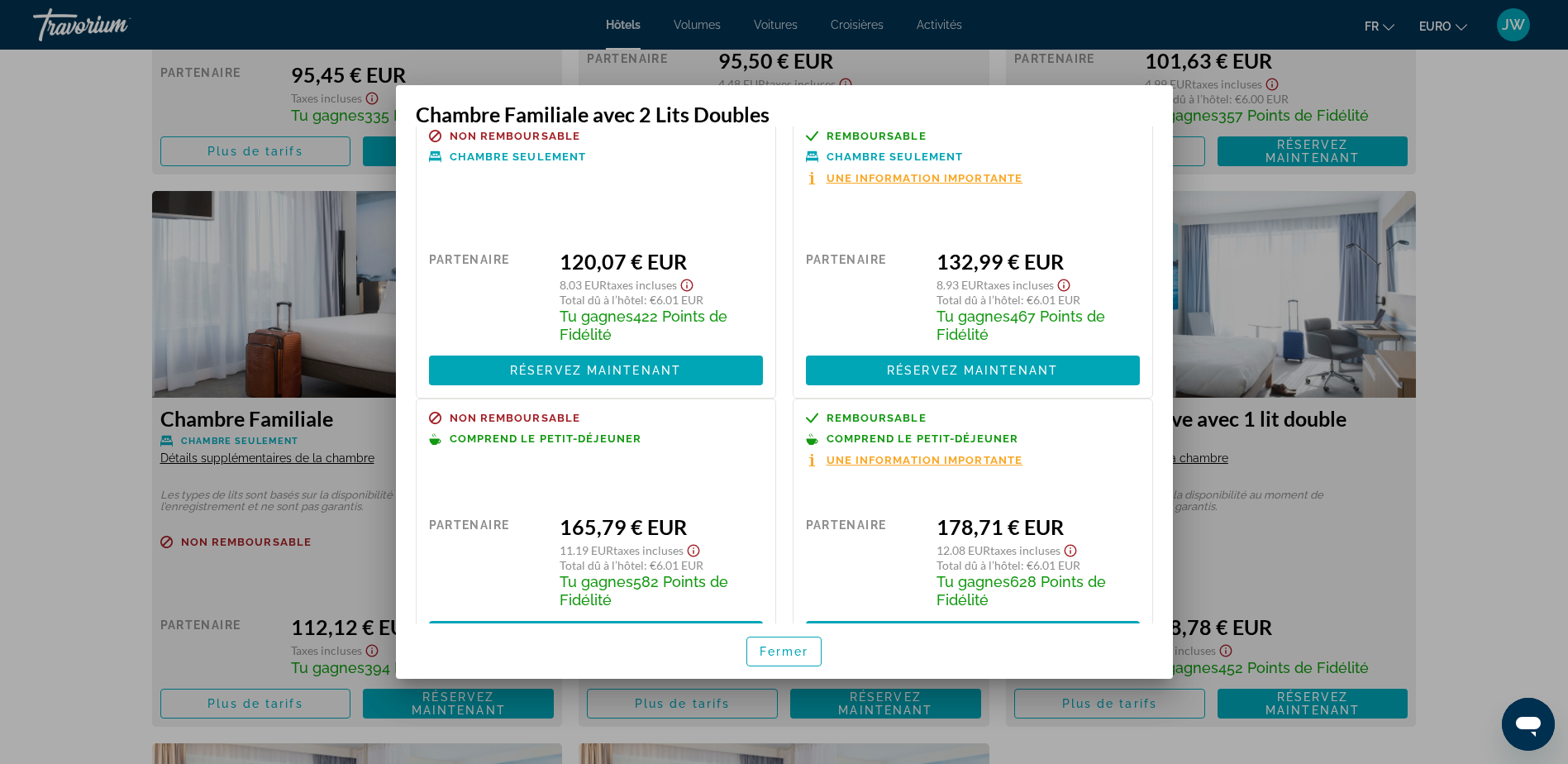
scroll to position [0, 0]
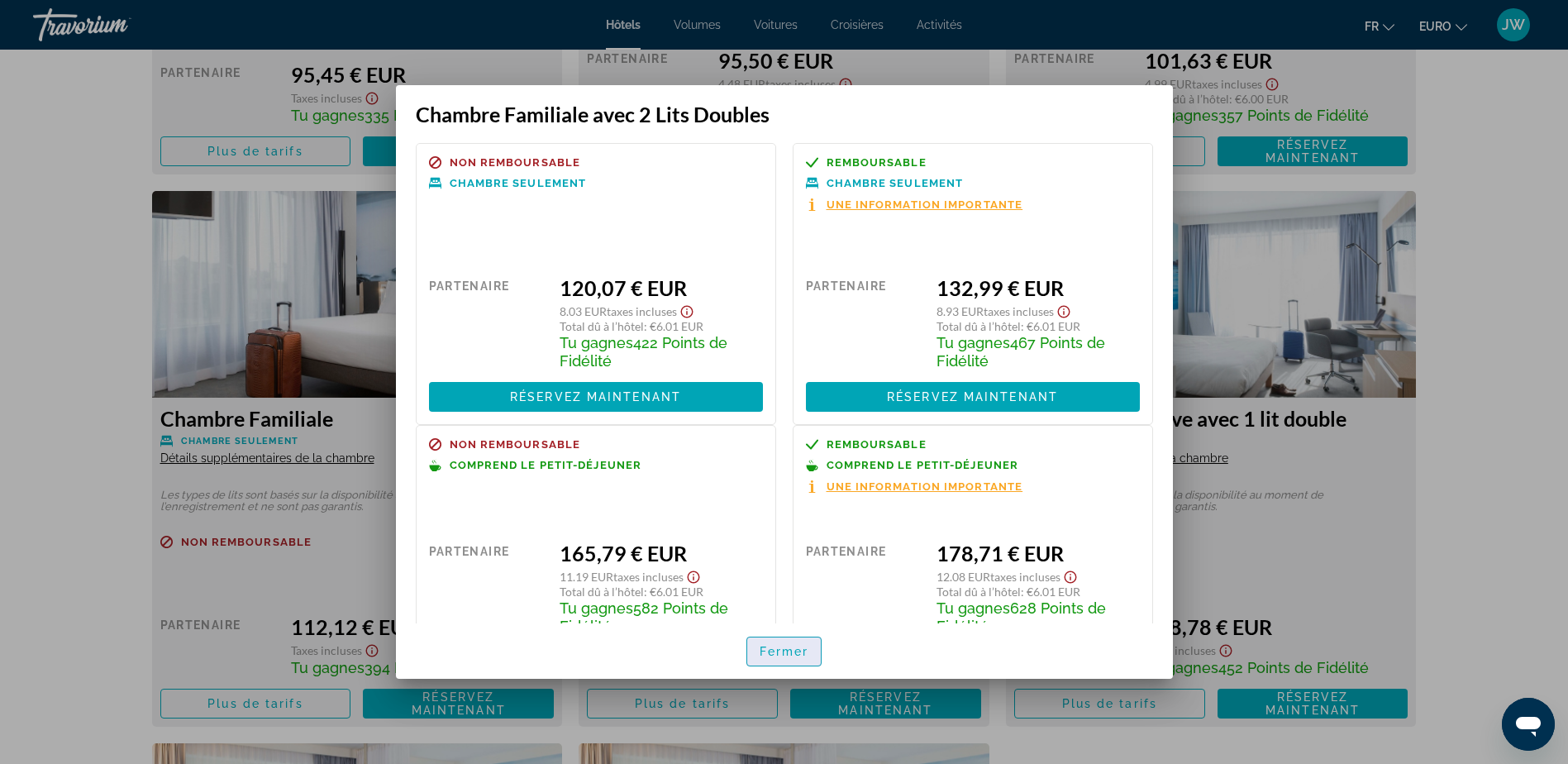
click at [794, 653] on span "Fermer" at bounding box center [784, 651] width 49 height 13
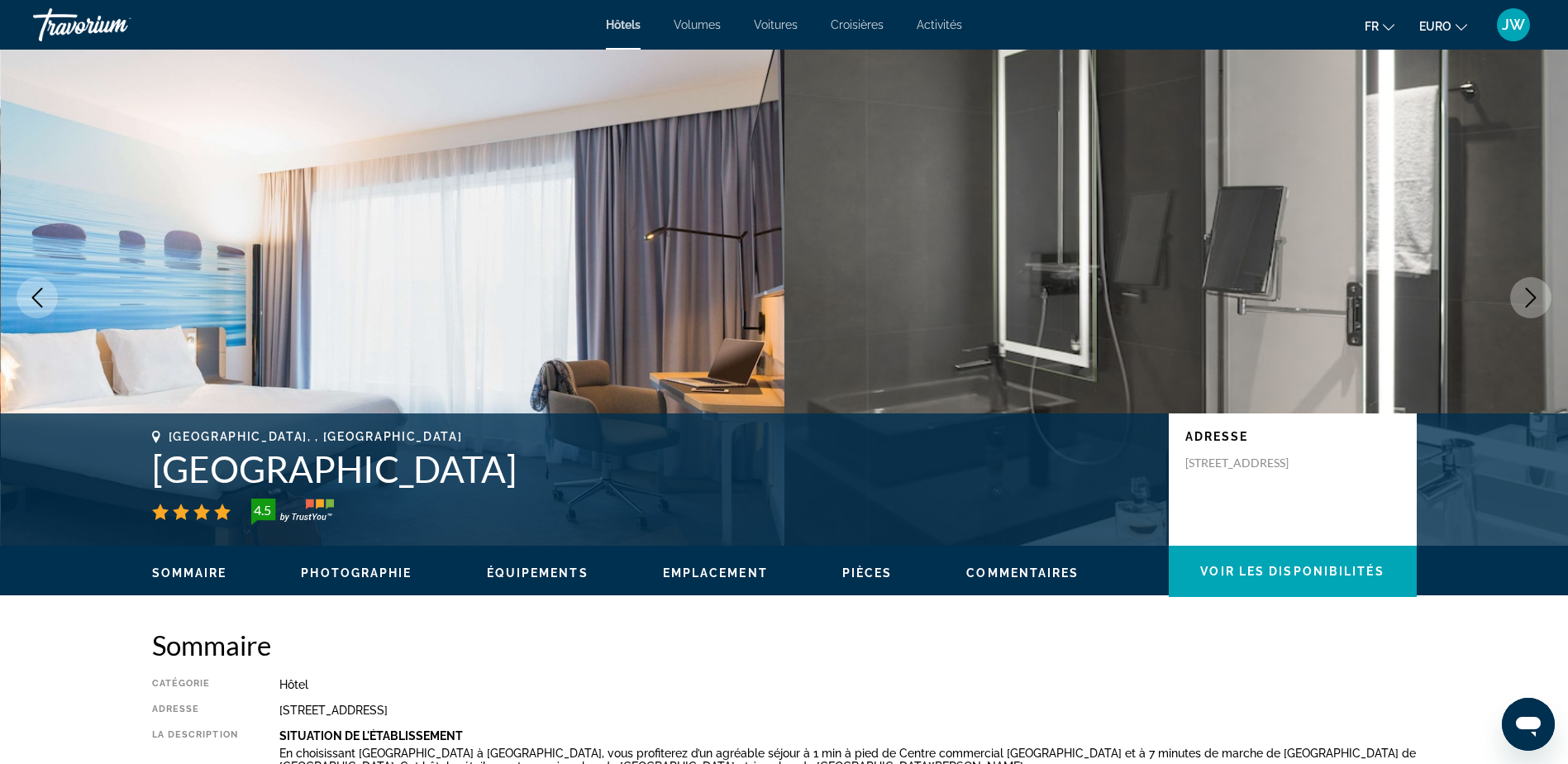
scroll to position [2728, 0]
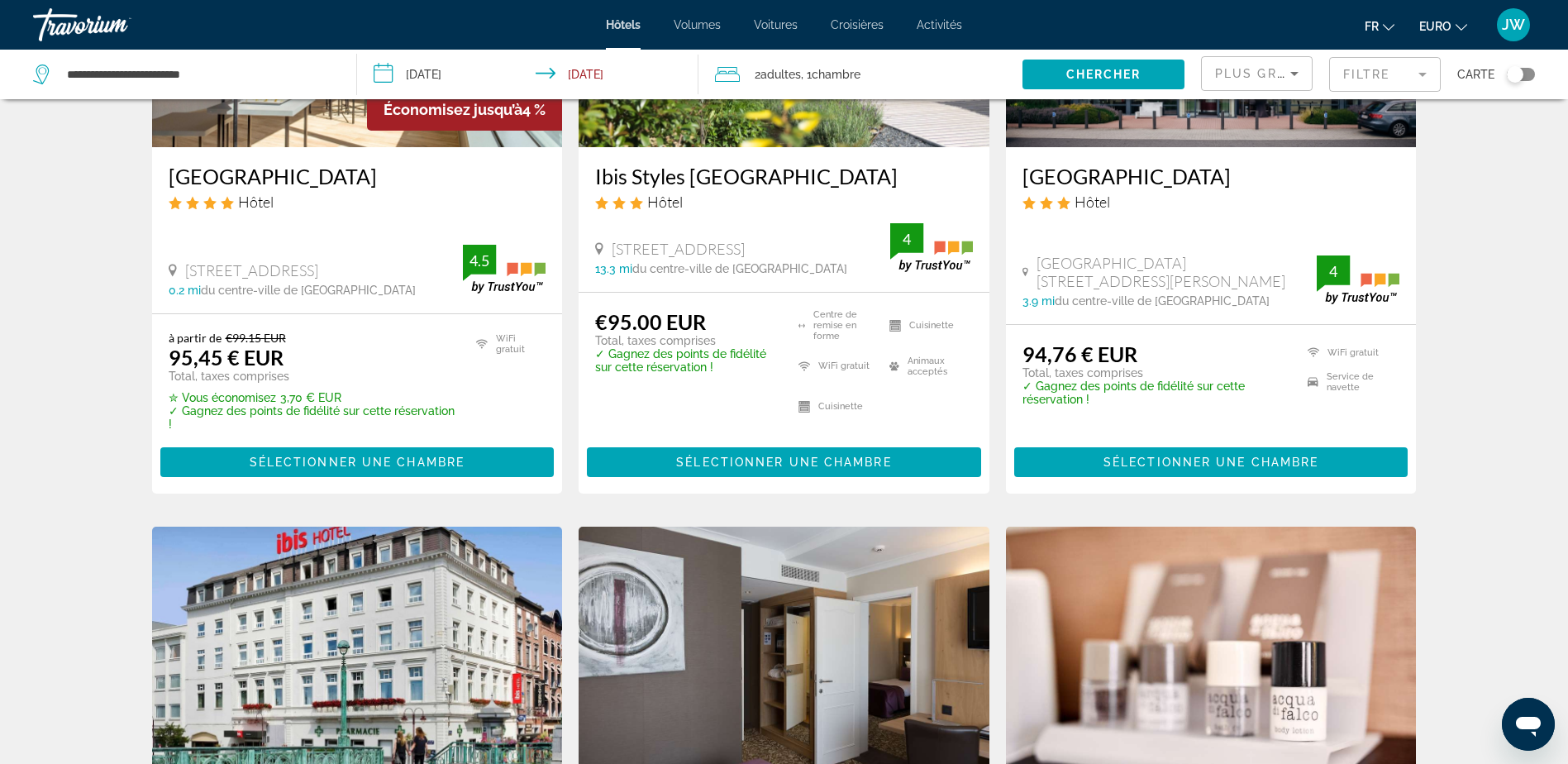
scroll to position [496, 0]
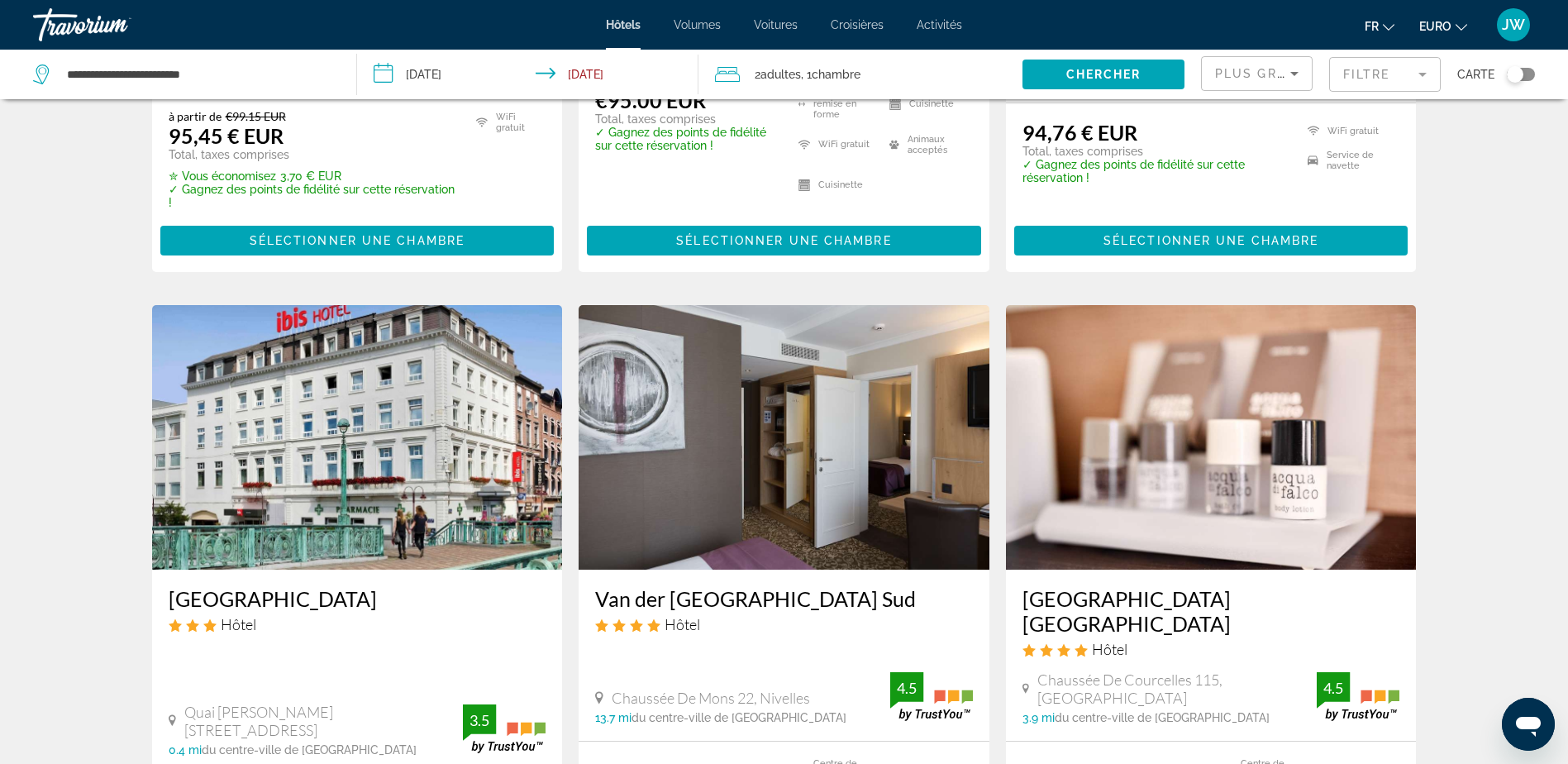
click at [852, 450] on img "Contenu principal" at bounding box center [784, 437] width 411 height 264
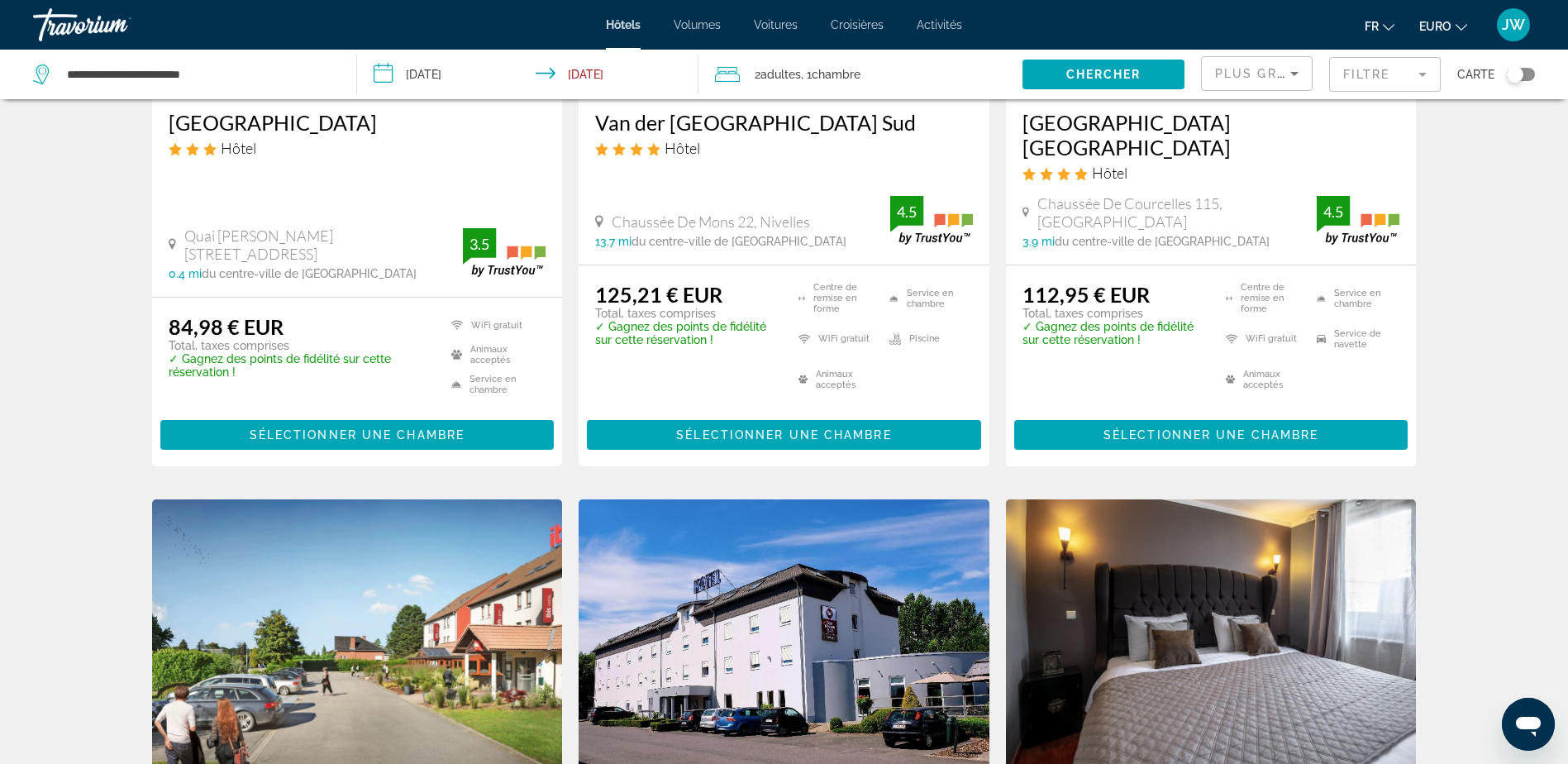
scroll to position [992, 0]
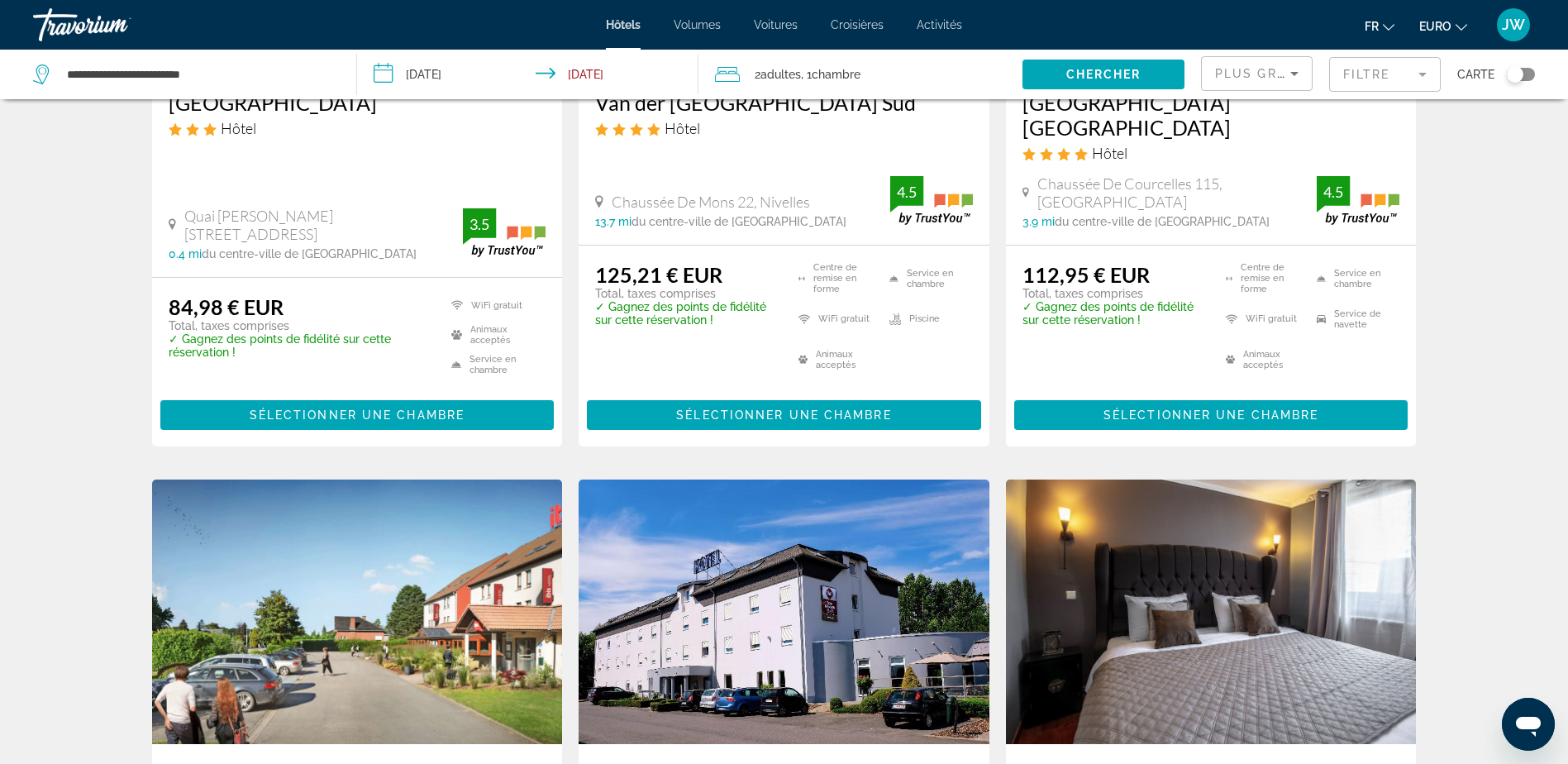
drag, startPoint x: 1176, startPoint y: 174, endPoint x: 1166, endPoint y: 176, distance: 10.2
click at [1176, 176] on span "Chaussée De Courcelles 115, [GEOGRAPHIC_DATA]" at bounding box center [1176, 192] width 279 height 36
click at [1104, 117] on div "[GEOGRAPHIC_DATA] [GEOGRAPHIC_DATA] Hôtel" at bounding box center [1211, 132] width 378 height 85
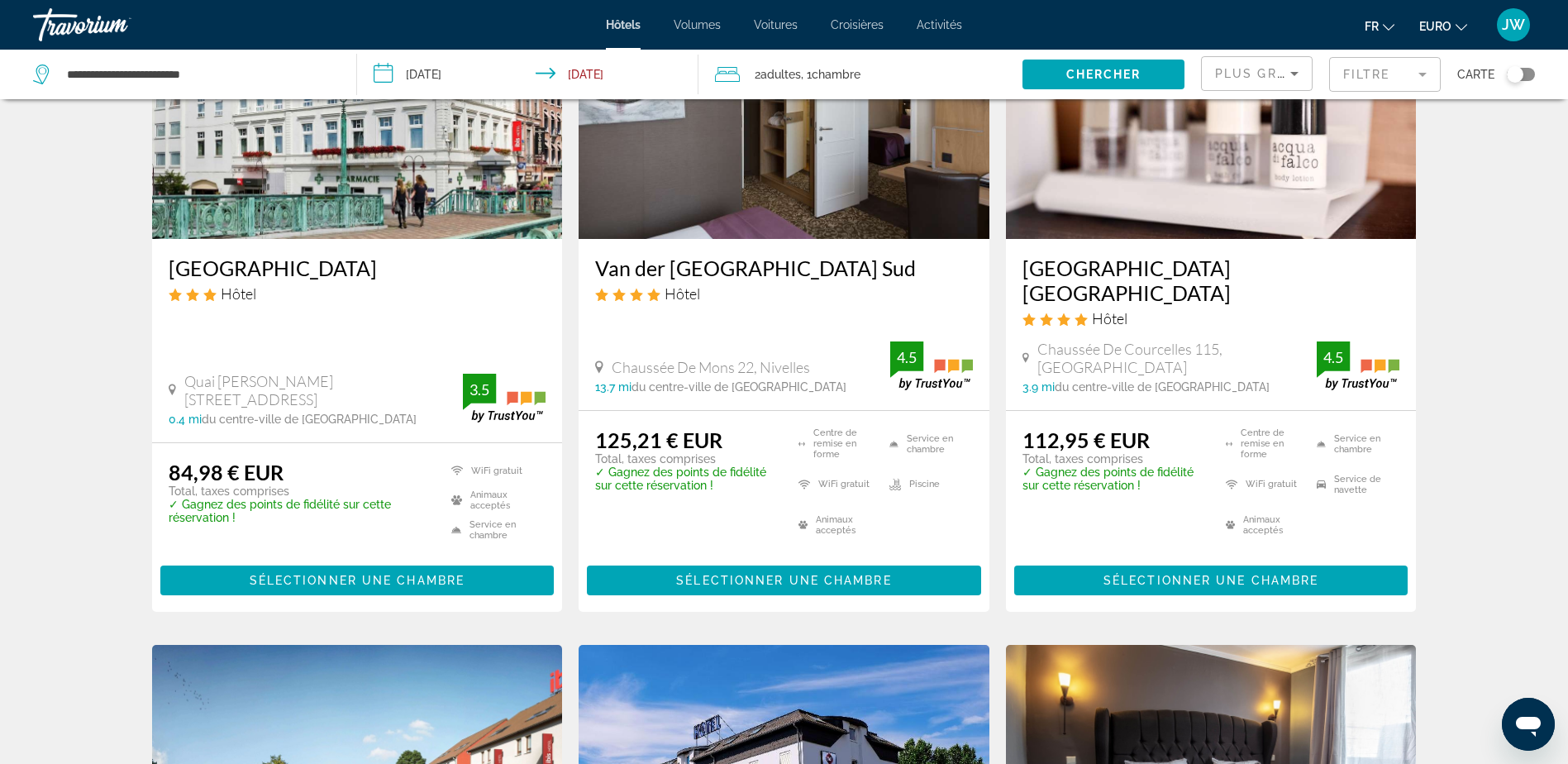
click at [1162, 201] on img "Contenu principal" at bounding box center [1211, 106] width 411 height 264
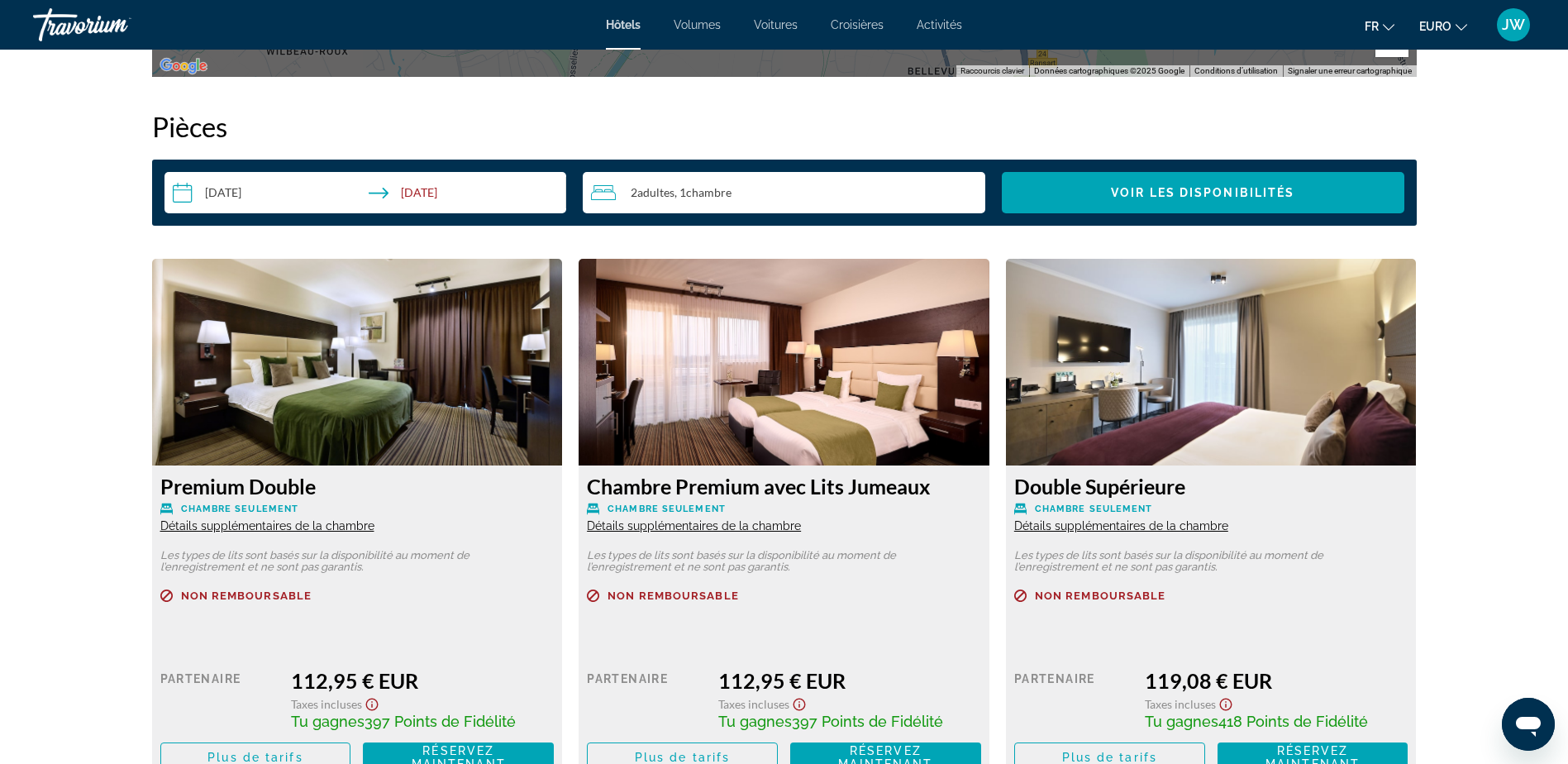
scroll to position [2067, 0]
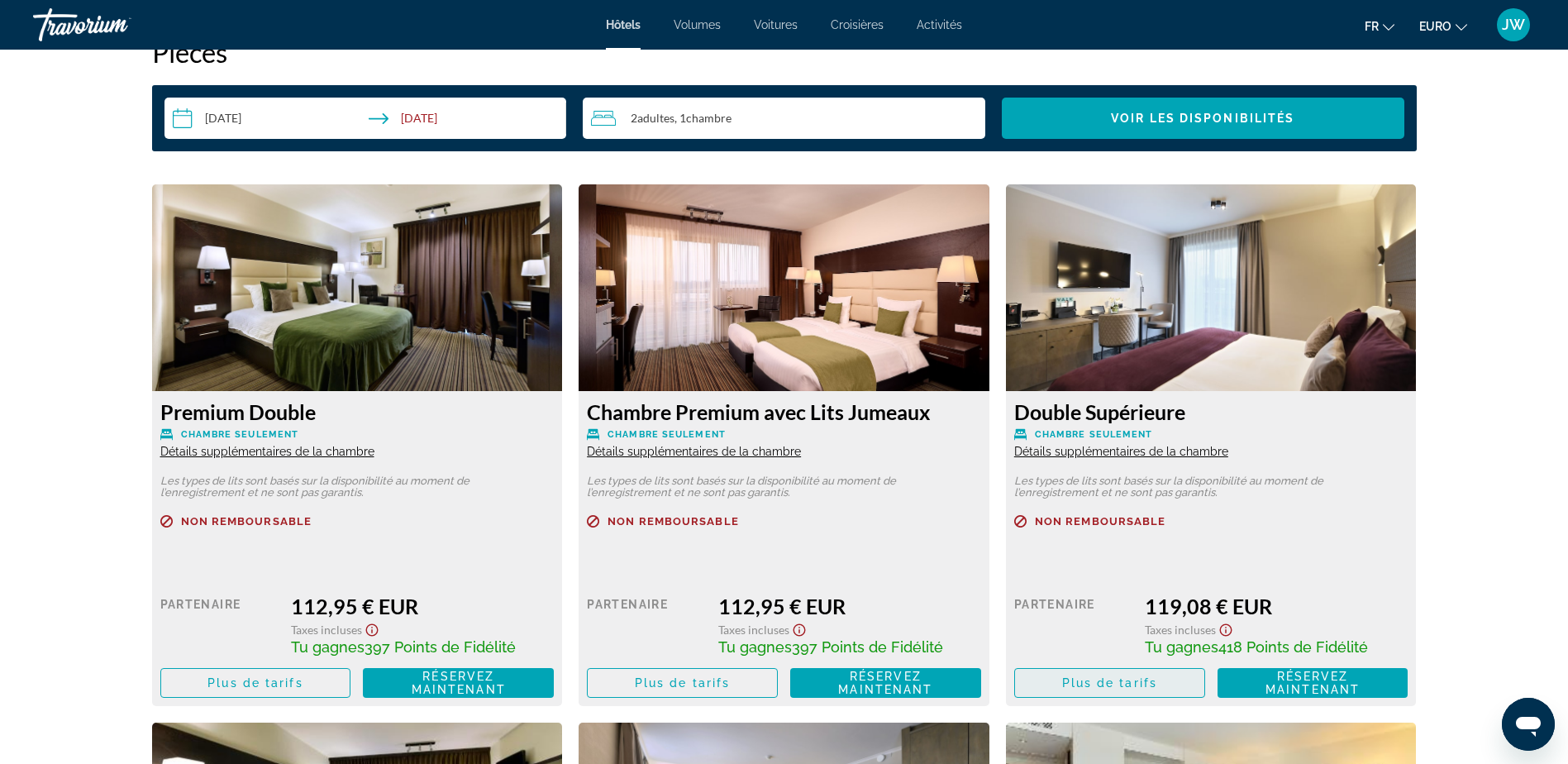
click at [1115, 686] on span "Plus de tarifs" at bounding box center [1110, 683] width 95 height 13
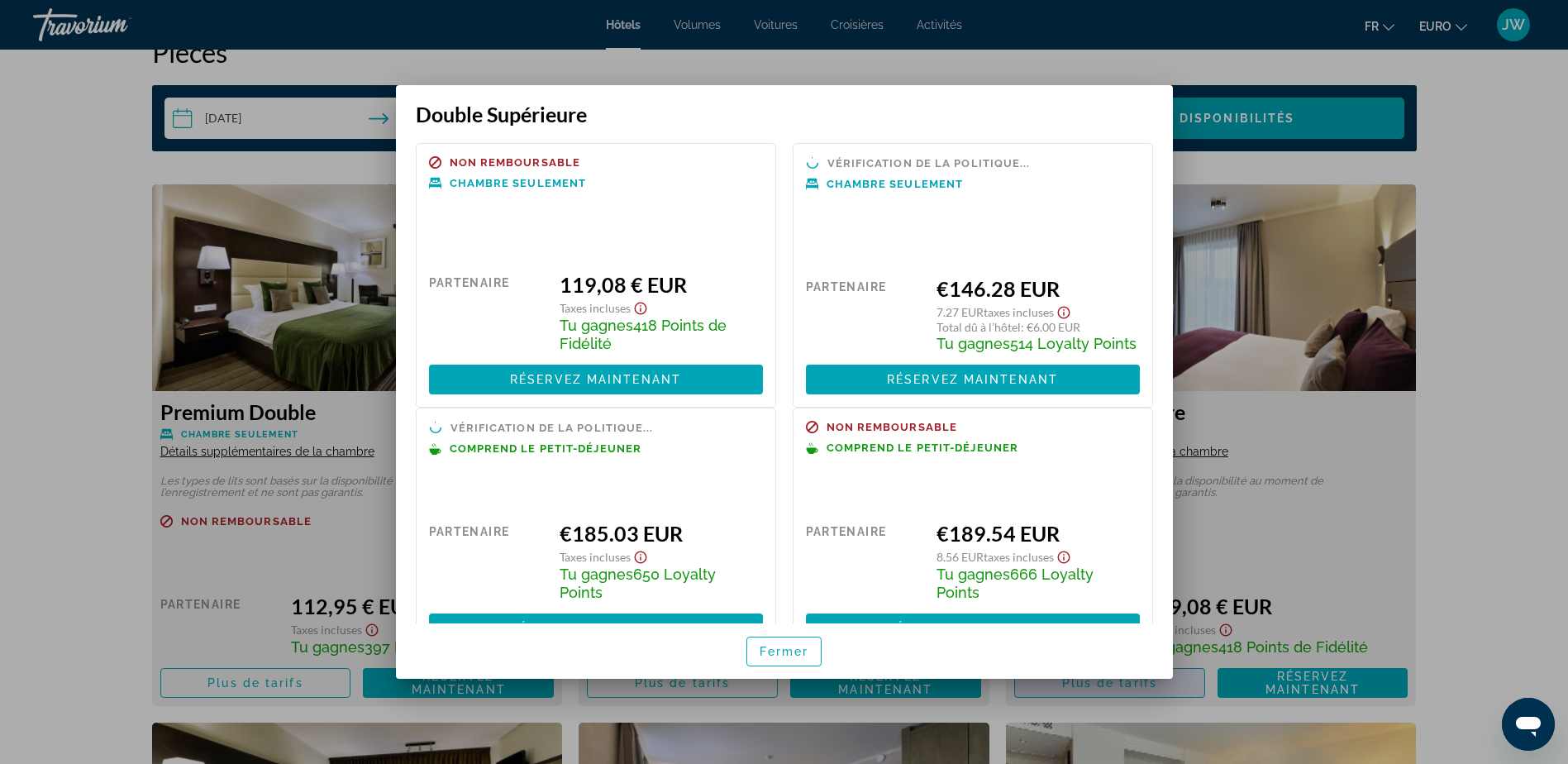
scroll to position [0, 0]
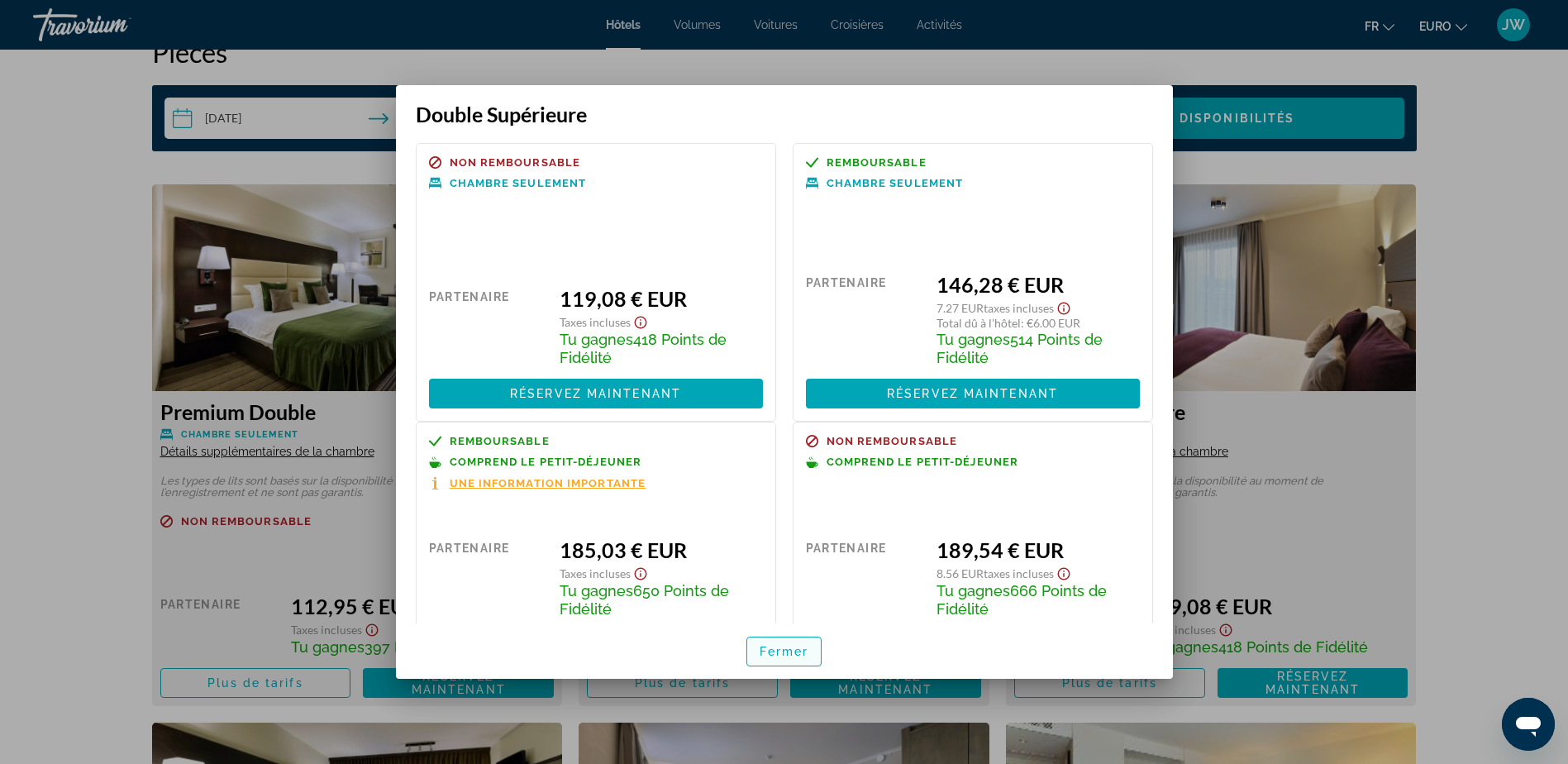
drag, startPoint x: 783, startPoint y: 650, endPoint x: 781, endPoint y: 638, distance: 12.2
click at [783, 647] on span "Fermer" at bounding box center [784, 651] width 49 height 13
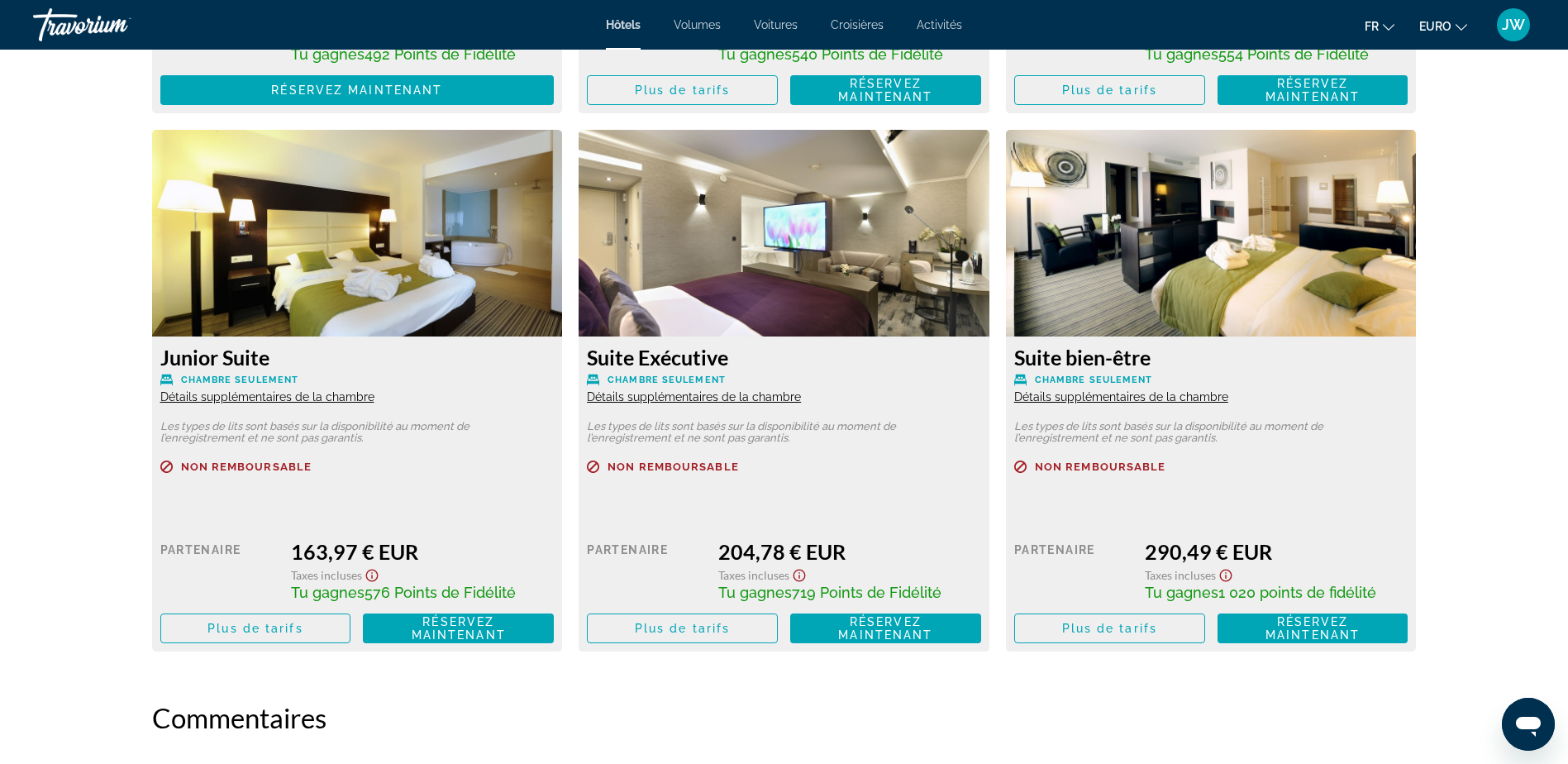
scroll to position [3224, 0]
